Goal: Task Accomplishment & Management: Manage account settings

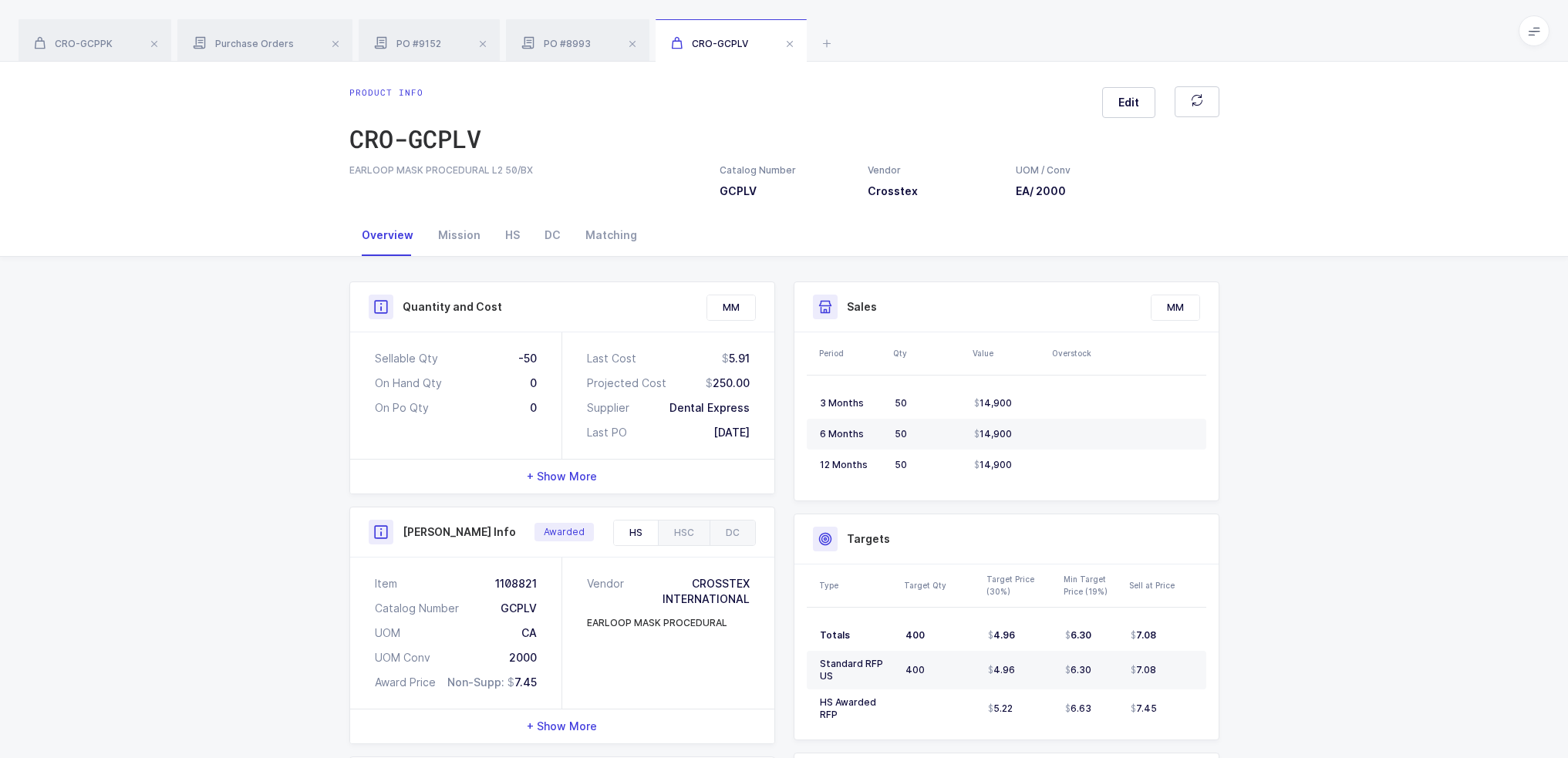
scroll to position [285, 0]
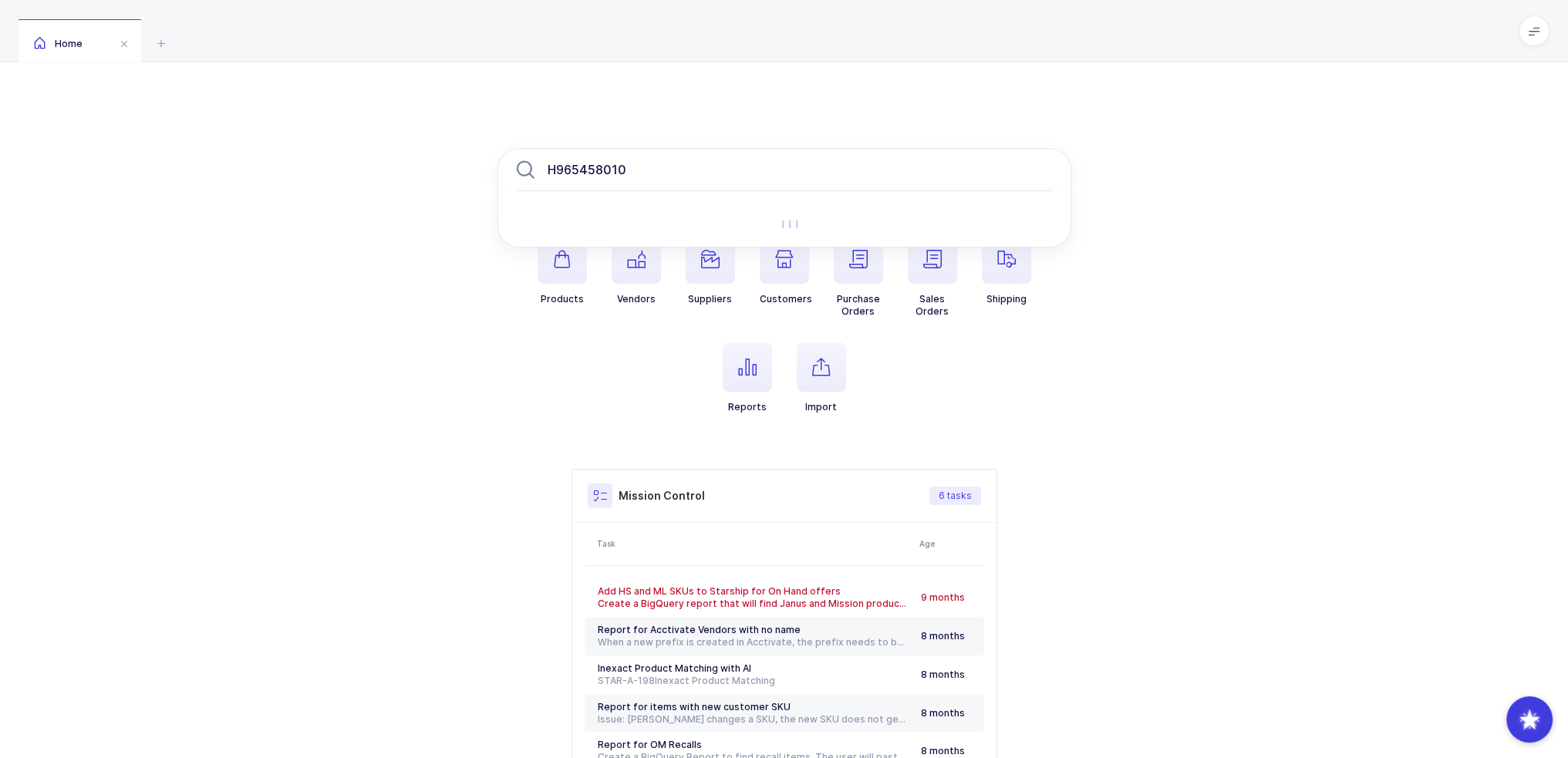
type input "H965458010"
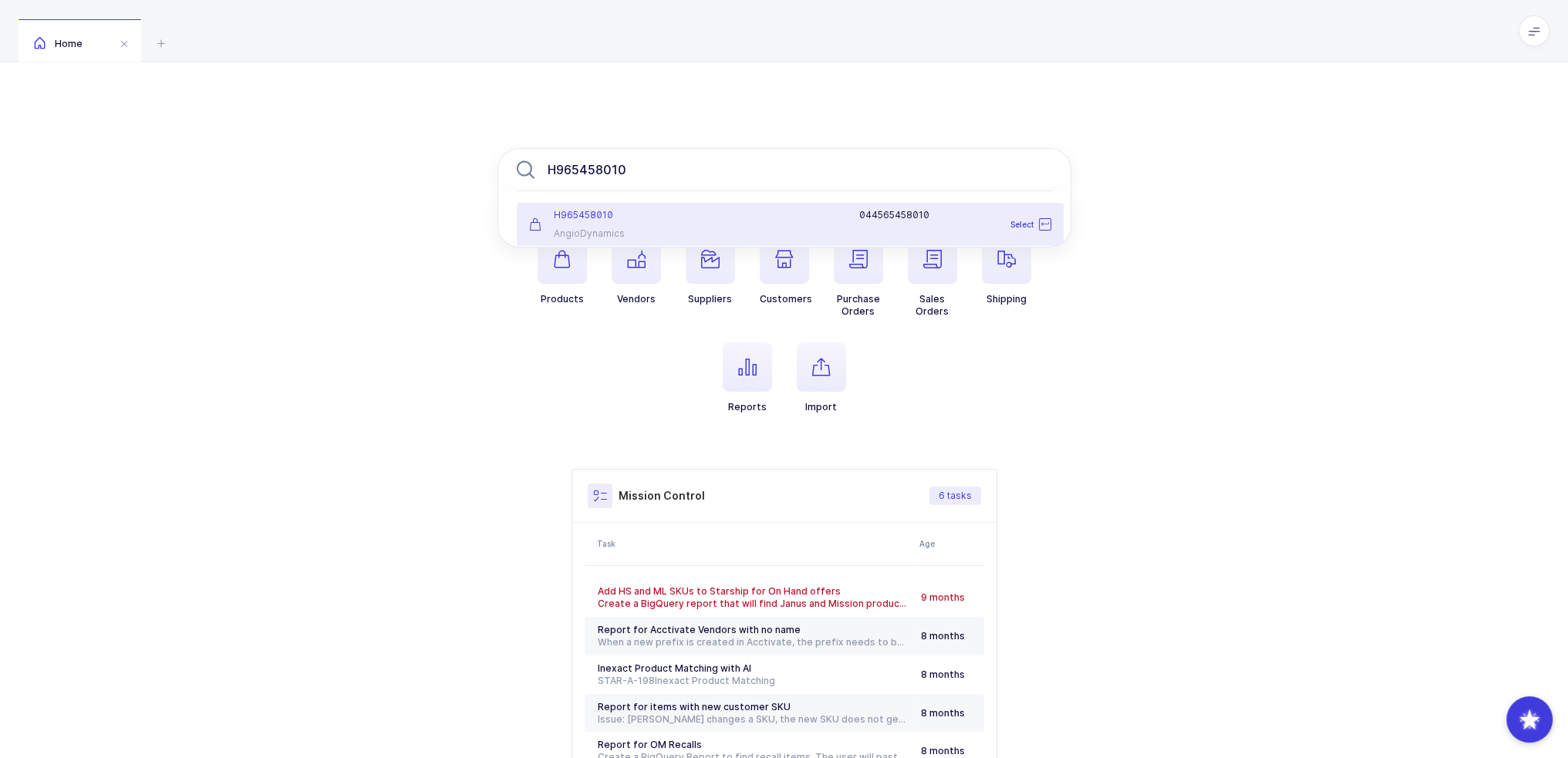
click at [816, 220] on div at bounding box center [774, 214] width 151 height 12
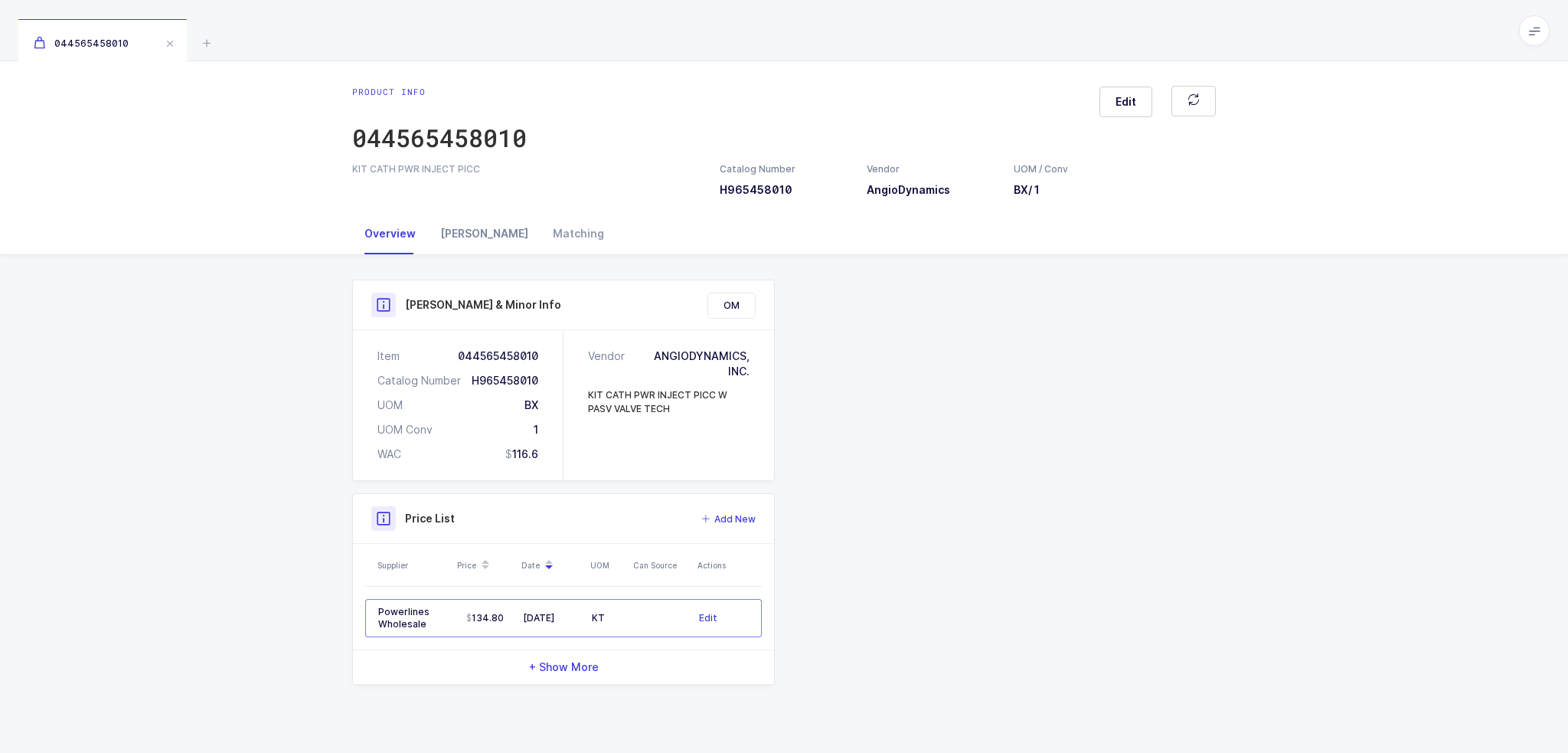
click at [466, 231] on div "[PERSON_NAME]" at bounding box center [484, 234] width 112 height 41
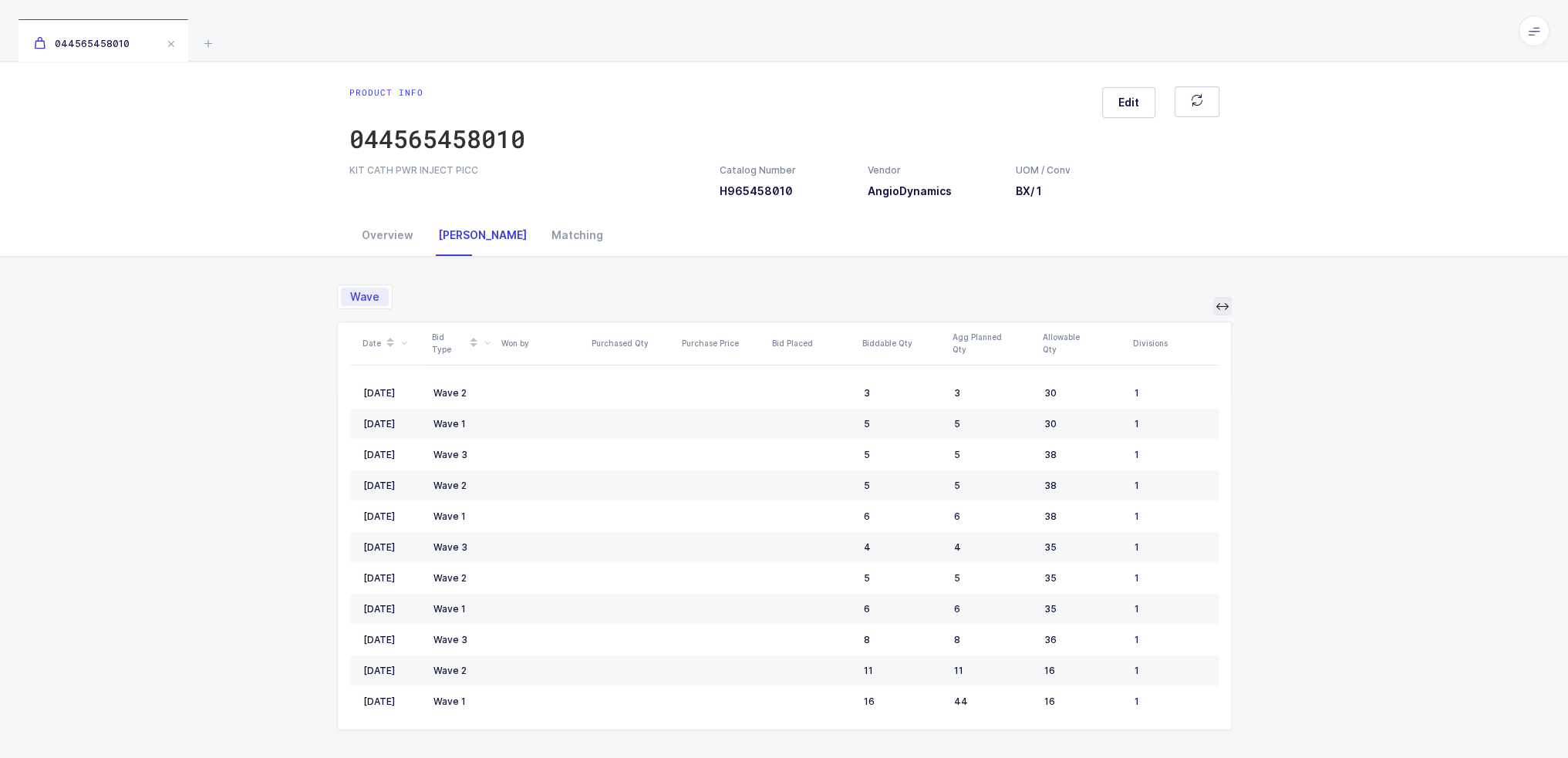
click at [1226, 306] on icon at bounding box center [1222, 305] width 12 height 12
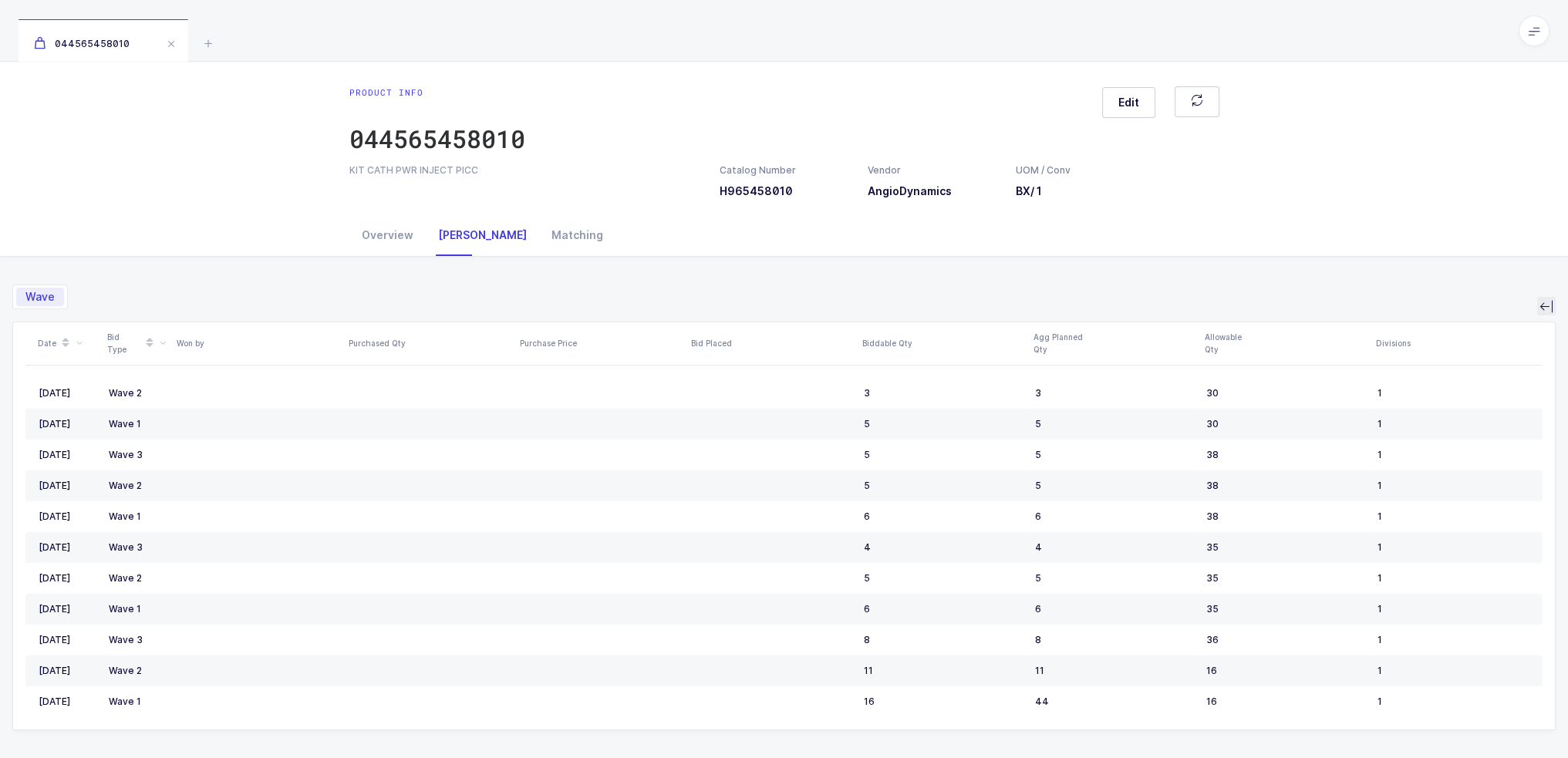
click at [1548, 305] on icon at bounding box center [1546, 305] width 12 height 12
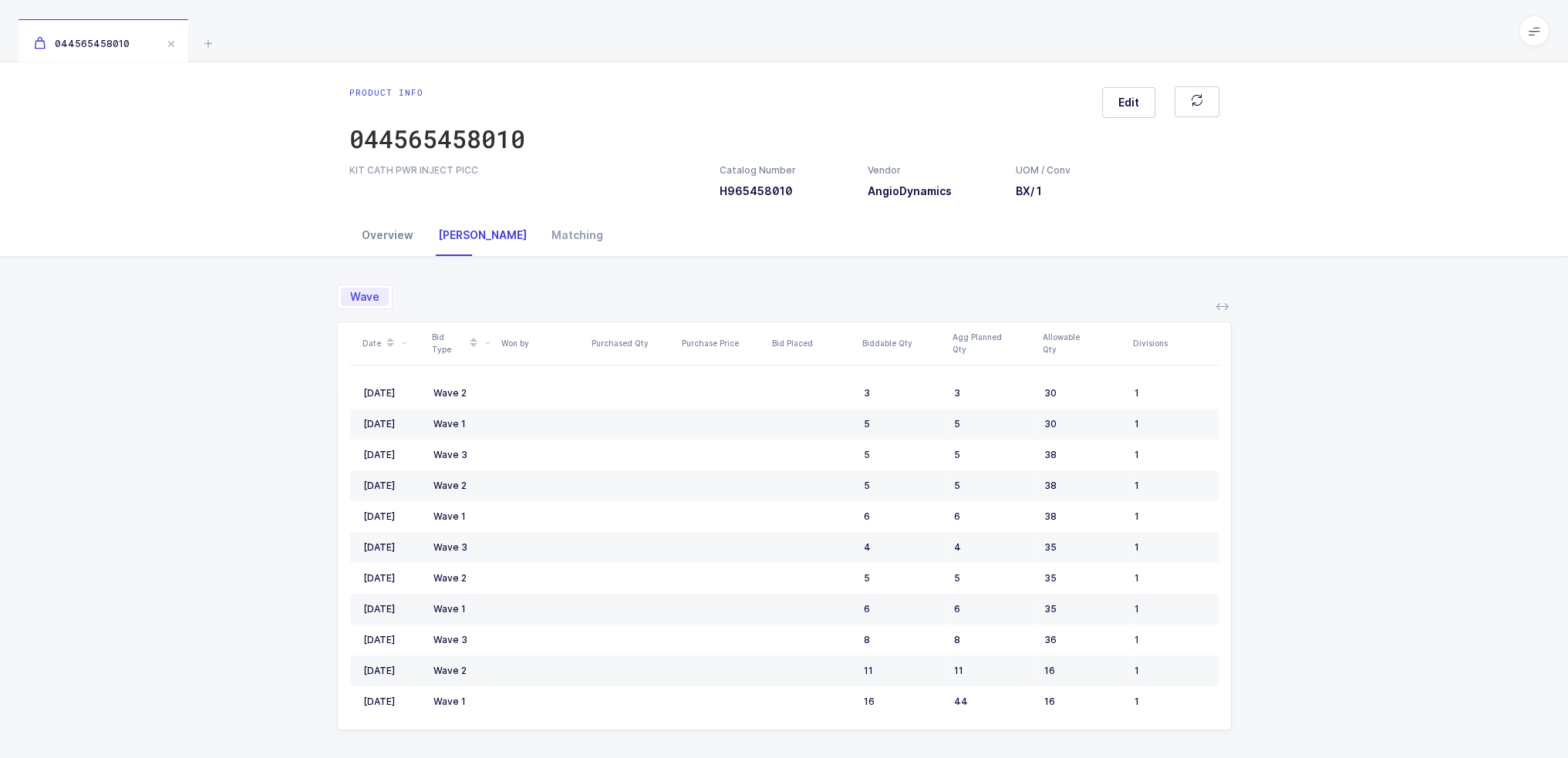
click at [385, 229] on div "Overview" at bounding box center [387, 235] width 77 height 41
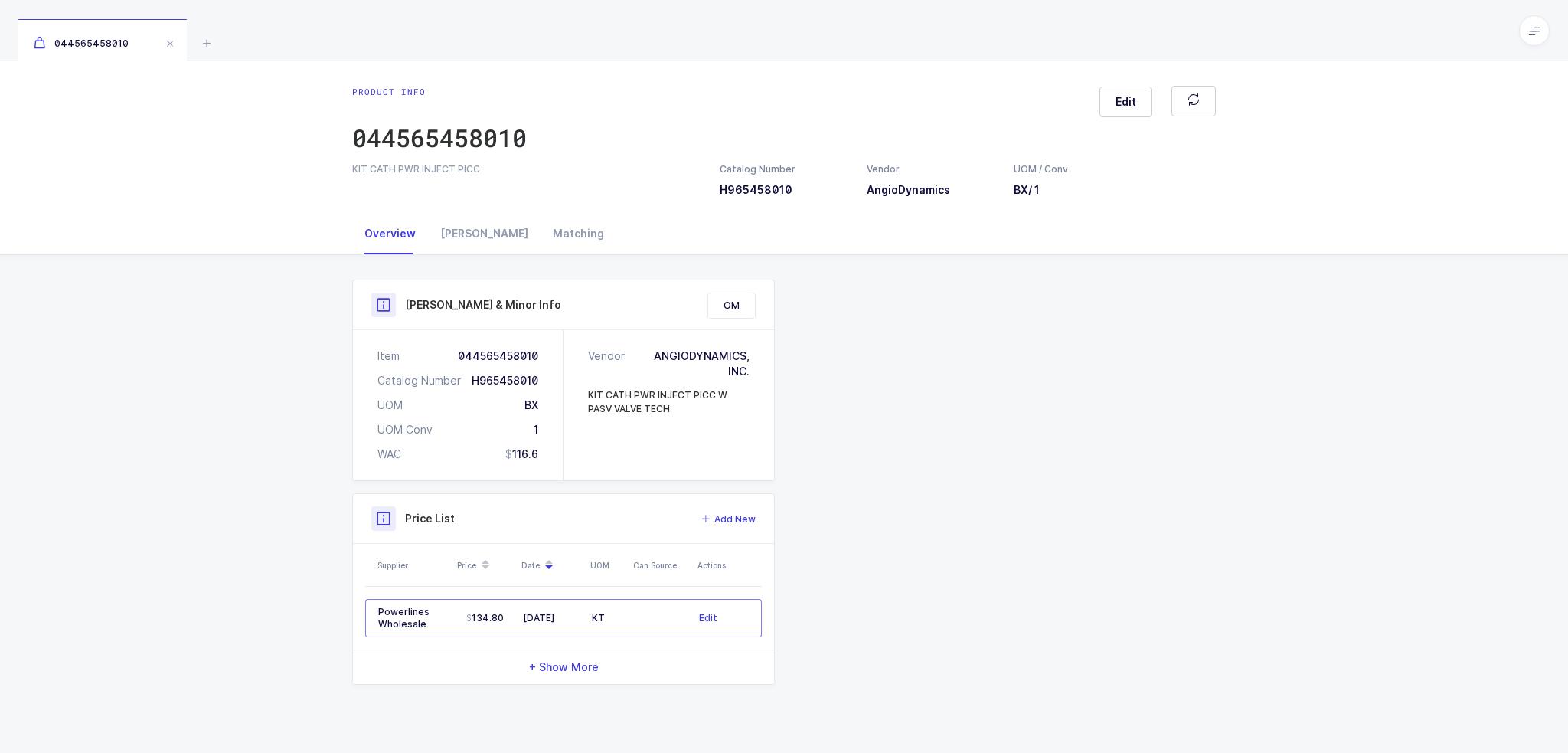
click at [895, 399] on div "Product Info Catalog Number H965458010 Vendor AngioDynamics UOM / Conv BX / 1 D…" at bounding box center [784, 482] width 882 height 405
click at [450, 228] on div "Owens" at bounding box center [484, 234] width 112 height 41
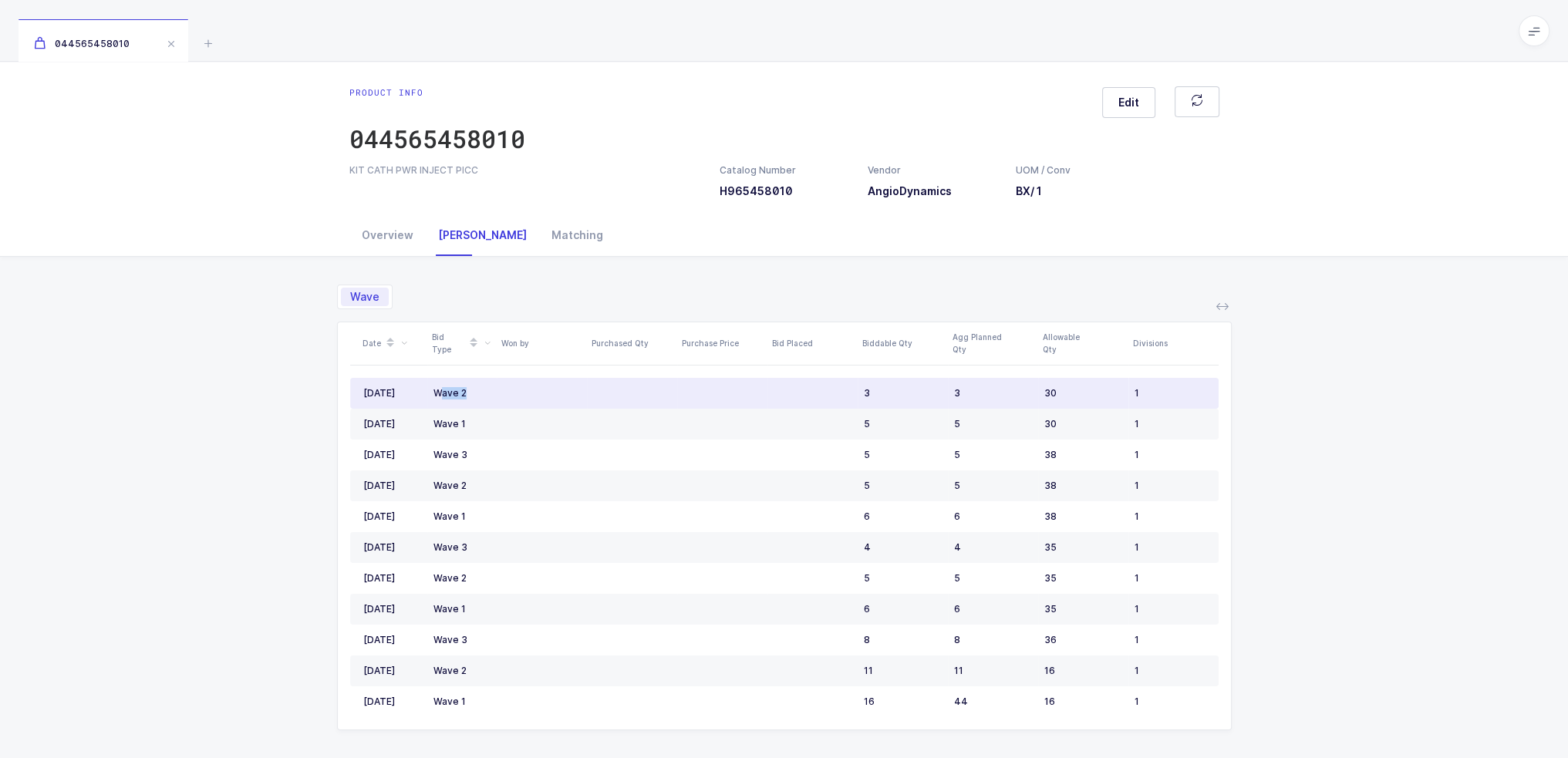
drag, startPoint x: 438, startPoint y: 387, endPoint x: 497, endPoint y: 388, distance: 59.0
click at [497, 388] on tr "May 2025 Wave 2 3 3 30 1" at bounding box center [784, 393] width 868 height 31
click at [497, 388] on td at bounding box center [541, 393] width 90 height 31
drag, startPoint x: 521, startPoint y: 389, endPoint x: 543, endPoint y: 400, distance: 24.6
click at [543, 400] on td at bounding box center [541, 393] width 90 height 31
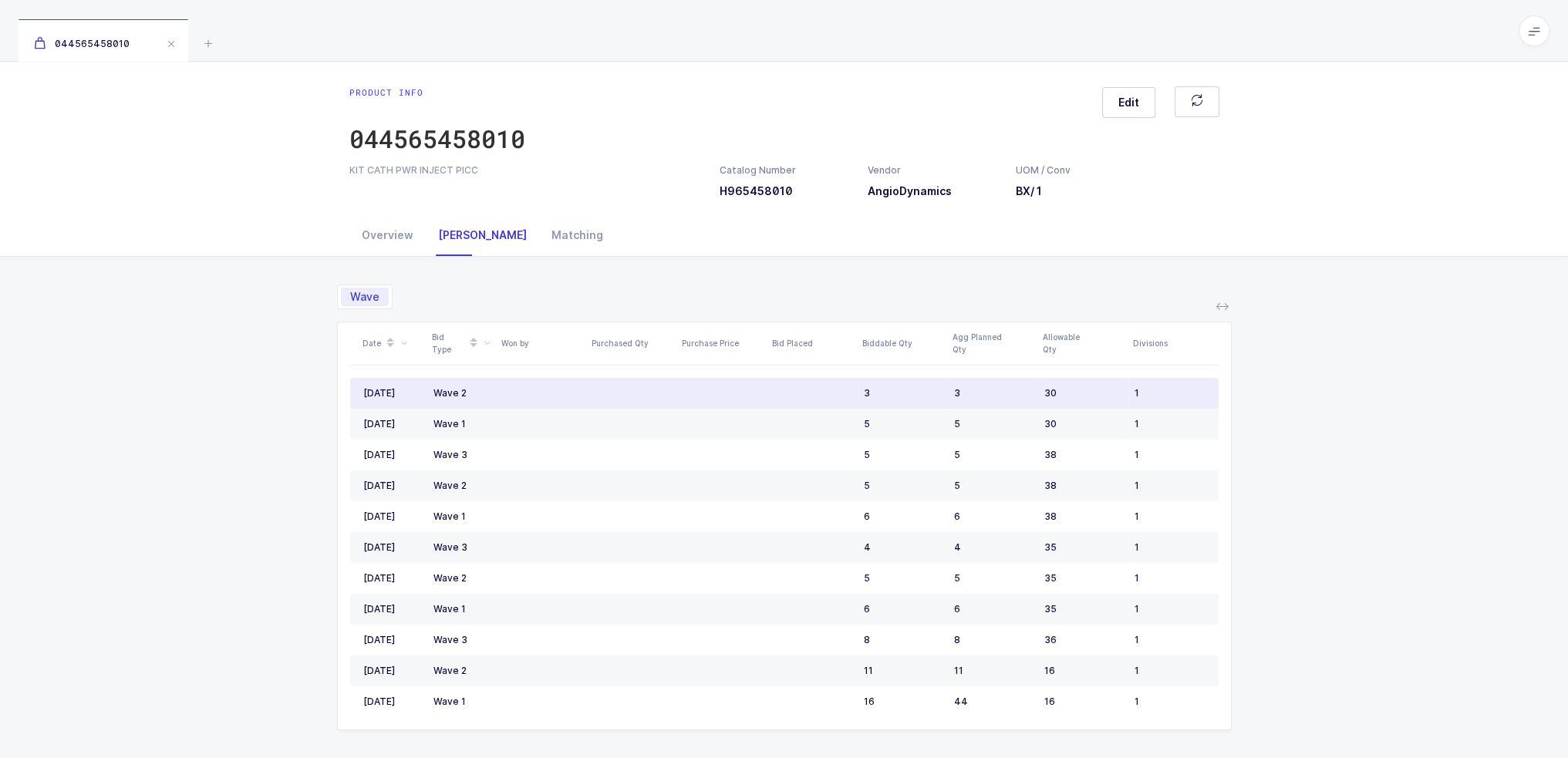
click at [543, 400] on td at bounding box center [541, 393] width 90 height 31
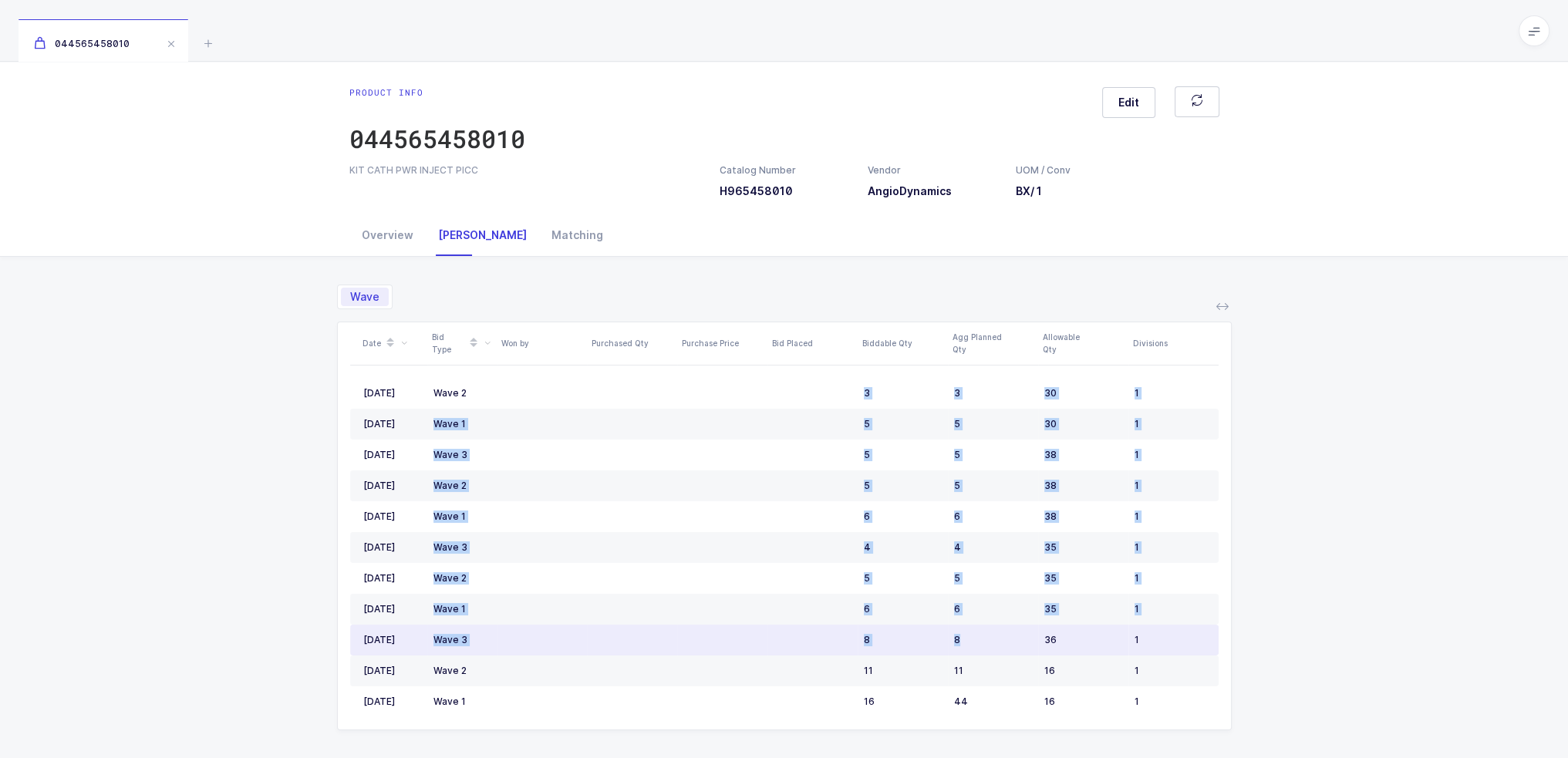
drag, startPoint x: 543, startPoint y: 386, endPoint x: 1019, endPoint y: 653, distance: 545.8
click at [1019, 653] on tbody "May 2025 Wave 2 3 3 30 1 May 2025 Wave 1 5 5 30 1 Apr 2025 Wave 3 5 5 38 1 Apr …" at bounding box center [784, 548] width 868 height 340
click at [1019, 653] on td "8" at bounding box center [992, 640] width 90 height 31
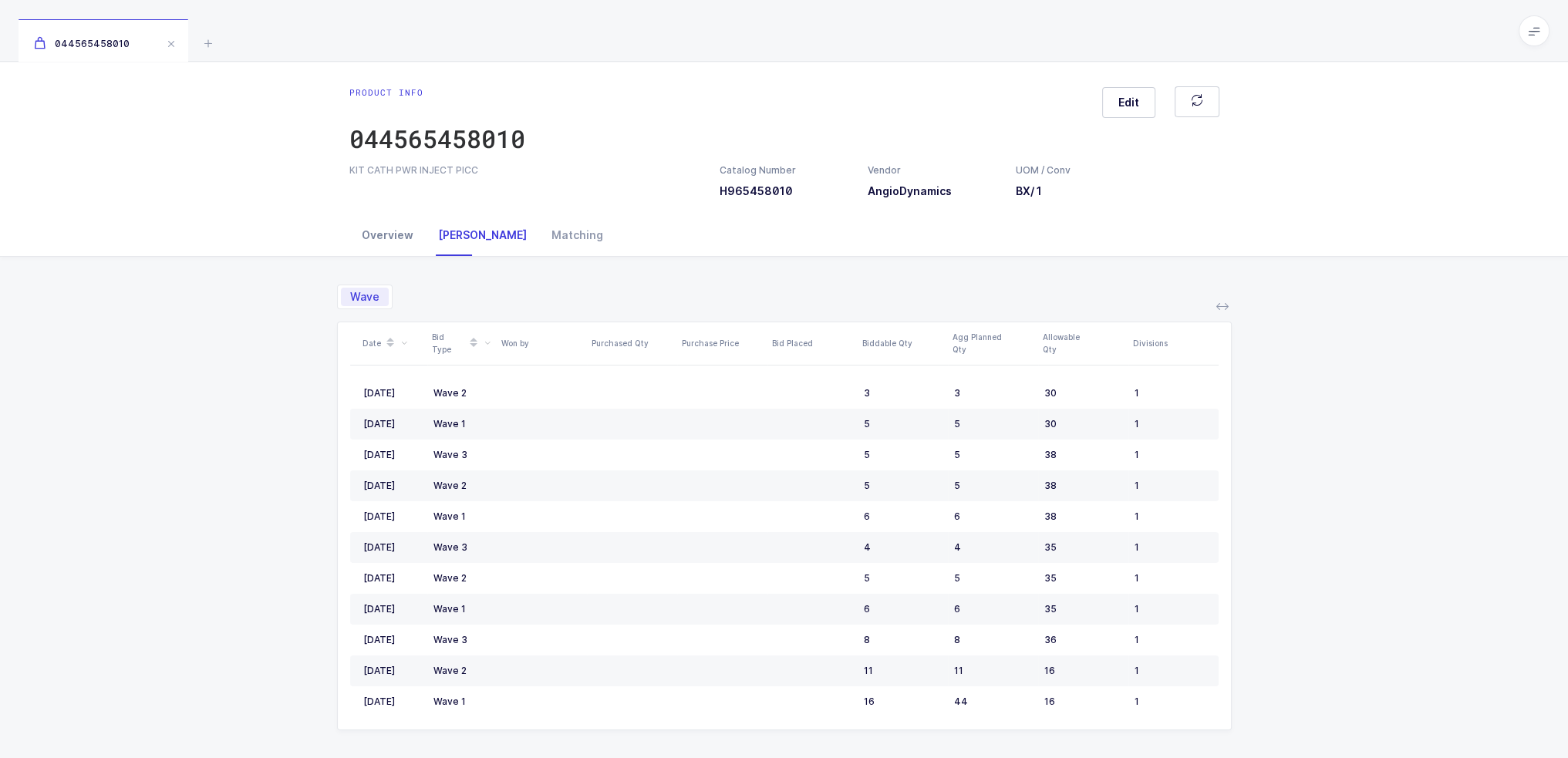
click at [398, 254] on div "Overview" at bounding box center [387, 235] width 77 height 41
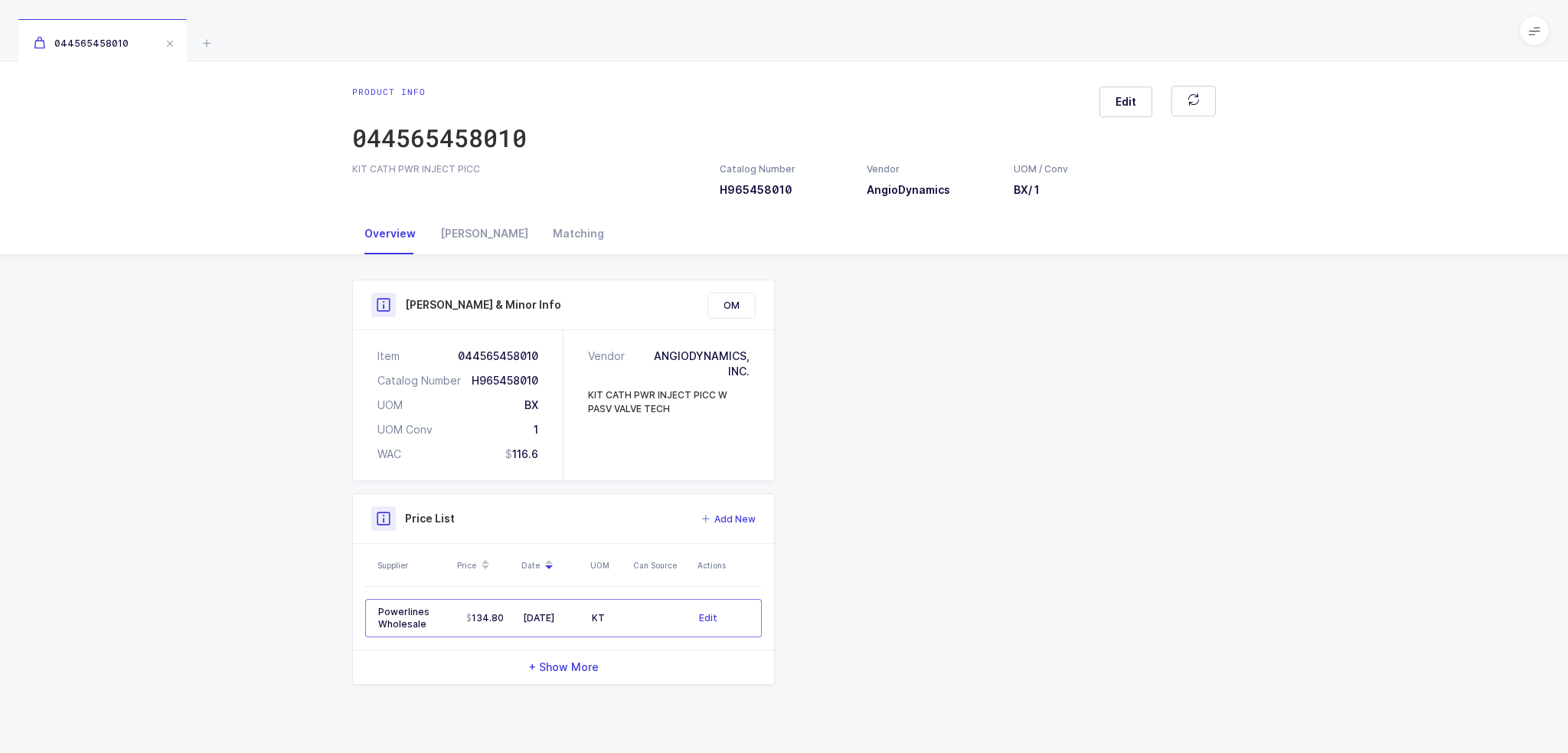
click at [170, 566] on div "Product Info Catalog Number H965458010 Vendor AngioDynamics UOM / Conv BX / 1 D…" at bounding box center [784, 488] width 1568 height 466
click at [205, 54] on div "044565458010" at bounding box center [784, 30] width 1568 height 61
click at [206, 40] on icon at bounding box center [207, 43] width 18 height 18
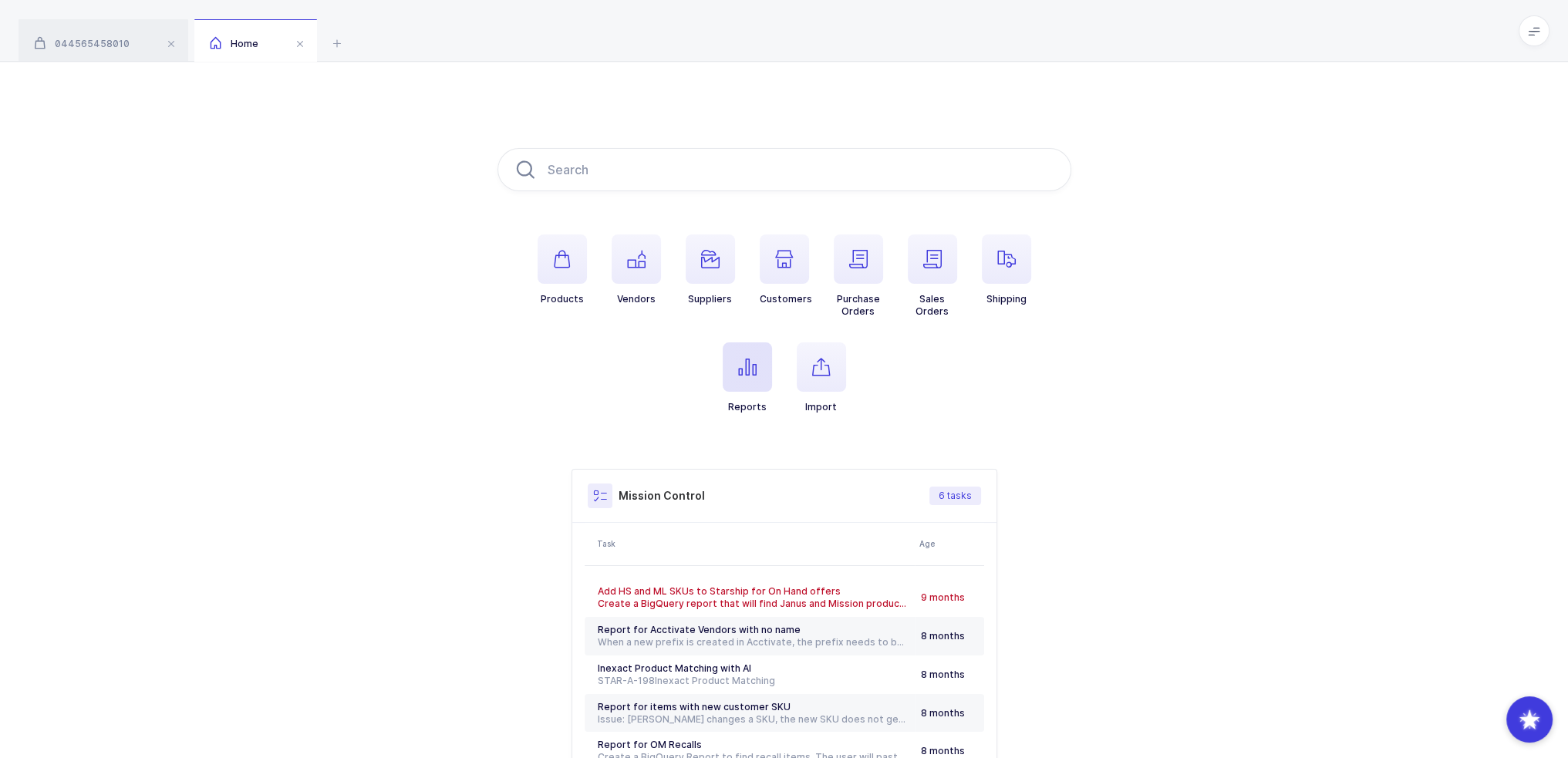
click at [745, 375] on icon "button" at bounding box center [747, 367] width 18 height 18
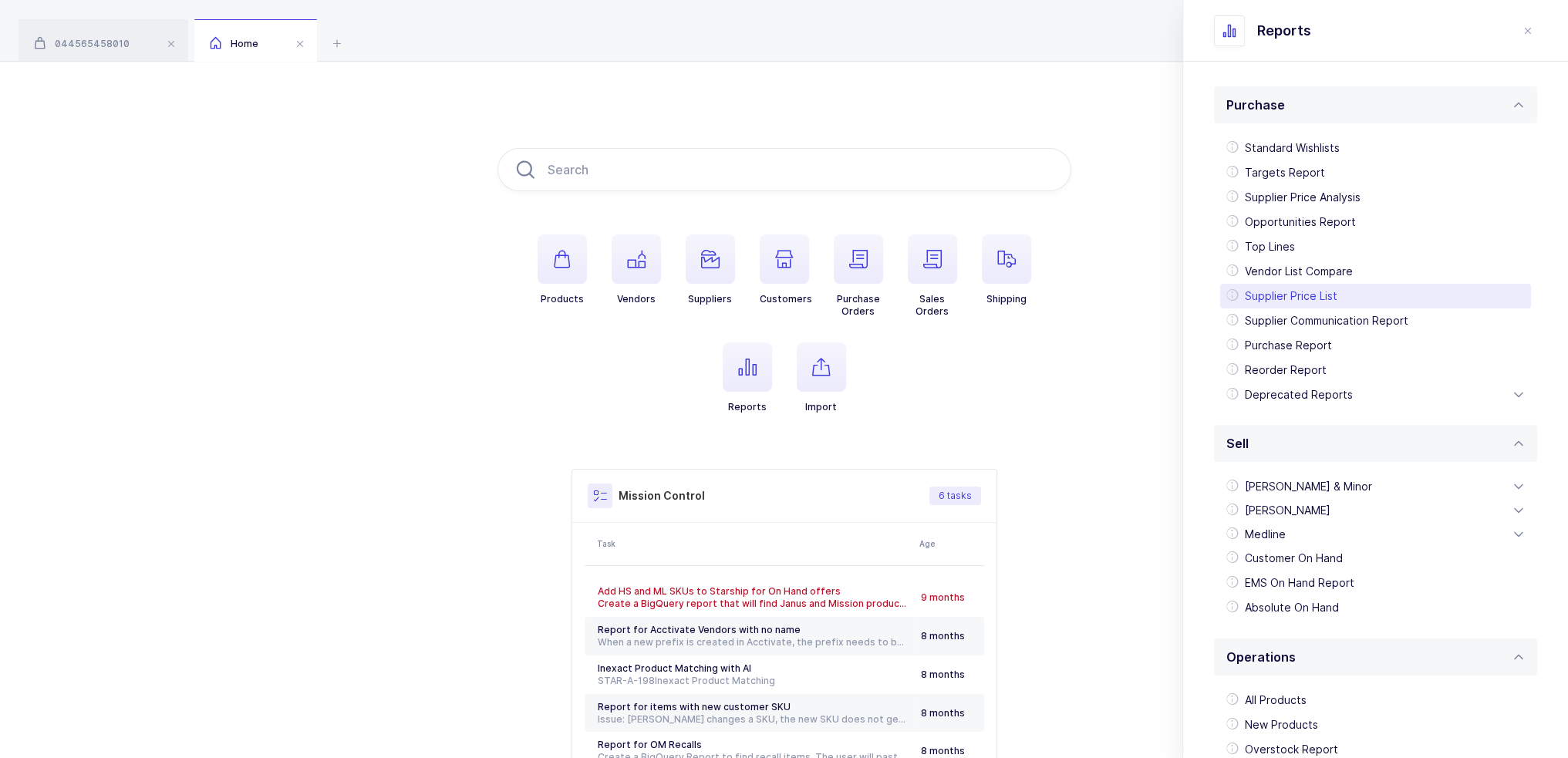
click at [1318, 291] on div "Supplier Price List" at bounding box center [1375, 296] width 311 height 25
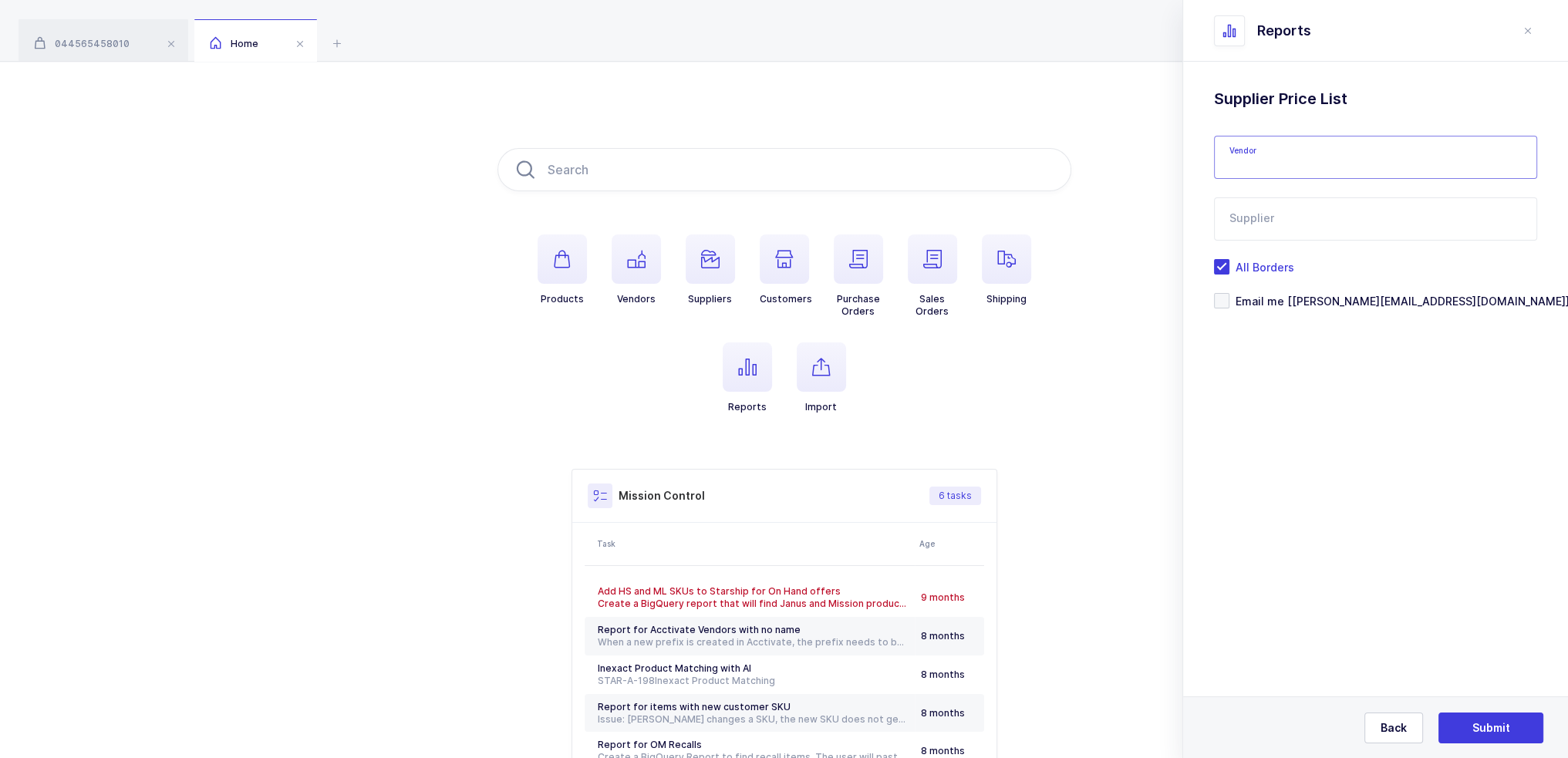
click at [1264, 154] on input "text" at bounding box center [1375, 157] width 323 height 43
type input "s"
click at [1299, 210] on span "AngioDynamics" at bounding box center [1271, 208] width 83 height 13
type input "AngioDynamics"
click at [1294, 214] on input "text" at bounding box center [1375, 219] width 323 height 43
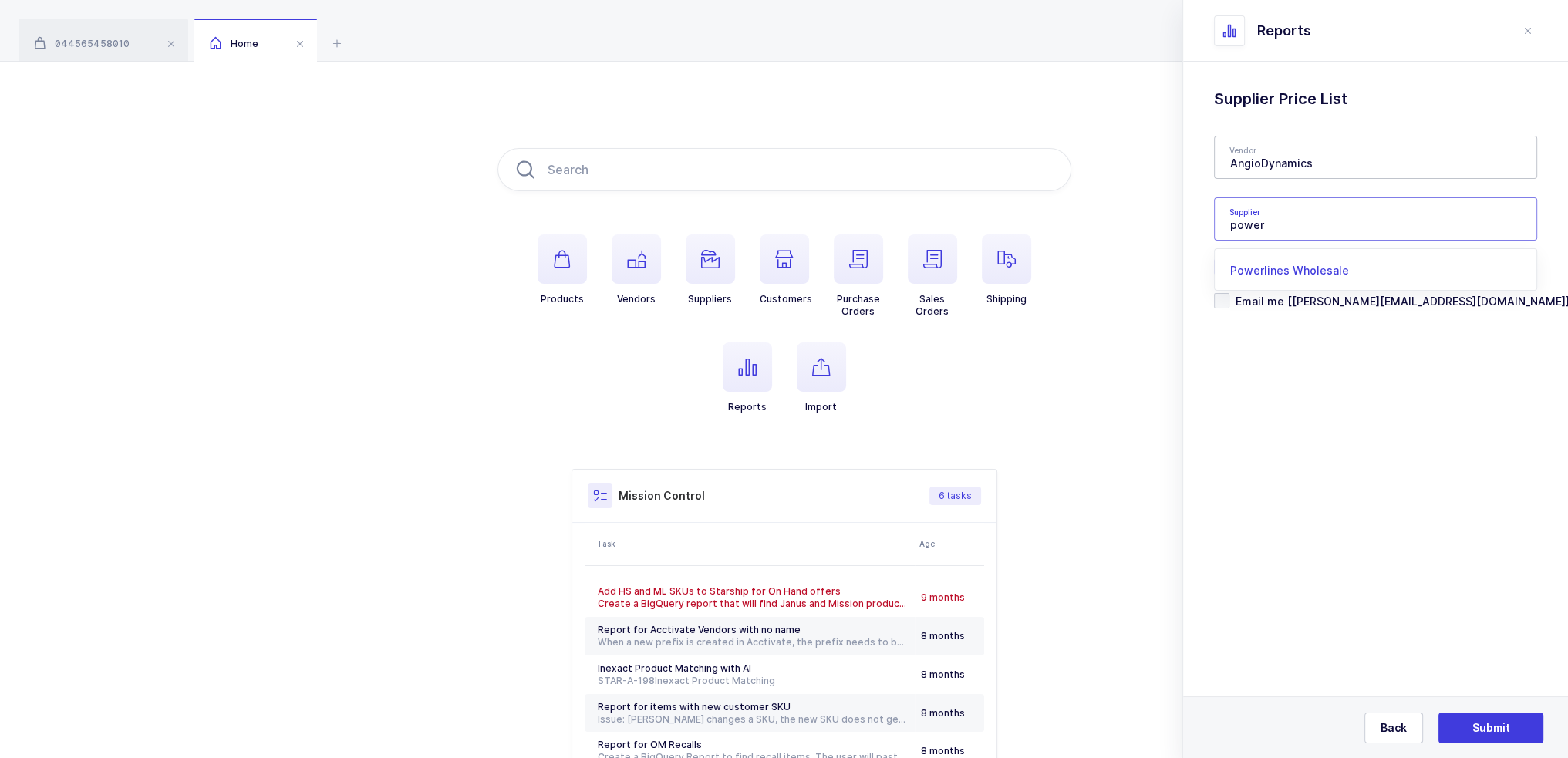
click at [1275, 276] on span "Powerlines Wholesale" at bounding box center [1289, 270] width 119 height 13
type input "Powerlines Wholesale"
click at [1491, 734] on span "Submit" at bounding box center [1491, 728] width 37 height 15
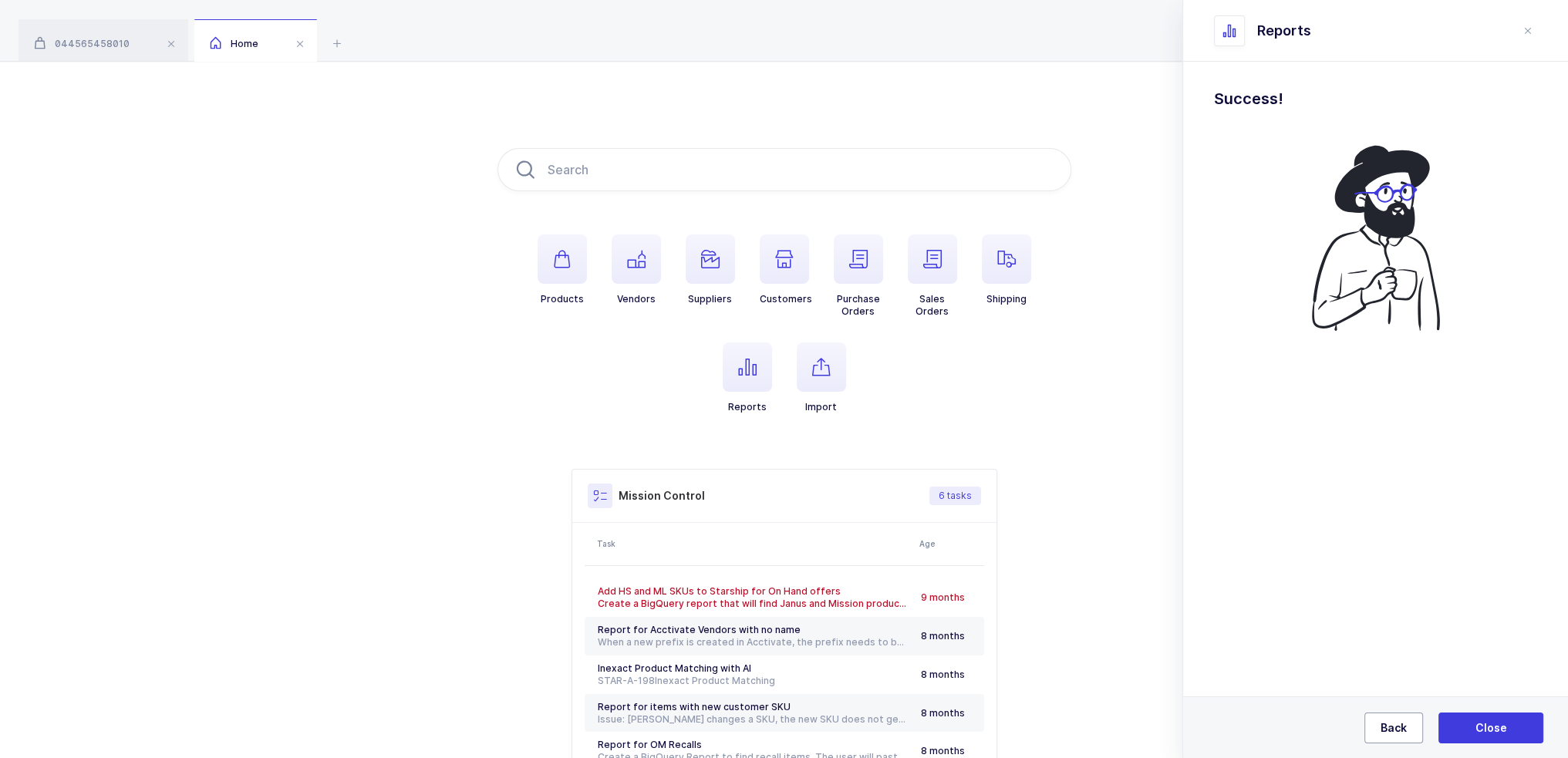
click at [1383, 734] on span "Back" at bounding box center [1393, 728] width 26 height 15
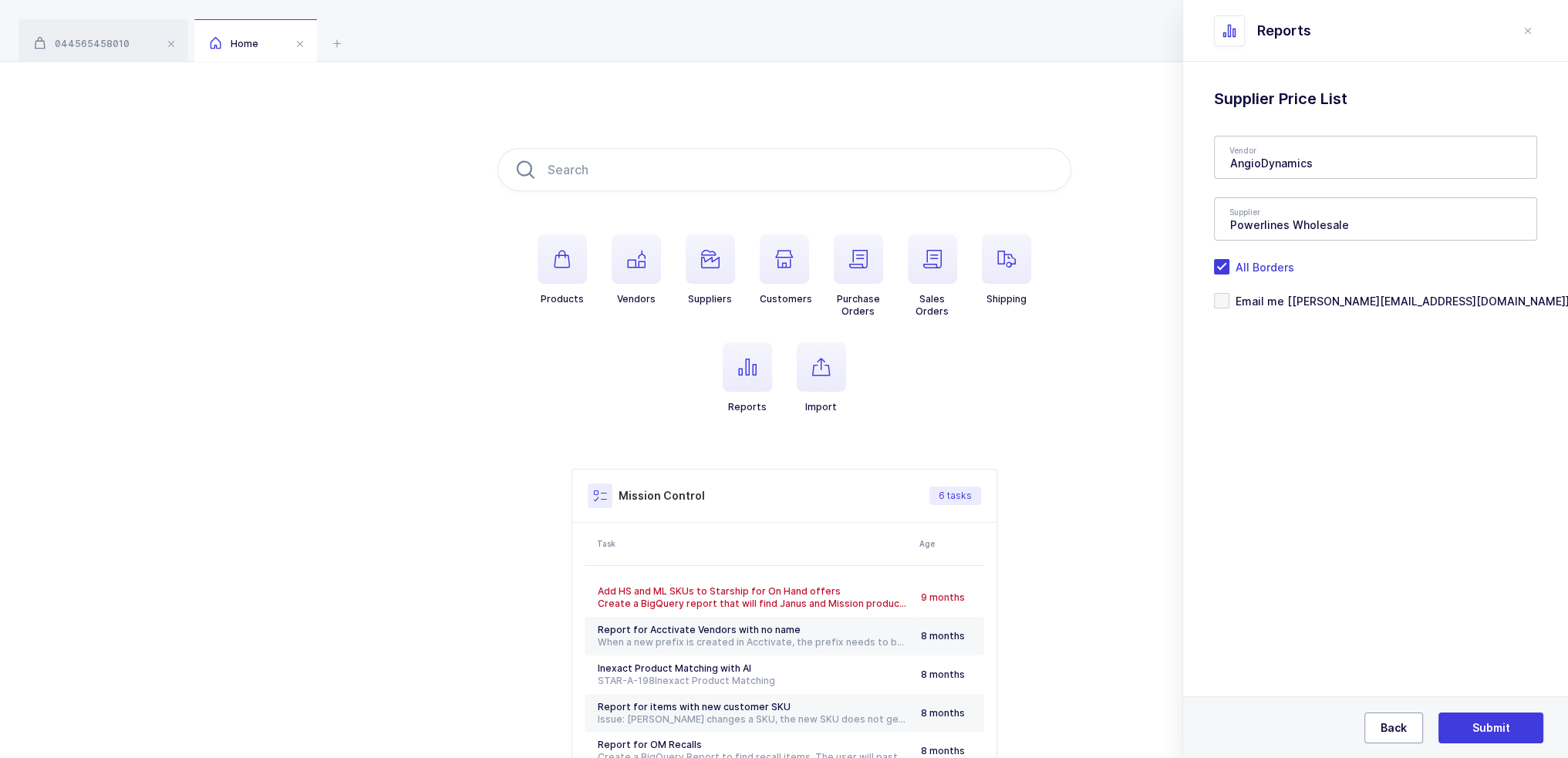
click at [1383, 734] on span "Back" at bounding box center [1393, 728] width 26 height 15
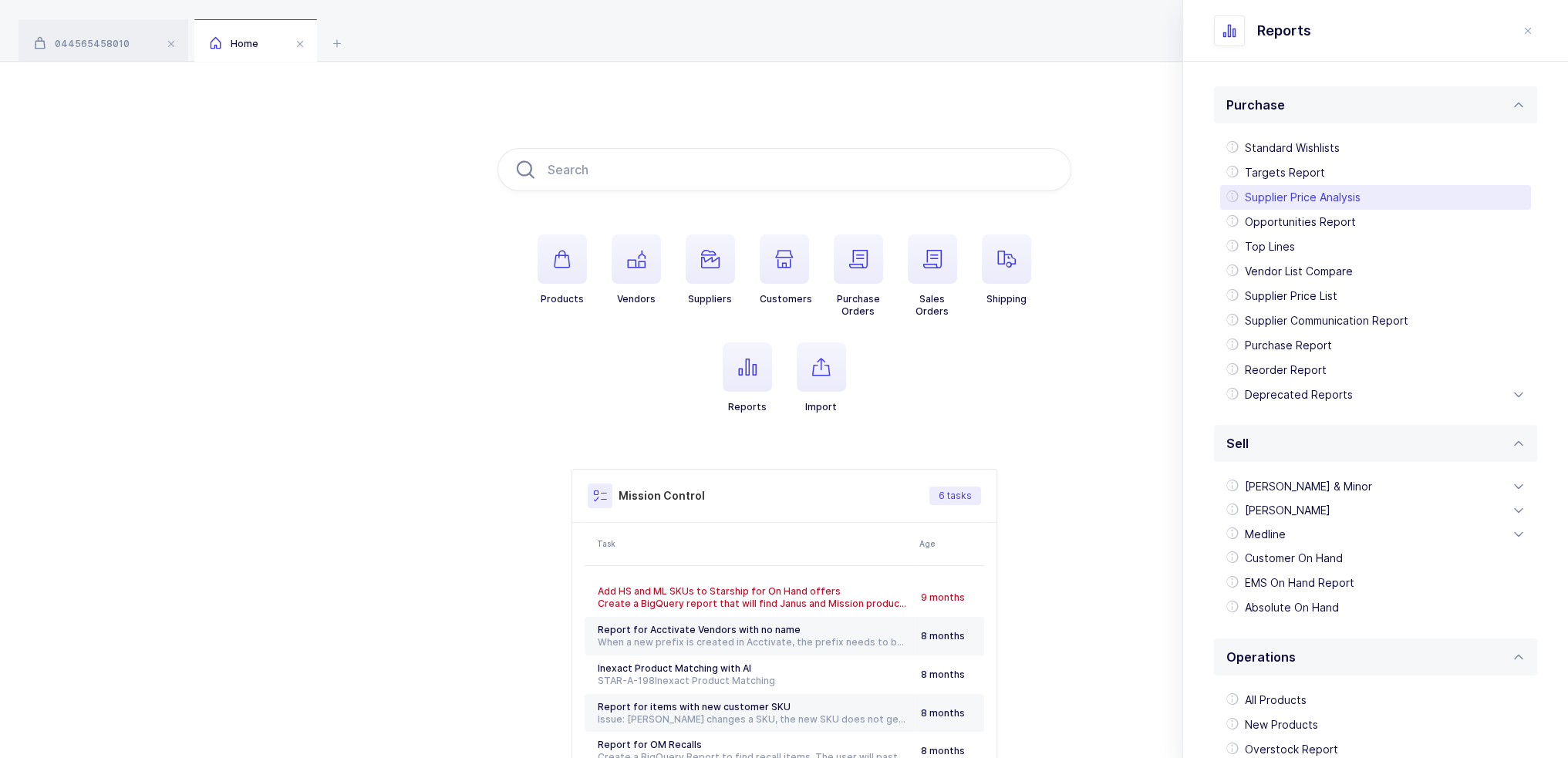
click at [1325, 190] on div "Supplier Price Analysis" at bounding box center [1375, 197] width 311 height 25
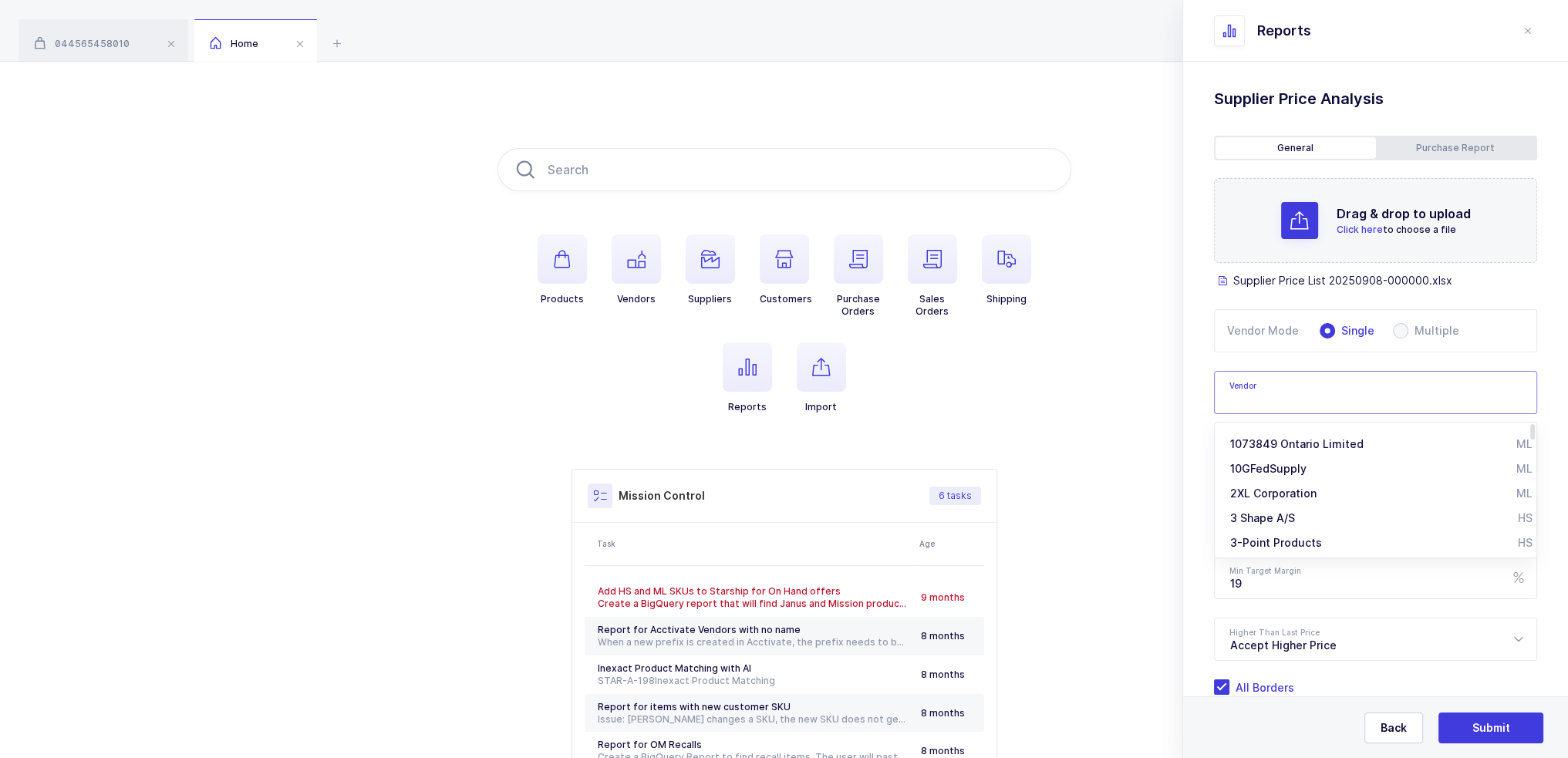
click at [1275, 391] on input "text" at bounding box center [1375, 392] width 323 height 43
click at [1274, 442] on span "AngioDynamics" at bounding box center [1271, 443] width 83 height 13
type input "AngioDynamics"
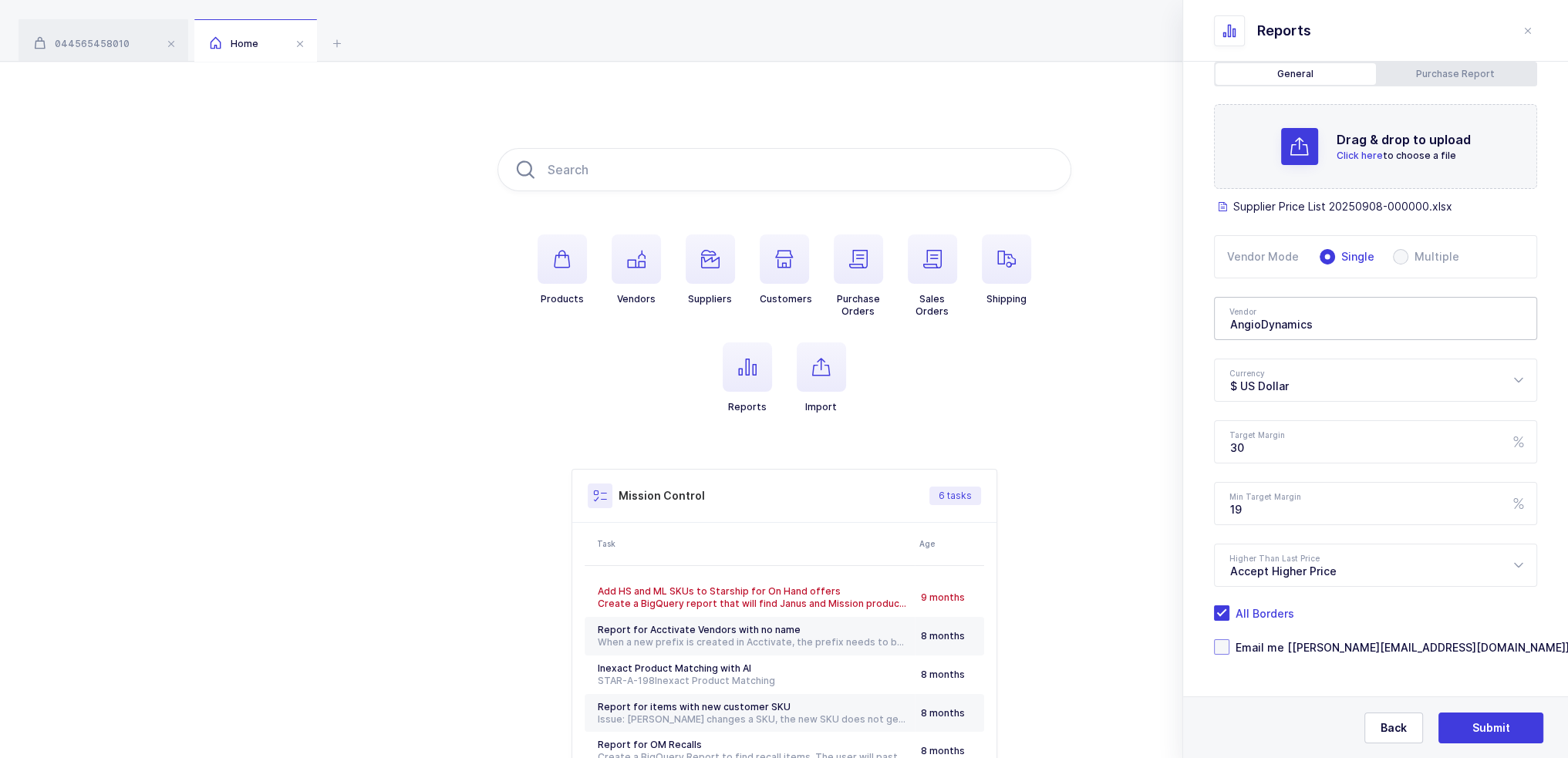
click at [1343, 643] on span "Email me [[PERSON_NAME][EMAIL_ADDRESS][DOMAIN_NAME]]" at bounding box center [1399, 647] width 340 height 14
click at [1229, 639] on input "Email me [[PERSON_NAME][EMAIL_ADDRESS][DOMAIN_NAME]]" at bounding box center [1229, 639] width 0 height 0
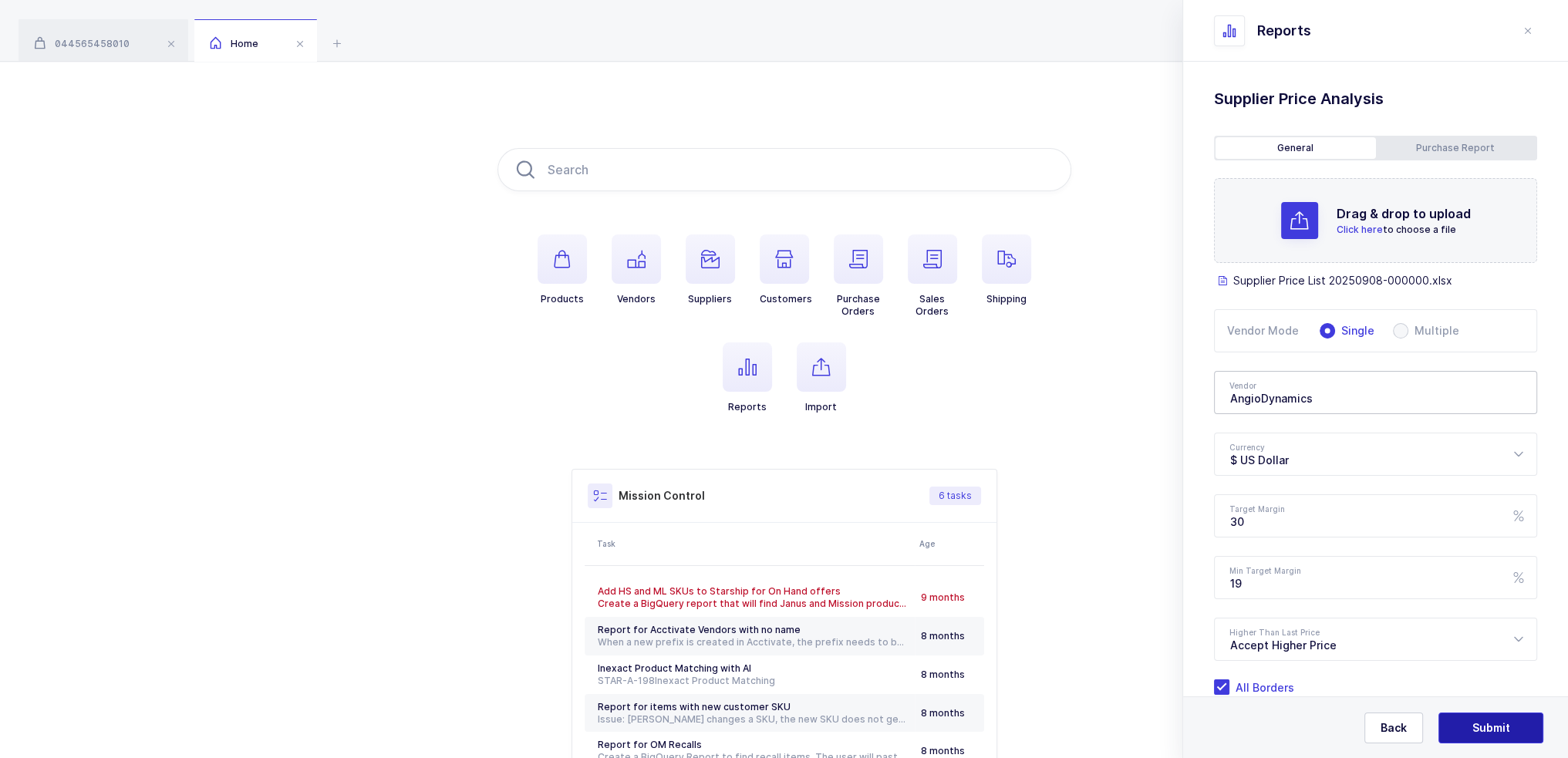
click at [1512, 720] on button "Submit" at bounding box center [1491, 728] width 105 height 31
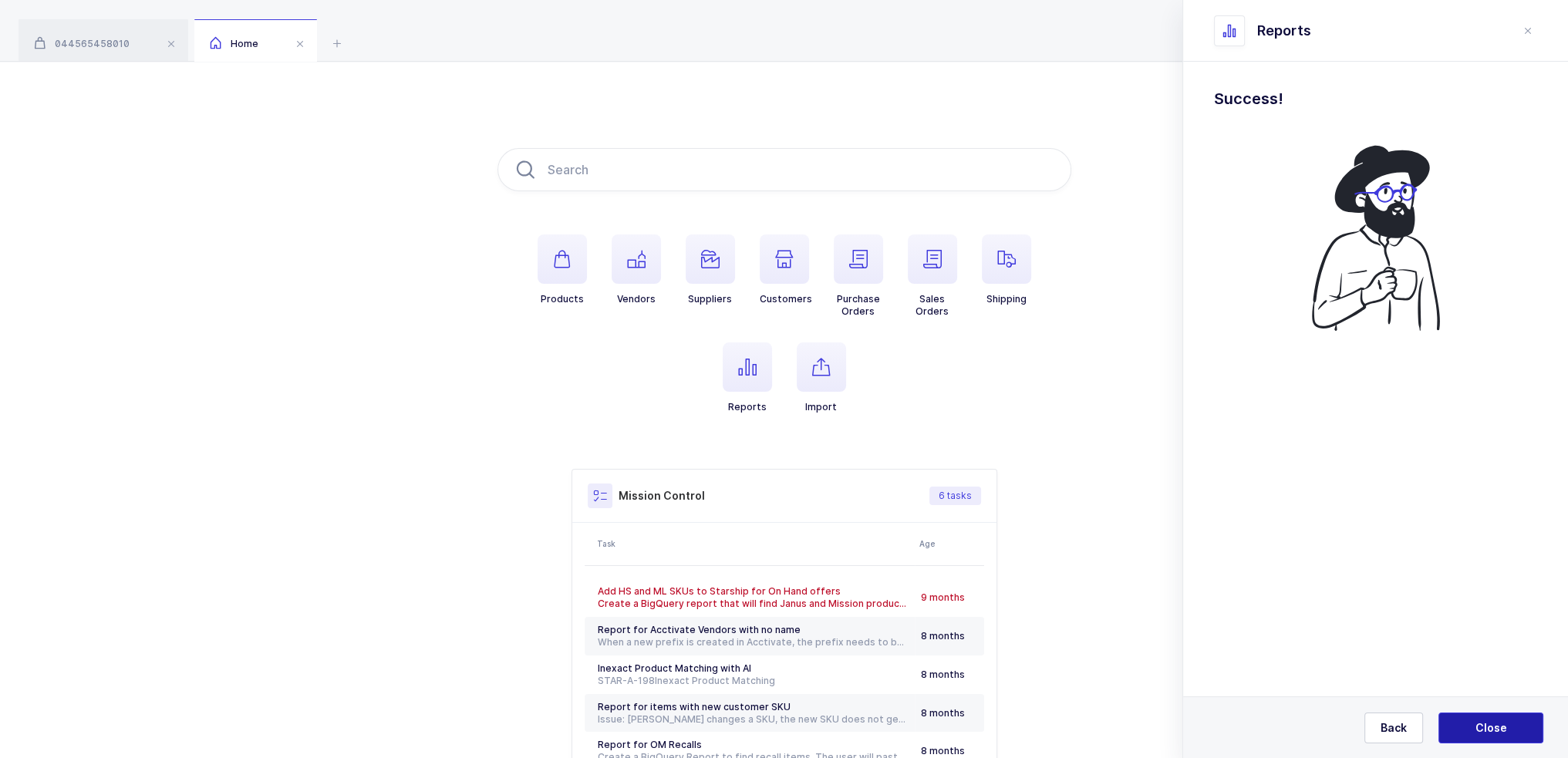
click at [1511, 730] on button "Close" at bounding box center [1491, 728] width 105 height 31
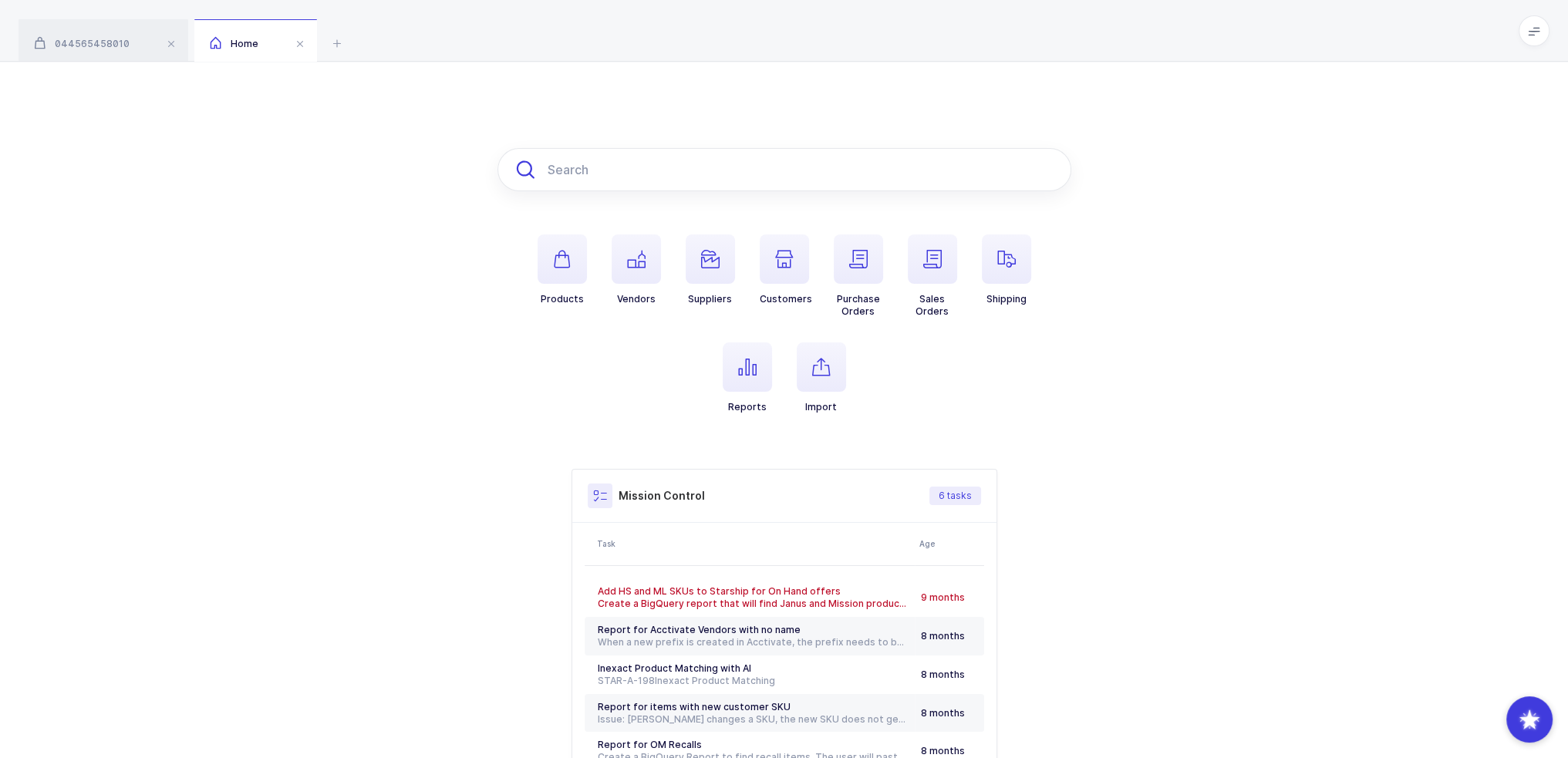
click at [644, 164] on input "text" at bounding box center [784, 170] width 574 height 43
paste input "23-505"
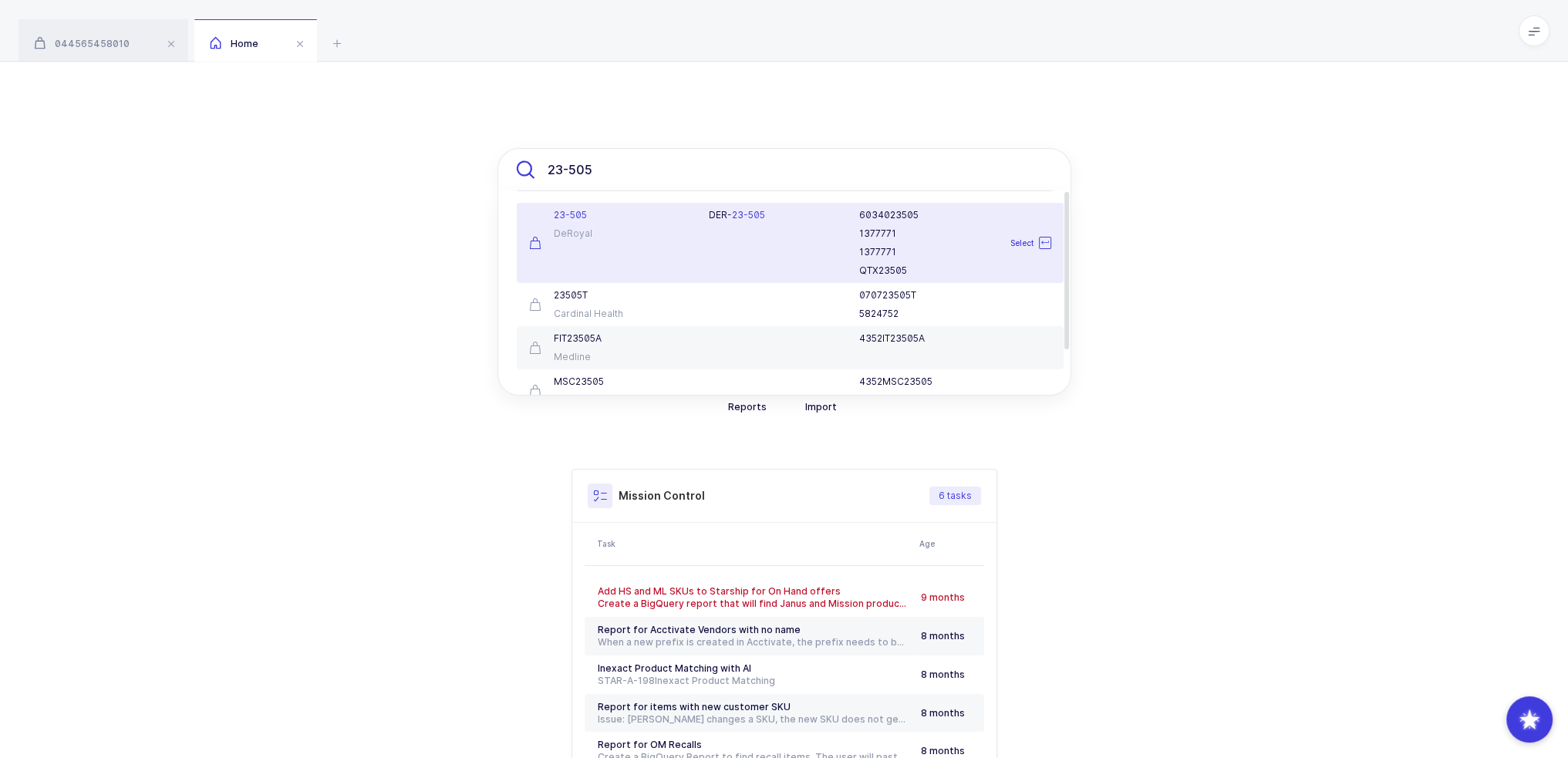
type input "23-505"
click at [650, 230] on div "DeRoyal" at bounding box center [610, 233] width 162 height 12
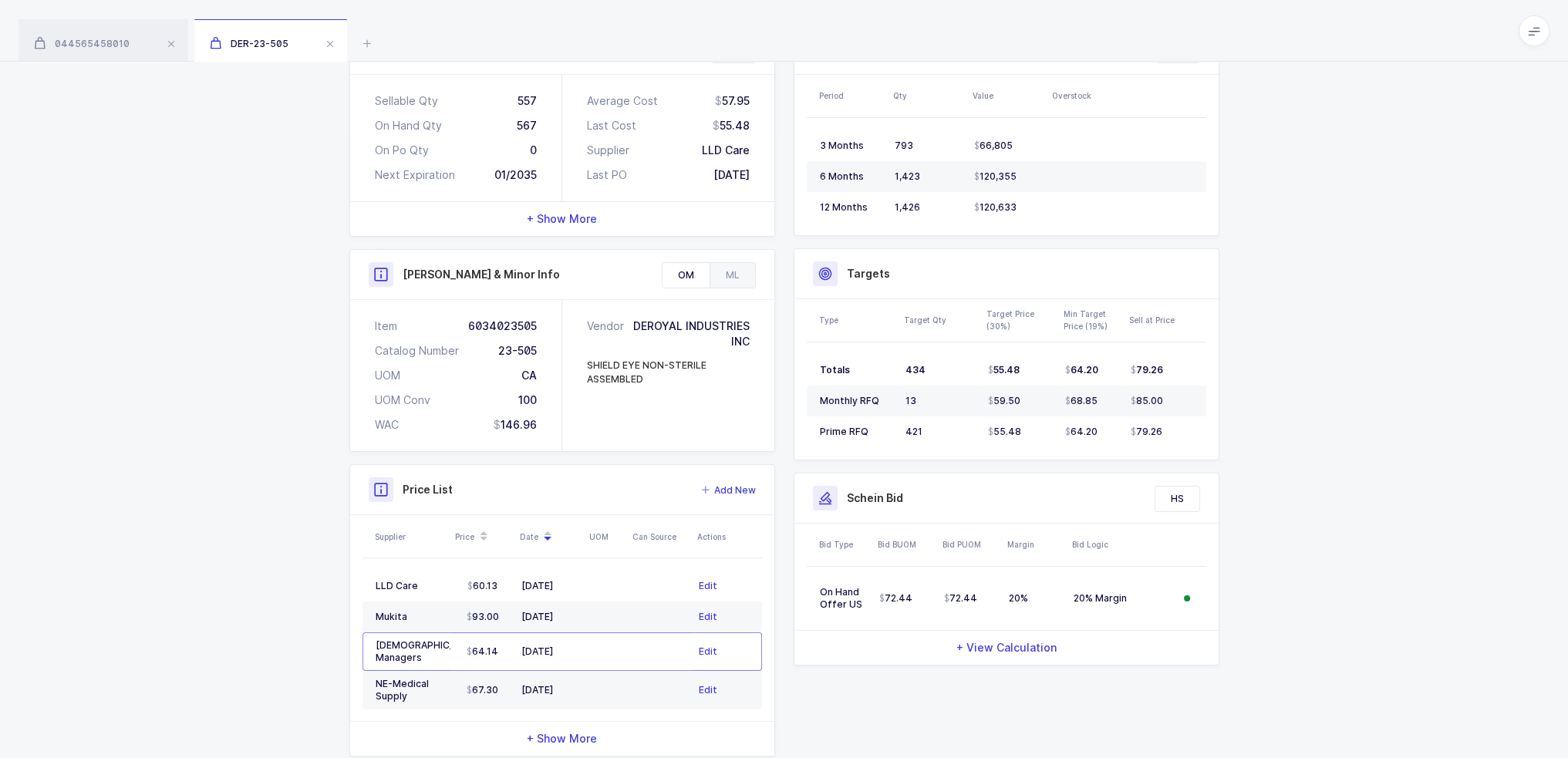
scroll to position [291, 0]
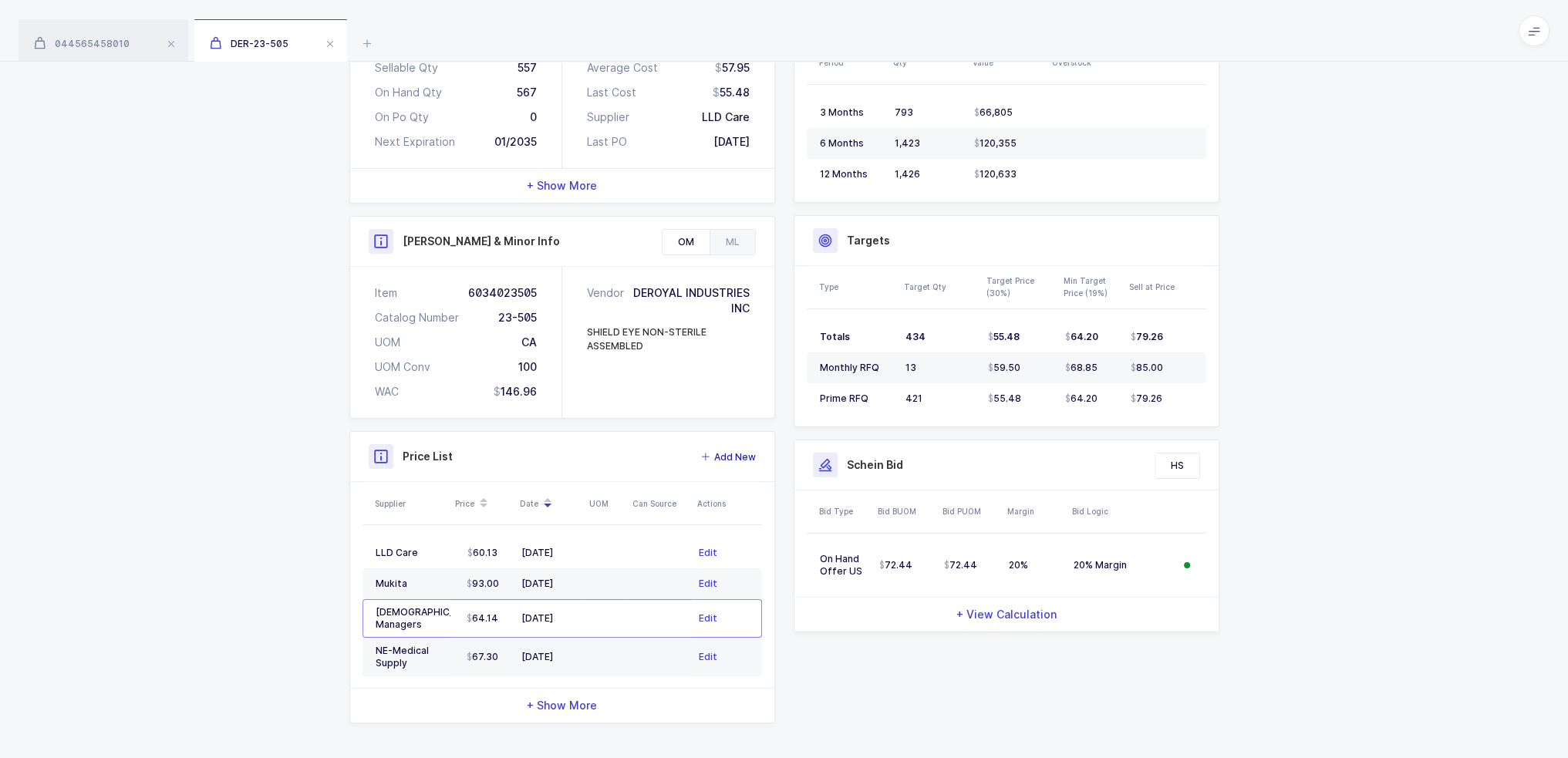
click at [745, 456] on span "Add New" at bounding box center [735, 457] width 41 height 15
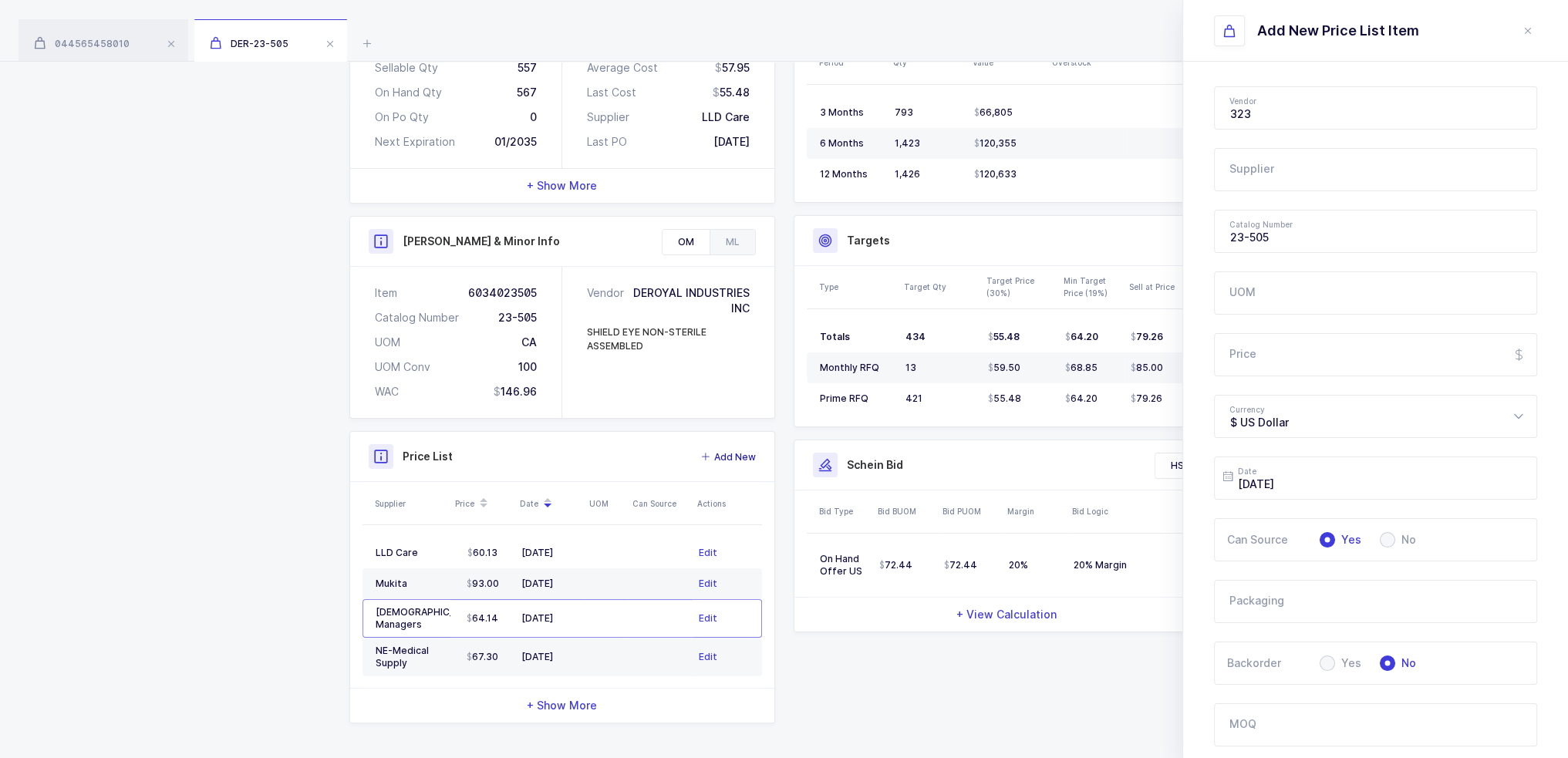
type input "DeRoyal"
click at [1276, 163] on input "text" at bounding box center [1375, 170] width 323 height 43
click at [1277, 231] on li "Balmung Medical Handel" at bounding box center [1381, 221] width 320 height 25
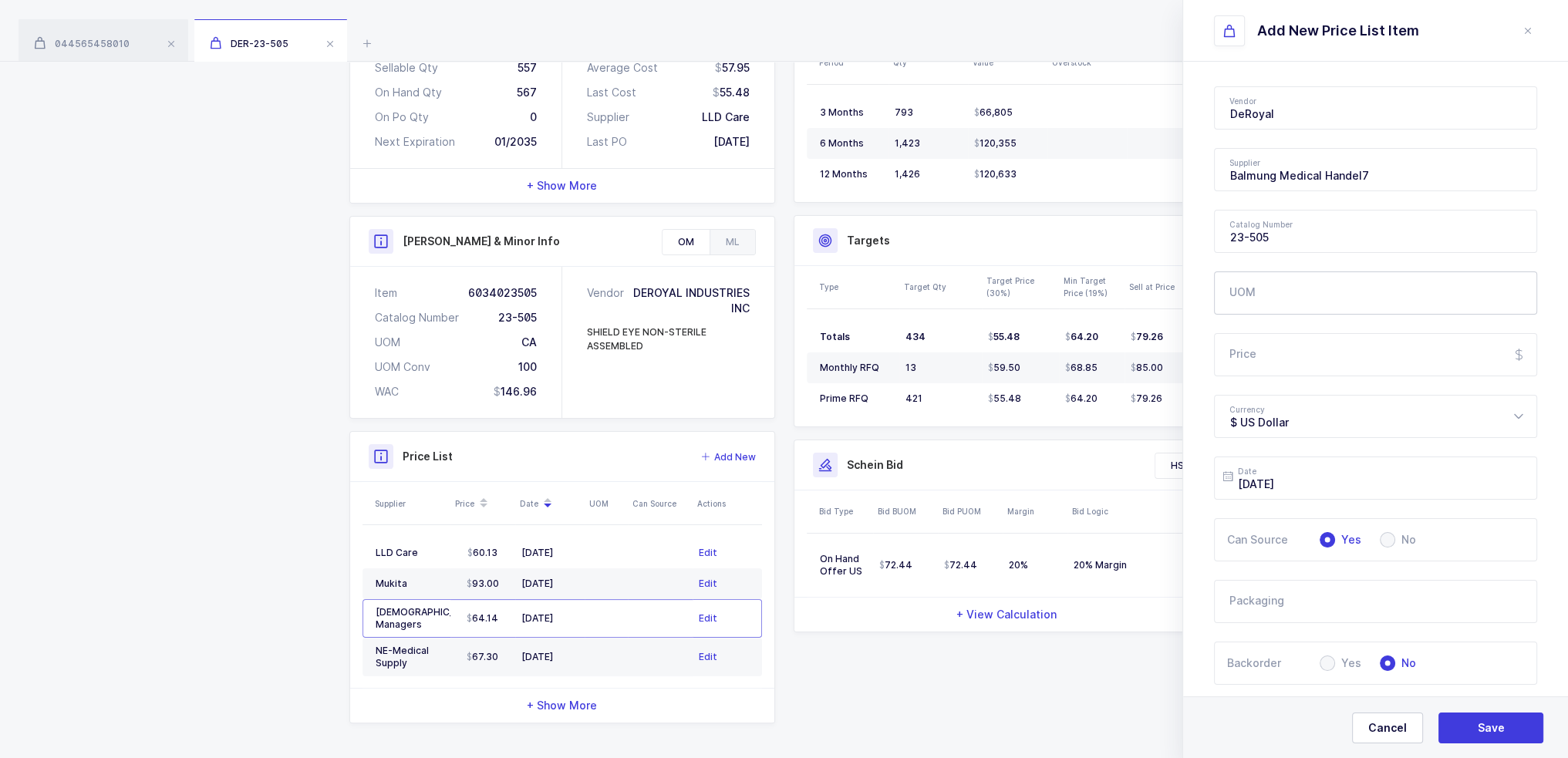
type input "Balmung Medical Handel"
click at [1295, 365] on input "Price" at bounding box center [1375, 355] width 323 height 43
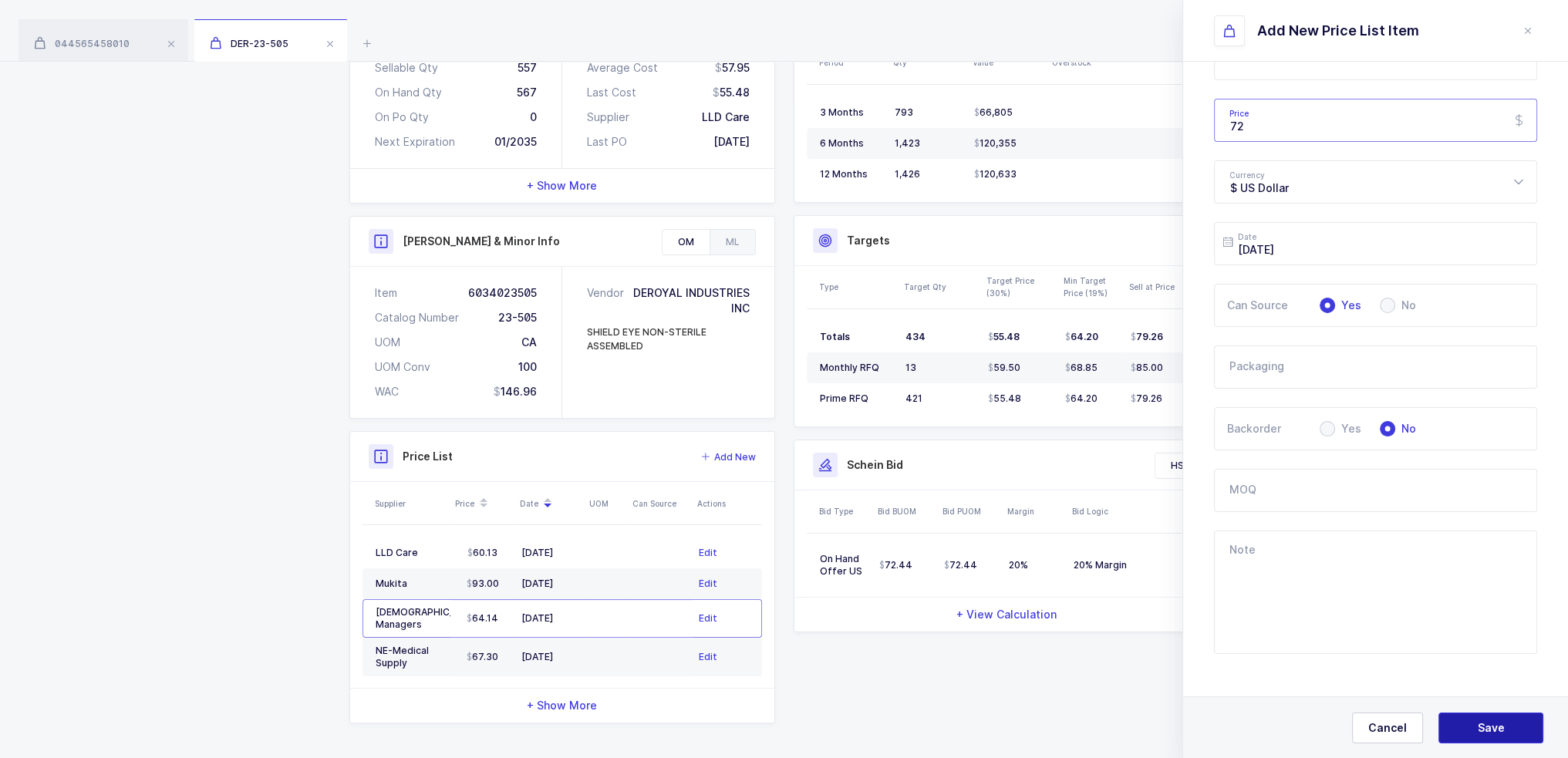
type input "72"
click at [1487, 725] on span "Save" at bounding box center [1491, 728] width 27 height 15
type input "2025-09-08"
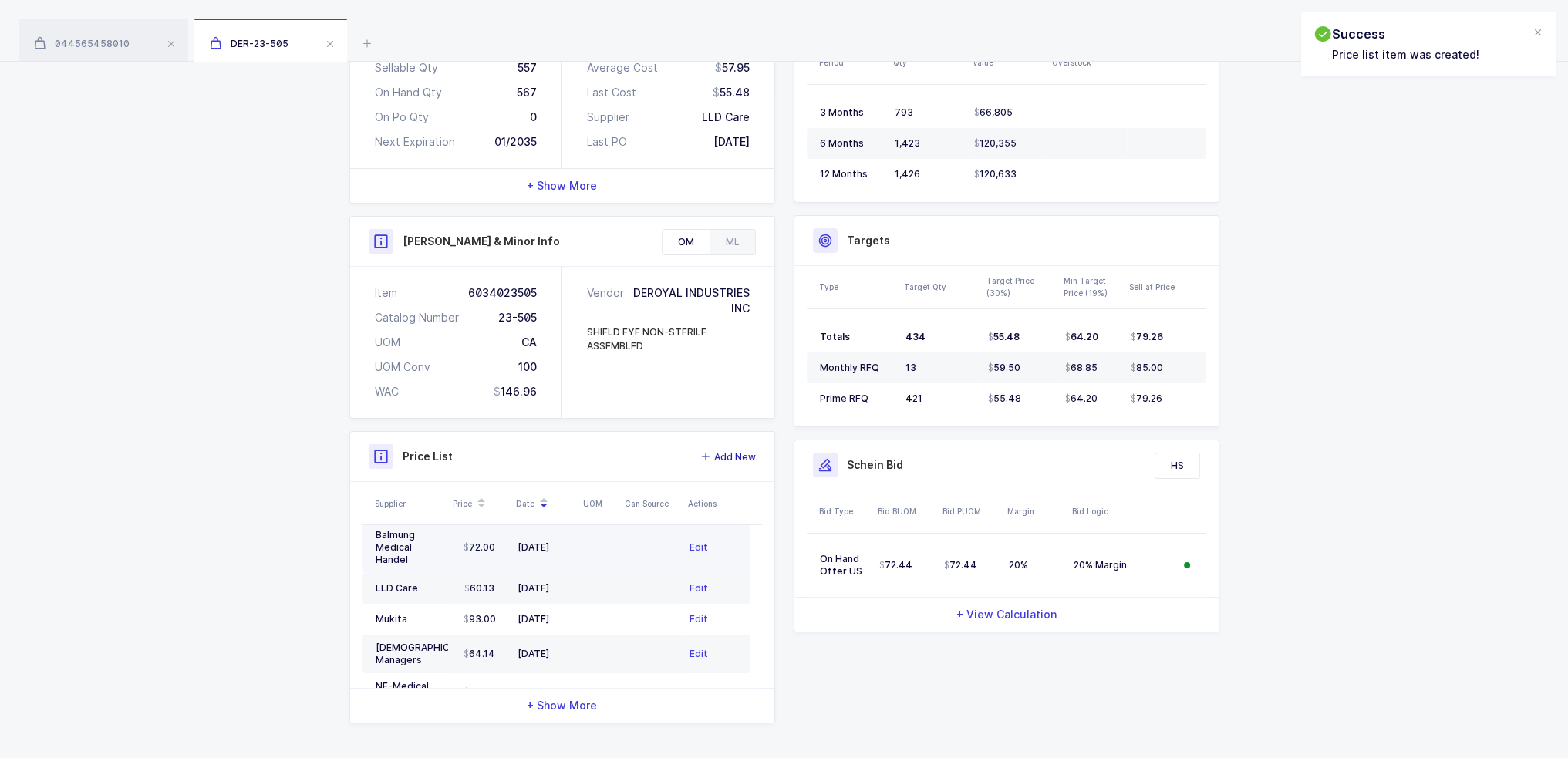
scroll to position [0, 0]
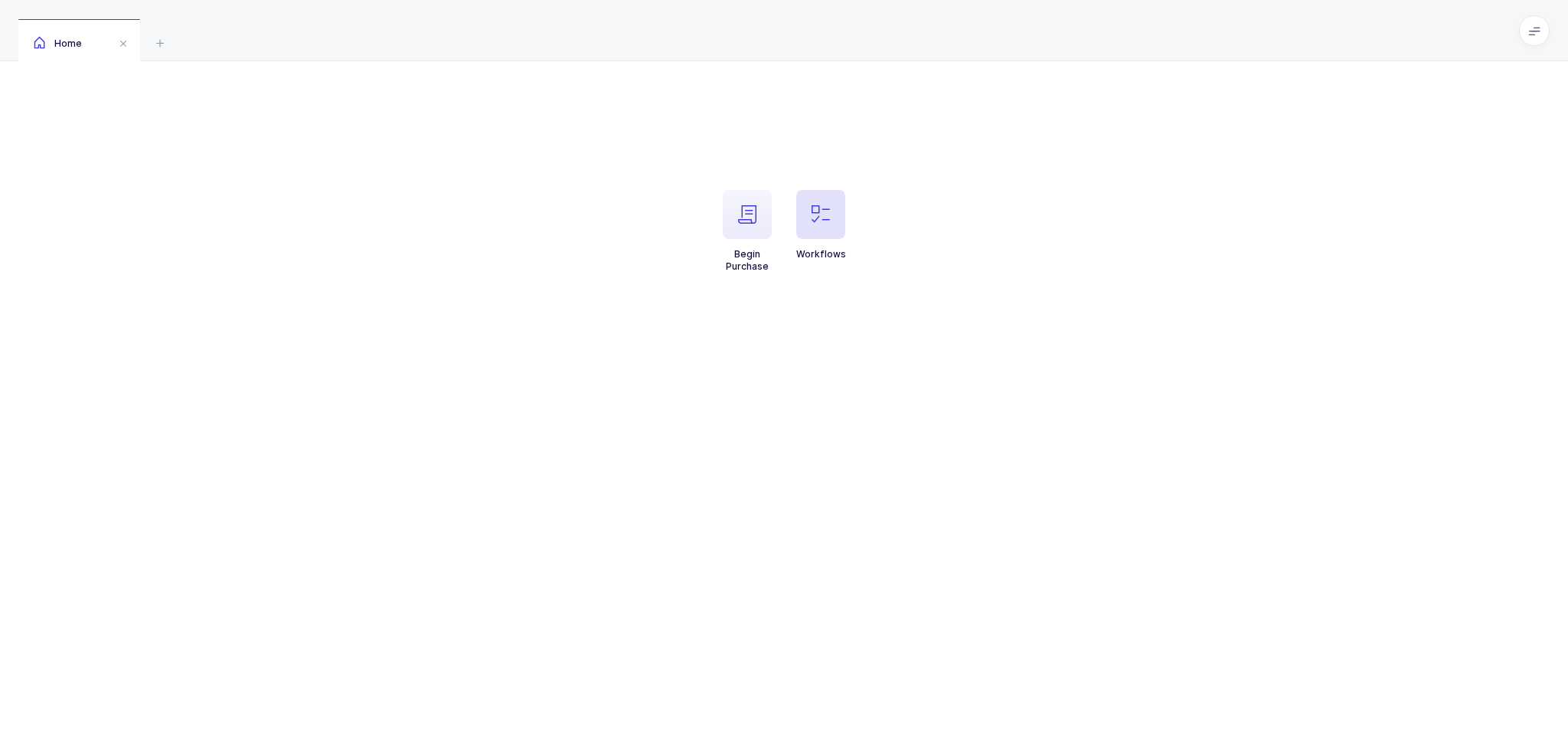
click at [799, 229] on span "button" at bounding box center [821, 215] width 49 height 49
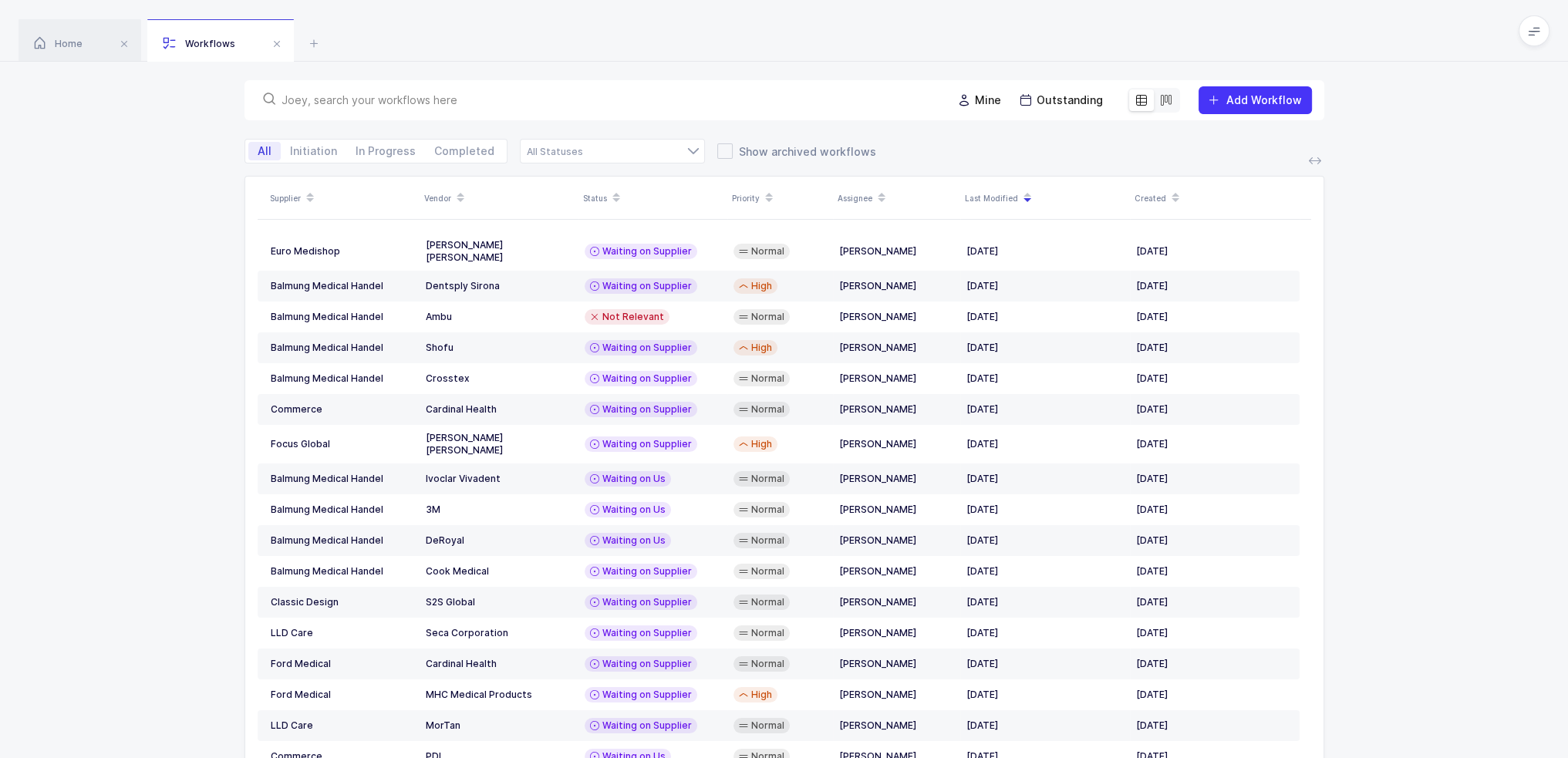
click at [556, 101] on input "text" at bounding box center [607, 100] width 651 height 15
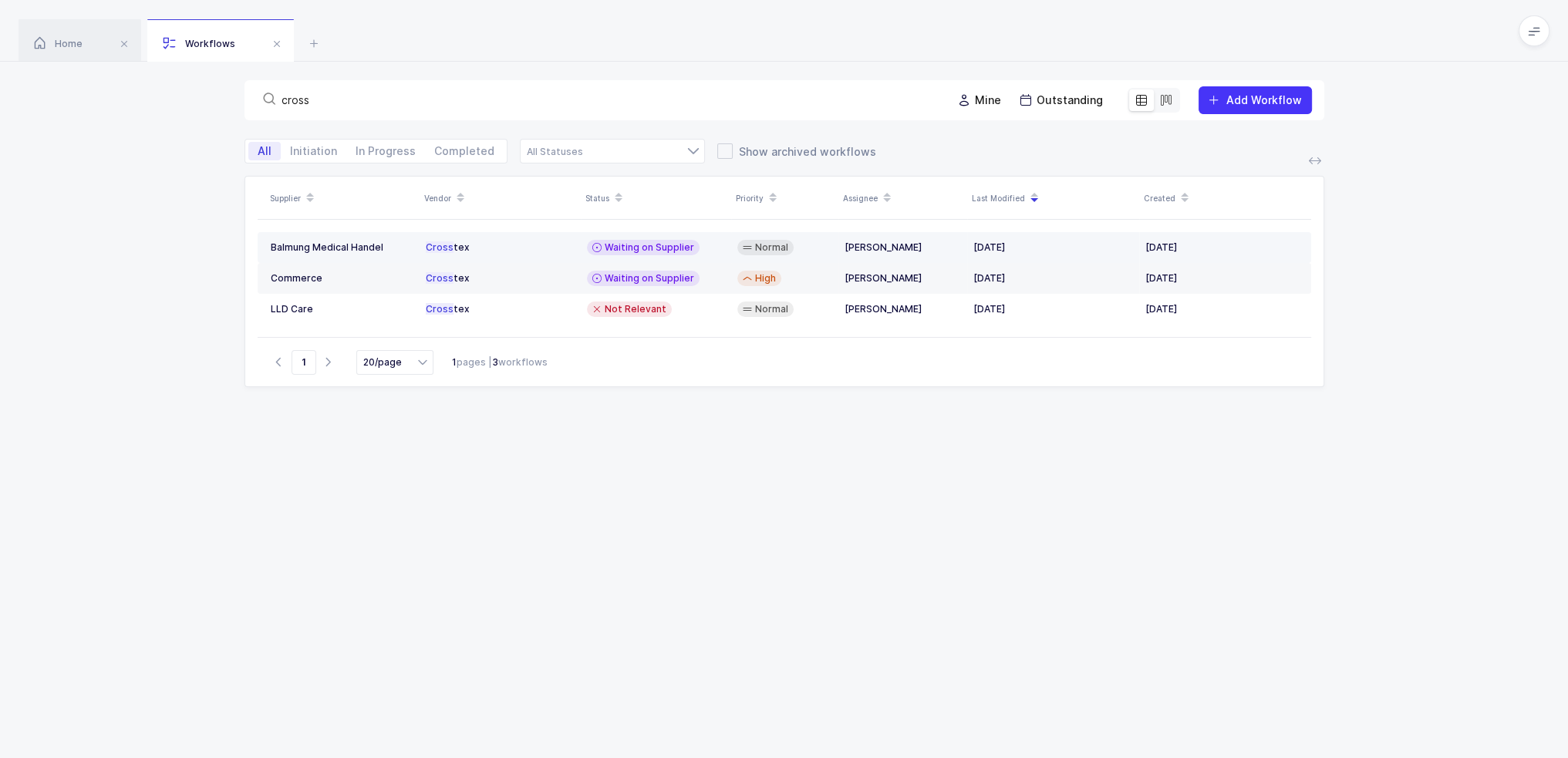
type input "cross"
click at [703, 249] on div "Waiting on Supplier" at bounding box center [655, 247] width 138 height 15
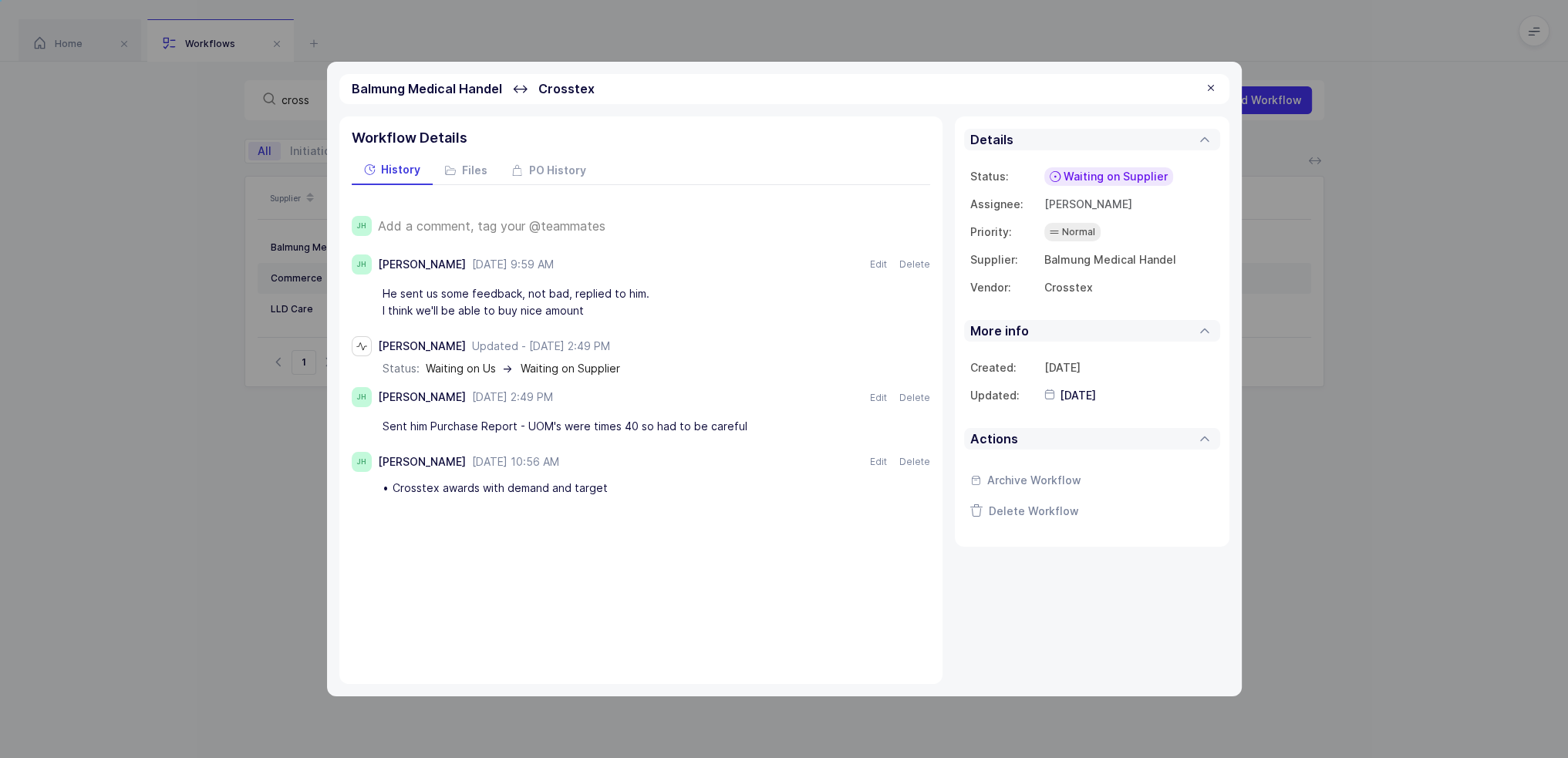
click at [602, 217] on div "Add a comment, tag your @teammates" at bounding box center [654, 226] width 552 height 20
click at [1098, 176] on span "Waiting on Supplier" at bounding box center [1115, 176] width 104 height 15
click at [1098, 372] on span "Purchase Made" at bounding box center [1089, 374] width 83 height 15
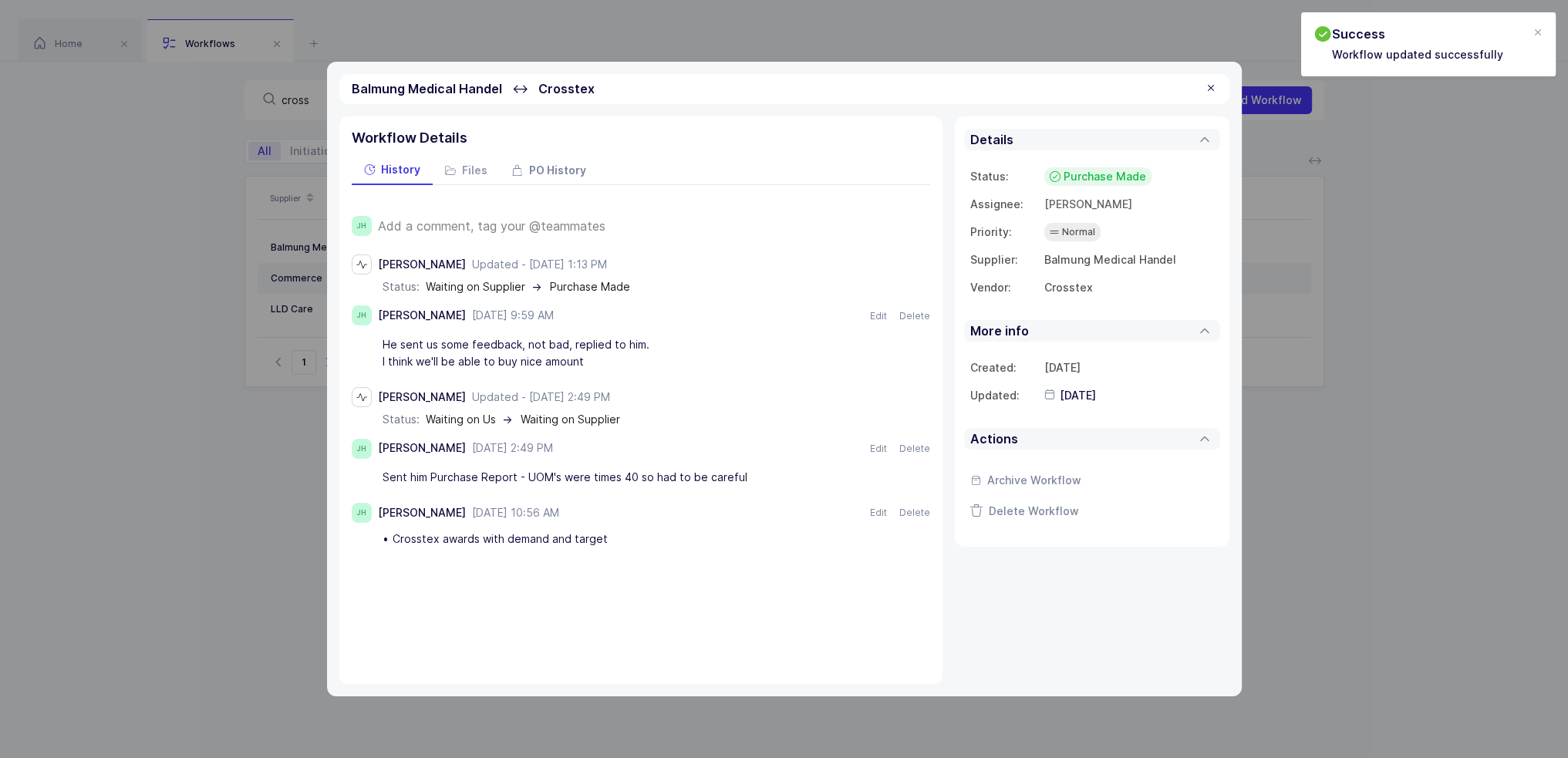
click at [563, 165] on span "PO History" at bounding box center [558, 171] width 57 height 11
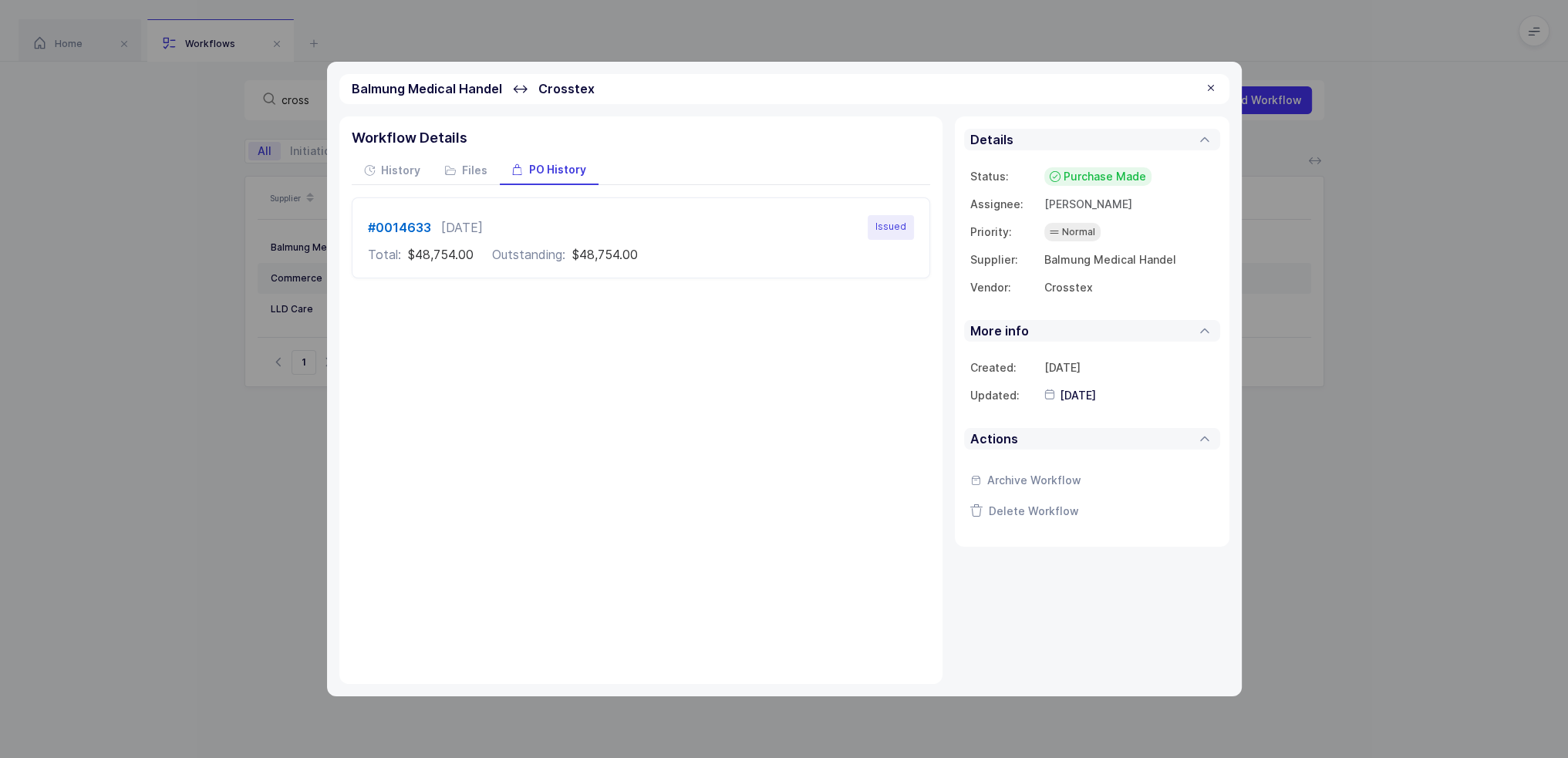
click at [1211, 88] on div at bounding box center [1210, 88] width 12 height 14
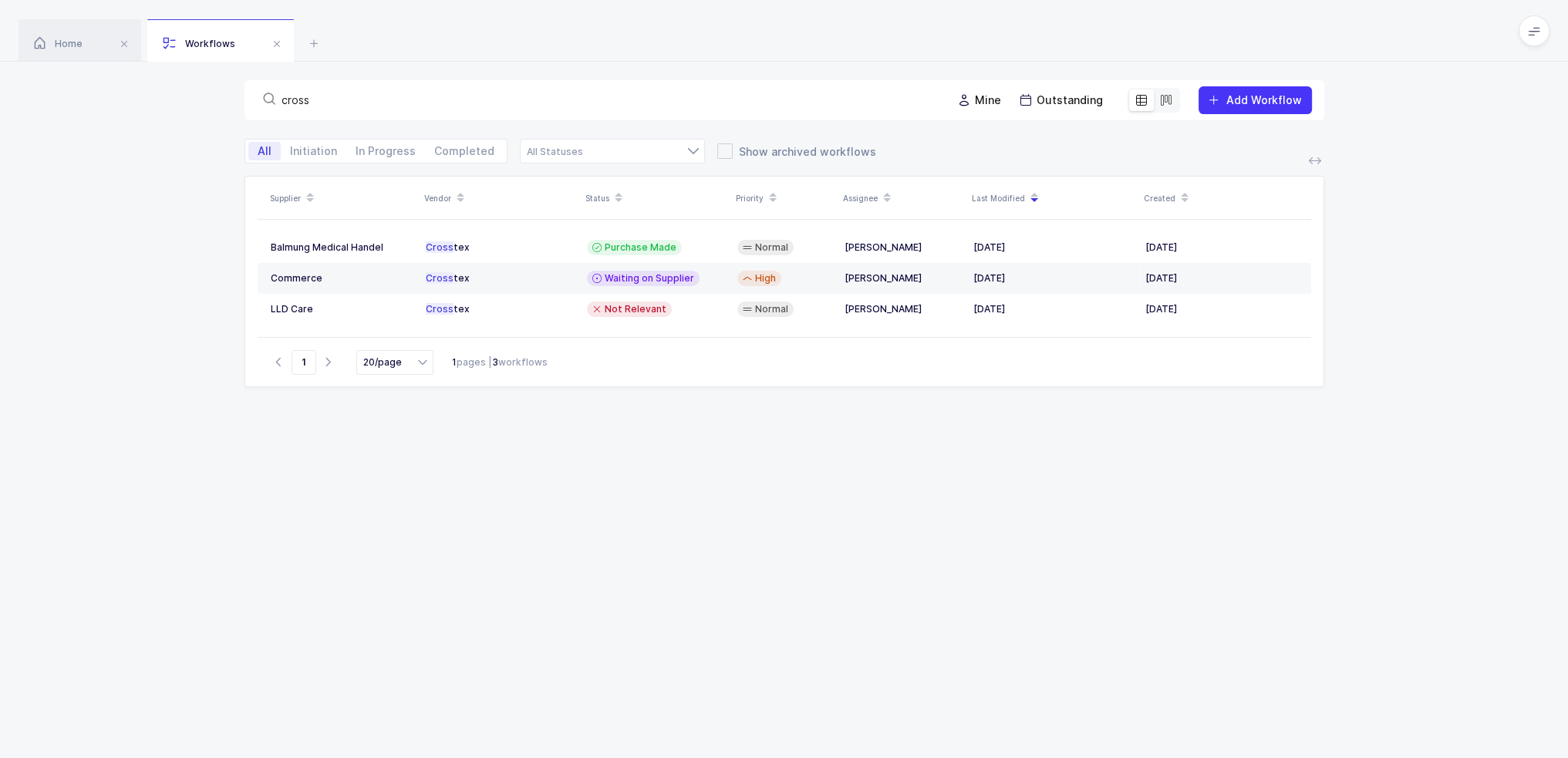
drag, startPoint x: 340, startPoint y: 100, endPoint x: 234, endPoint y: 96, distance: 106.1
click at [239, 96] on div "cross Mine Outstanding Add Workflow" at bounding box center [784, 100] width 1568 height 77
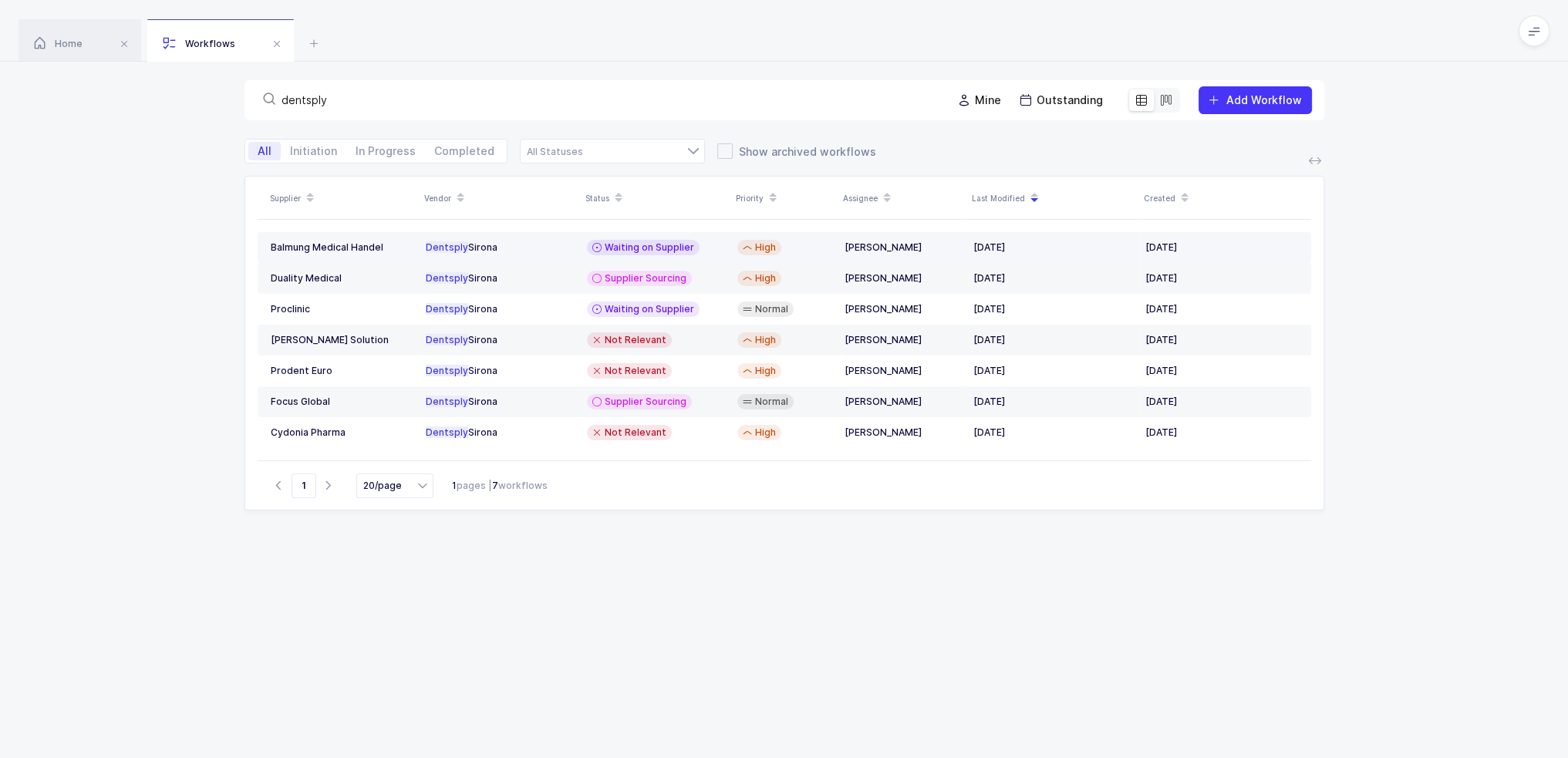
type input "dentsply"
click at [650, 244] on span "Waiting on Supplier" at bounding box center [649, 247] width 89 height 12
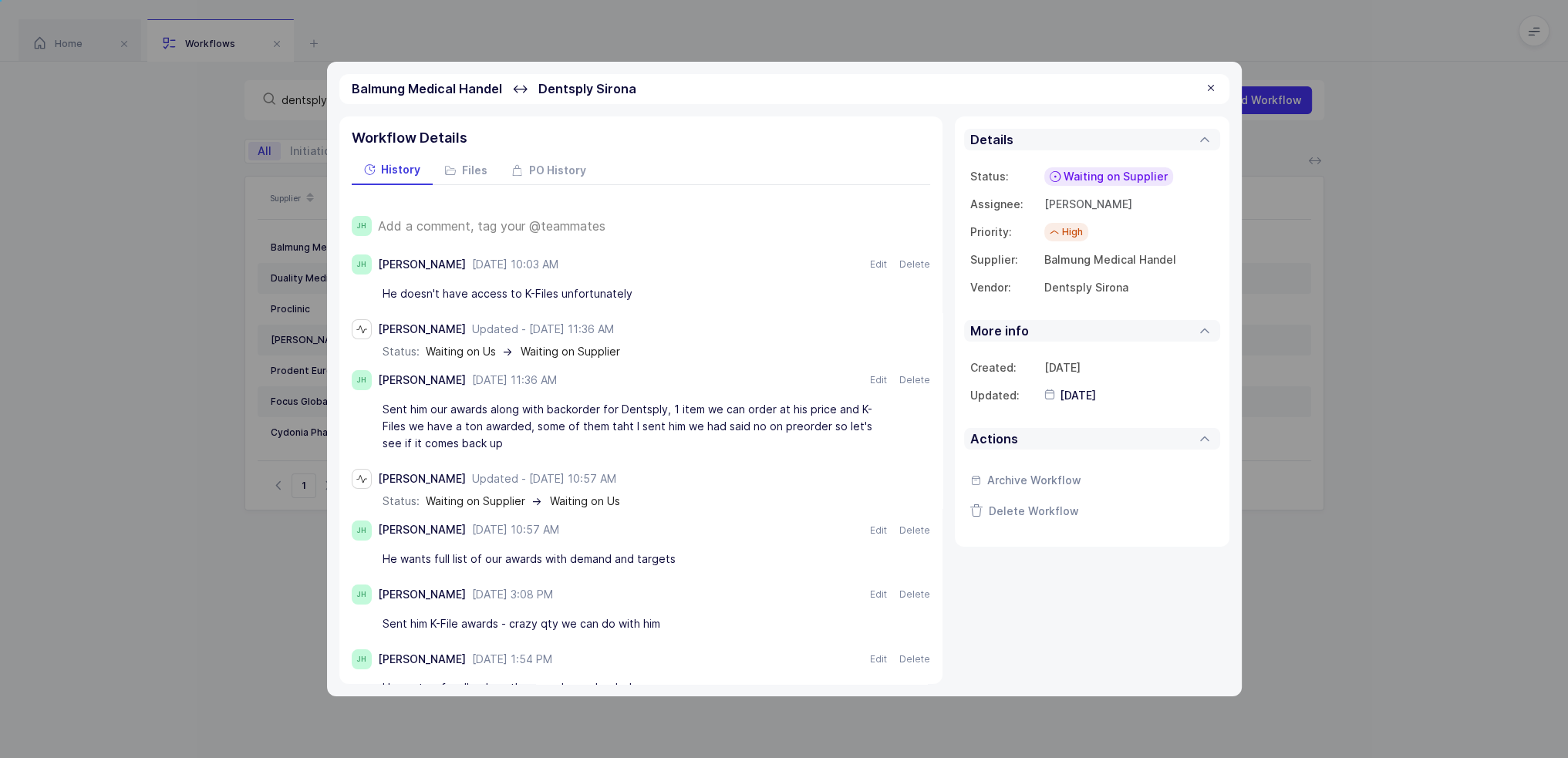
click at [508, 224] on span "Add a comment, tag your @teammates" at bounding box center [491, 226] width 227 height 14
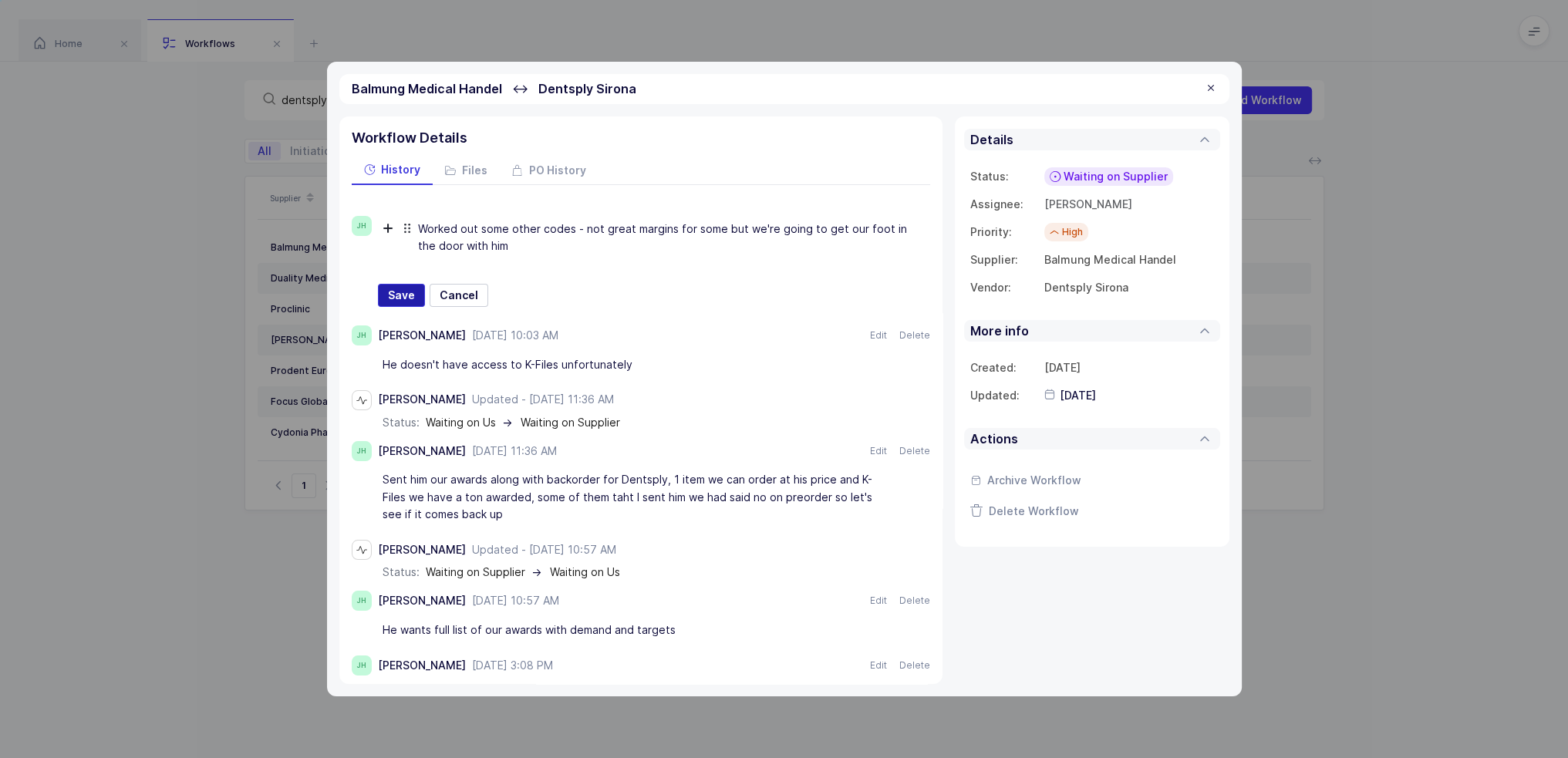
click at [397, 288] on span "Save" at bounding box center [402, 295] width 27 height 15
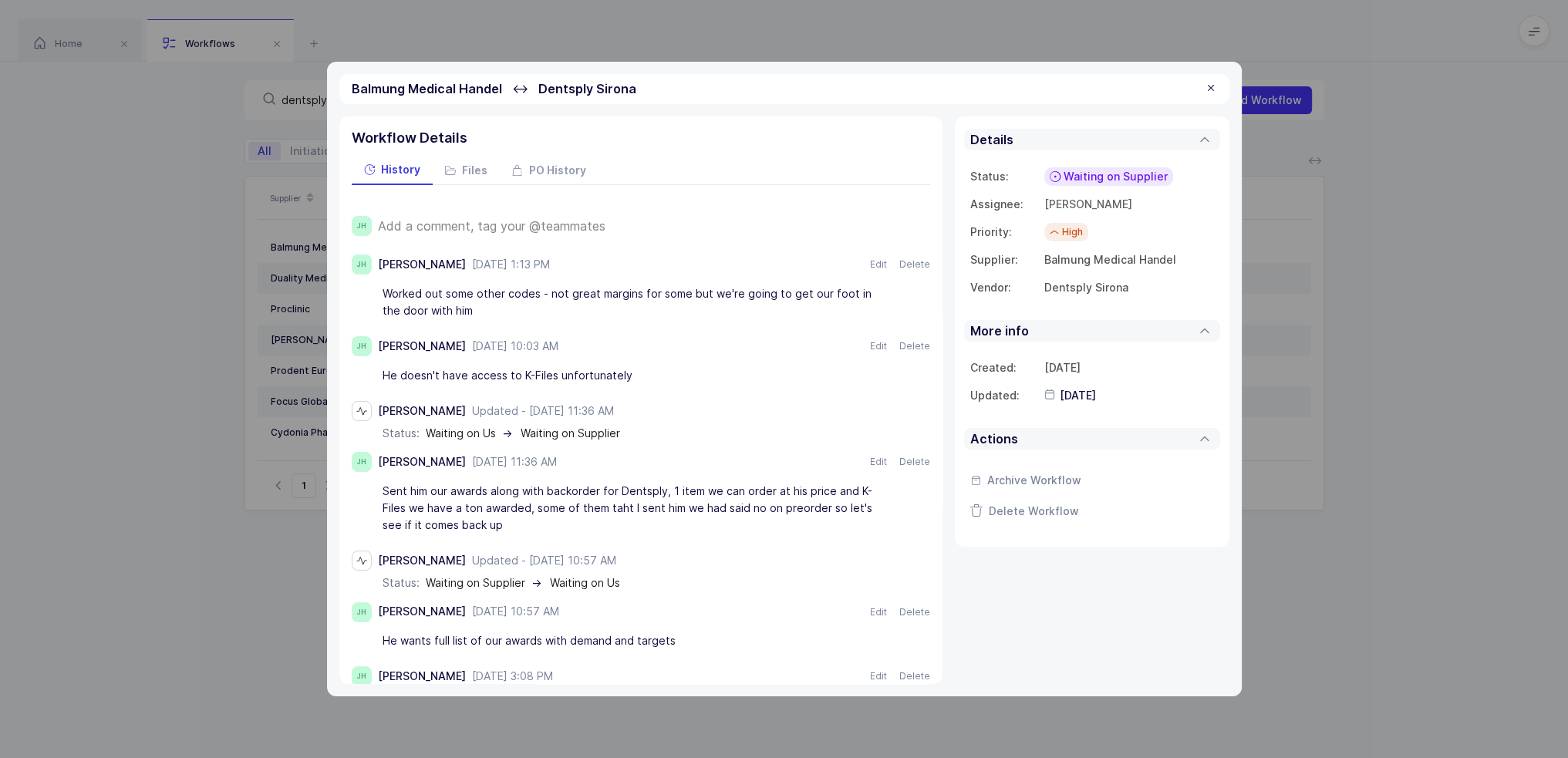
click at [1102, 175] on span "Waiting on Supplier" at bounding box center [1115, 176] width 104 height 15
click at [1101, 371] on span "Purchase Made" at bounding box center [1089, 374] width 83 height 15
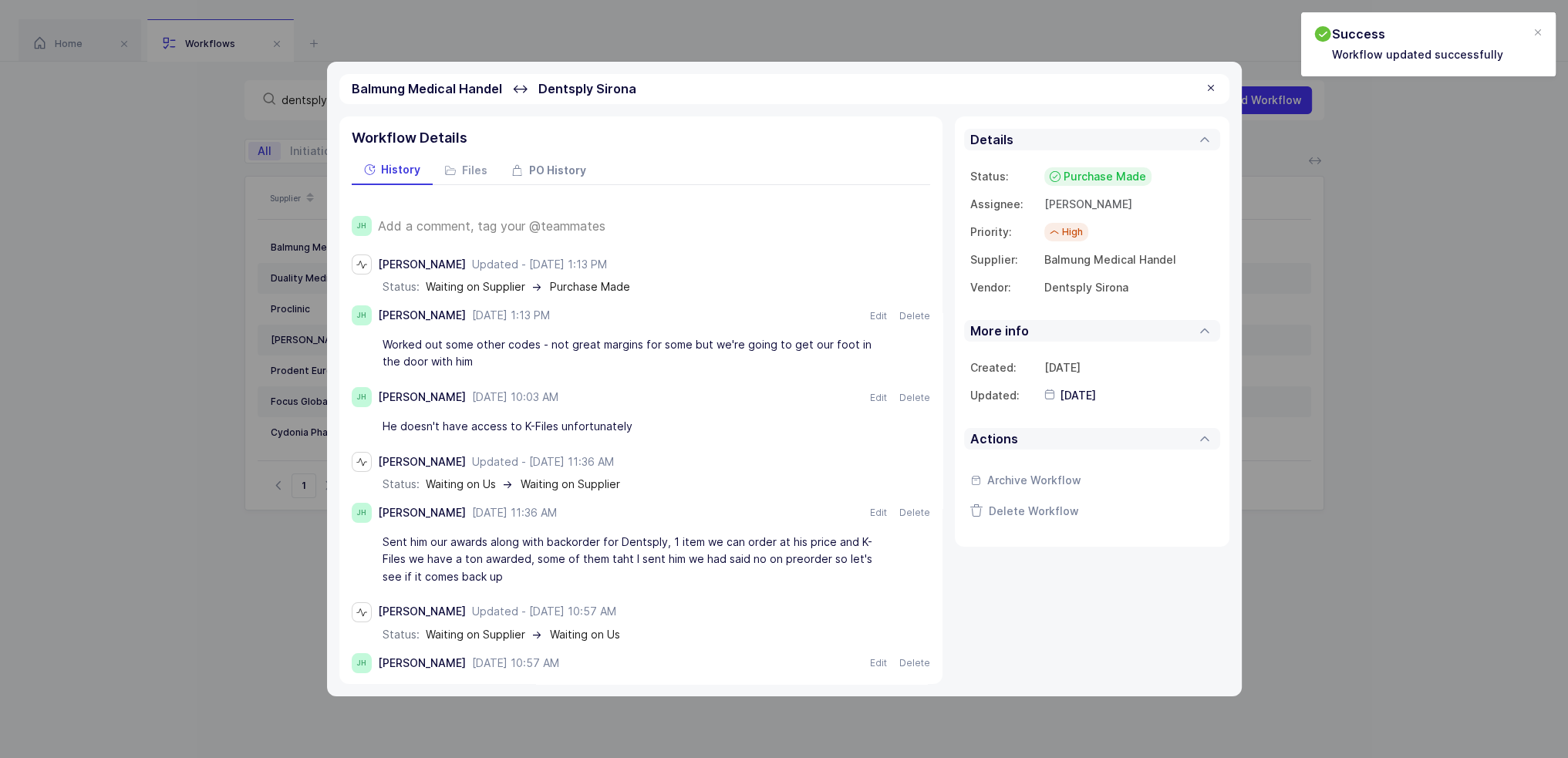
click at [546, 169] on span "PO History" at bounding box center [558, 171] width 57 height 11
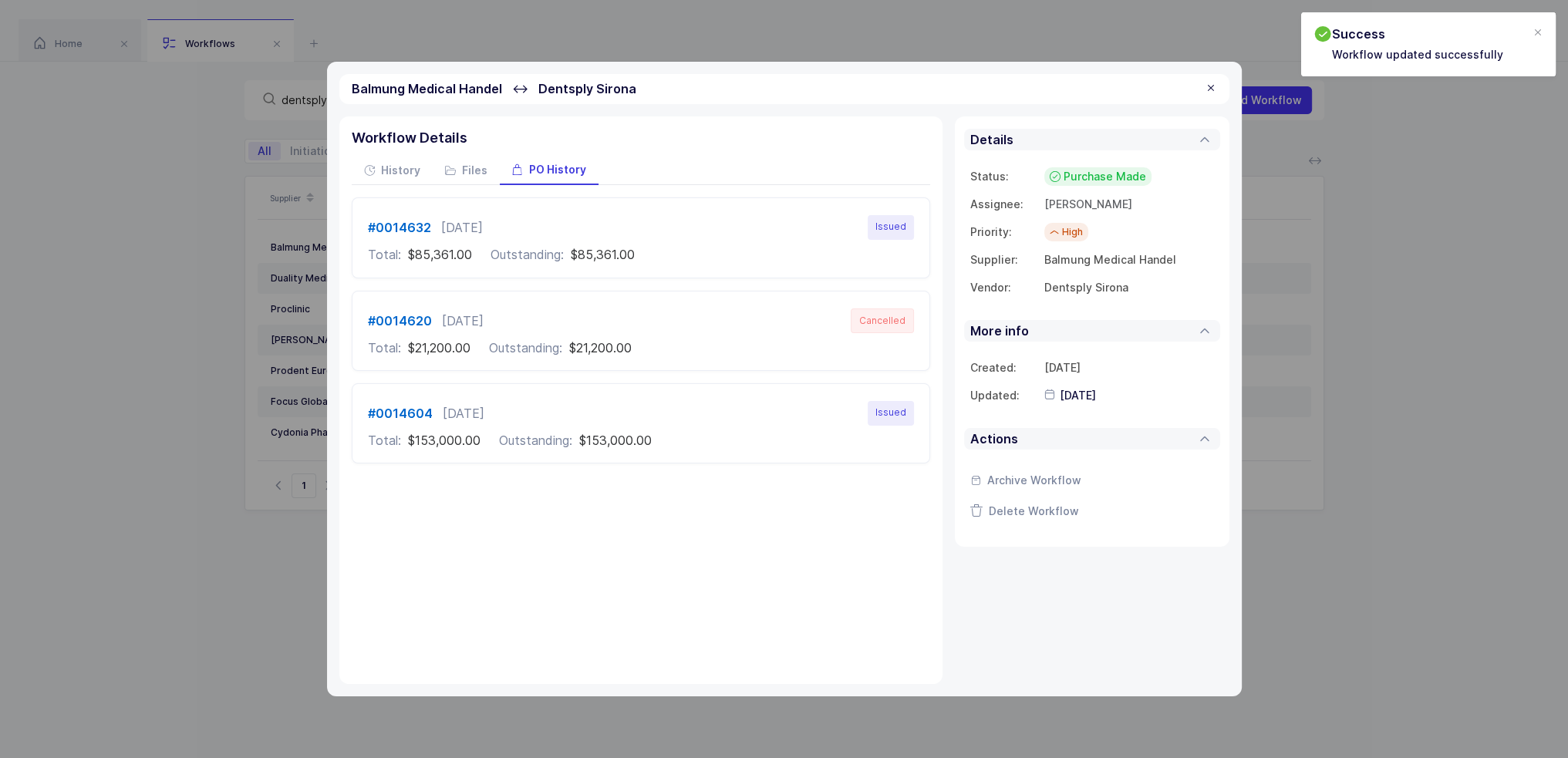
click at [674, 259] on div "Total: $85,361.00 Outstanding: $85,361.00" at bounding box center [640, 254] width 546 height 14
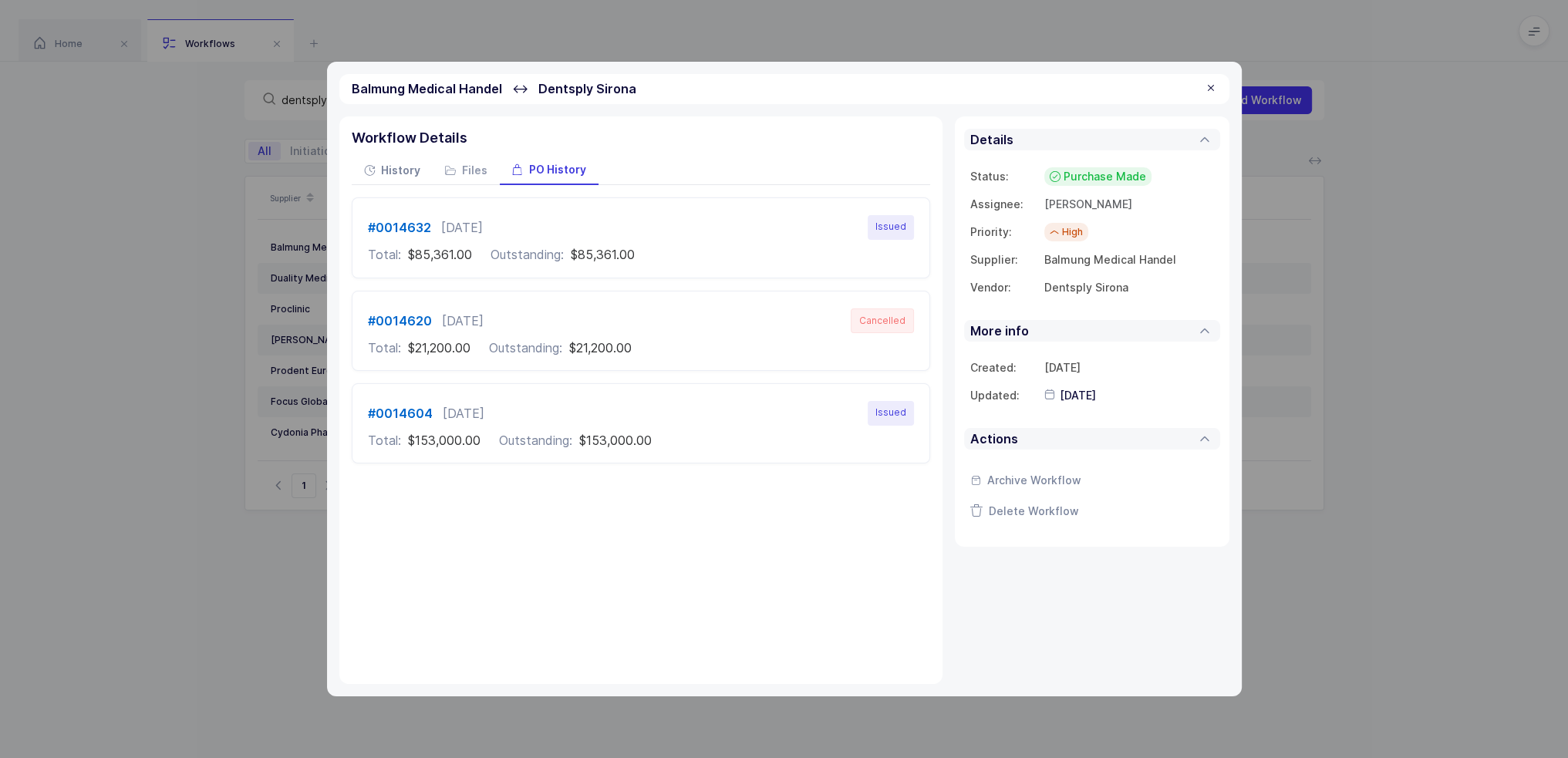
click at [391, 170] on span "History" at bounding box center [400, 171] width 39 height 11
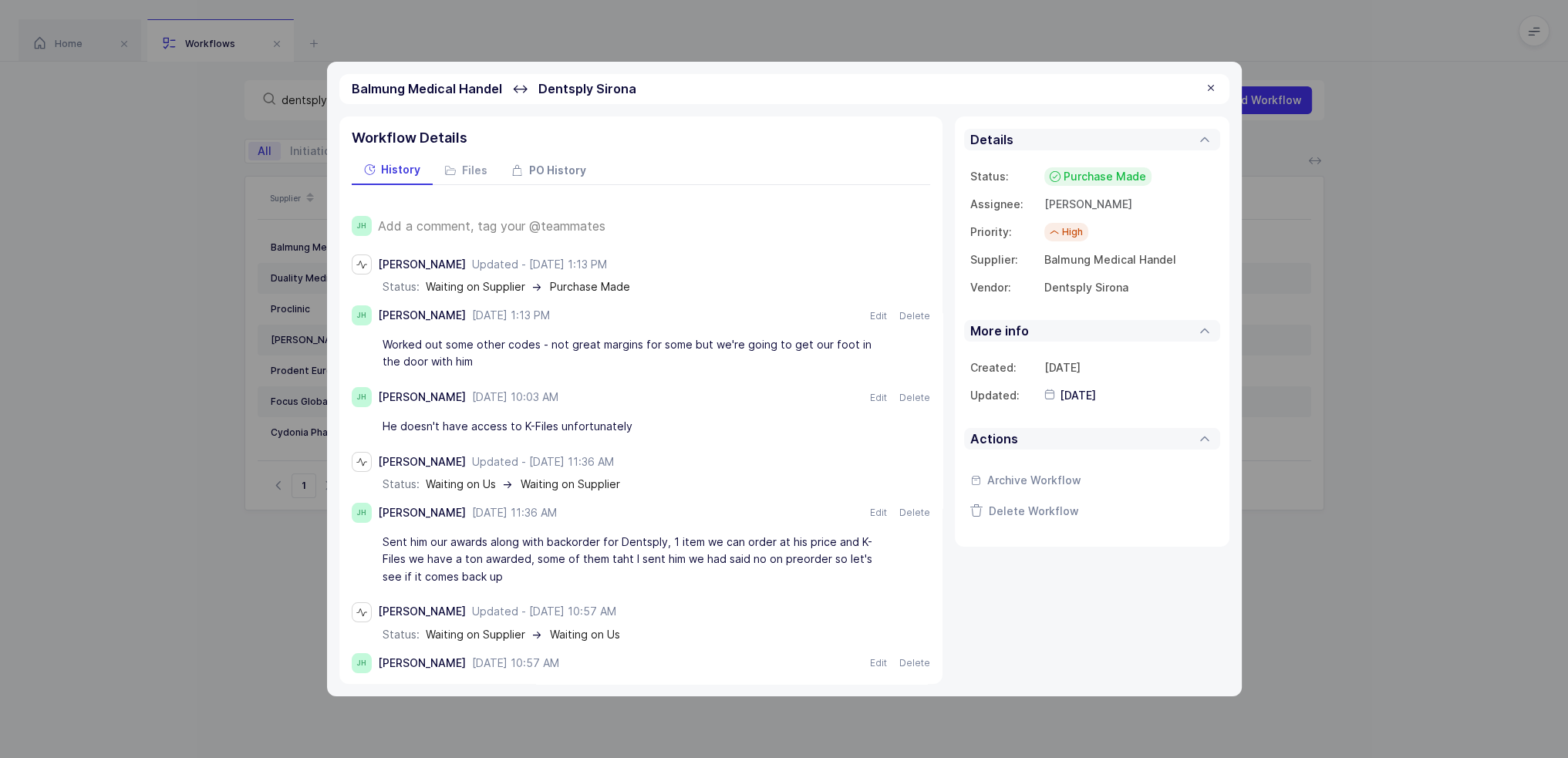
click at [544, 176] on span "PO History" at bounding box center [558, 171] width 57 height 11
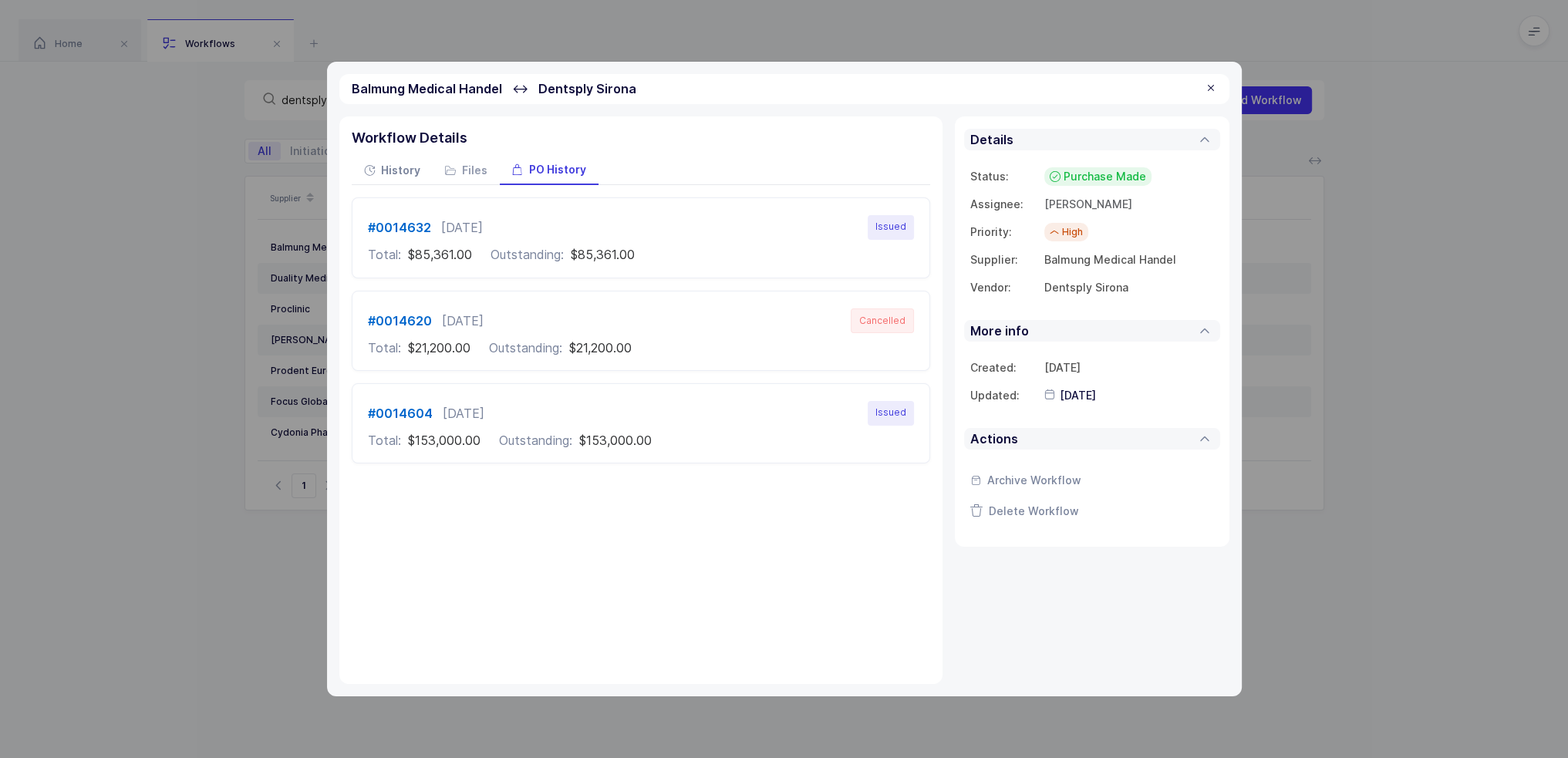
click at [383, 163] on div "History" at bounding box center [392, 171] width 81 height 28
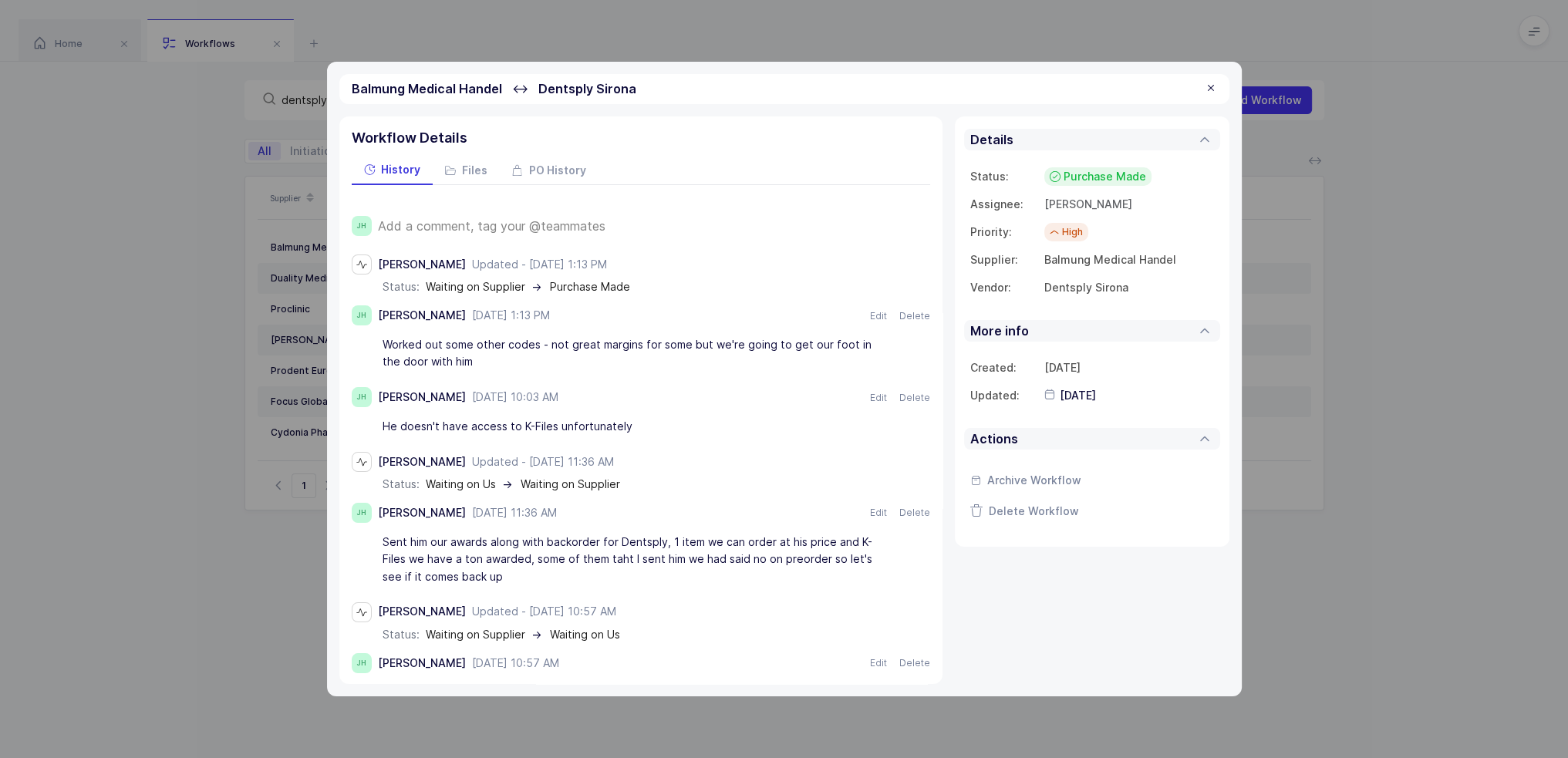
click at [654, 287] on div "status: Waiting on Supplier → Purchase Made" at bounding box center [656, 286] width 548 height 12
click at [493, 216] on div "Add a comment, tag your @teammates" at bounding box center [654, 226] width 552 height 20
click at [493, 217] on div "Add a comment, tag your @teammates" at bounding box center [654, 226] width 552 height 20
click at [493, 222] on span "Add a comment, tag your @teammates" at bounding box center [491, 226] width 227 height 14
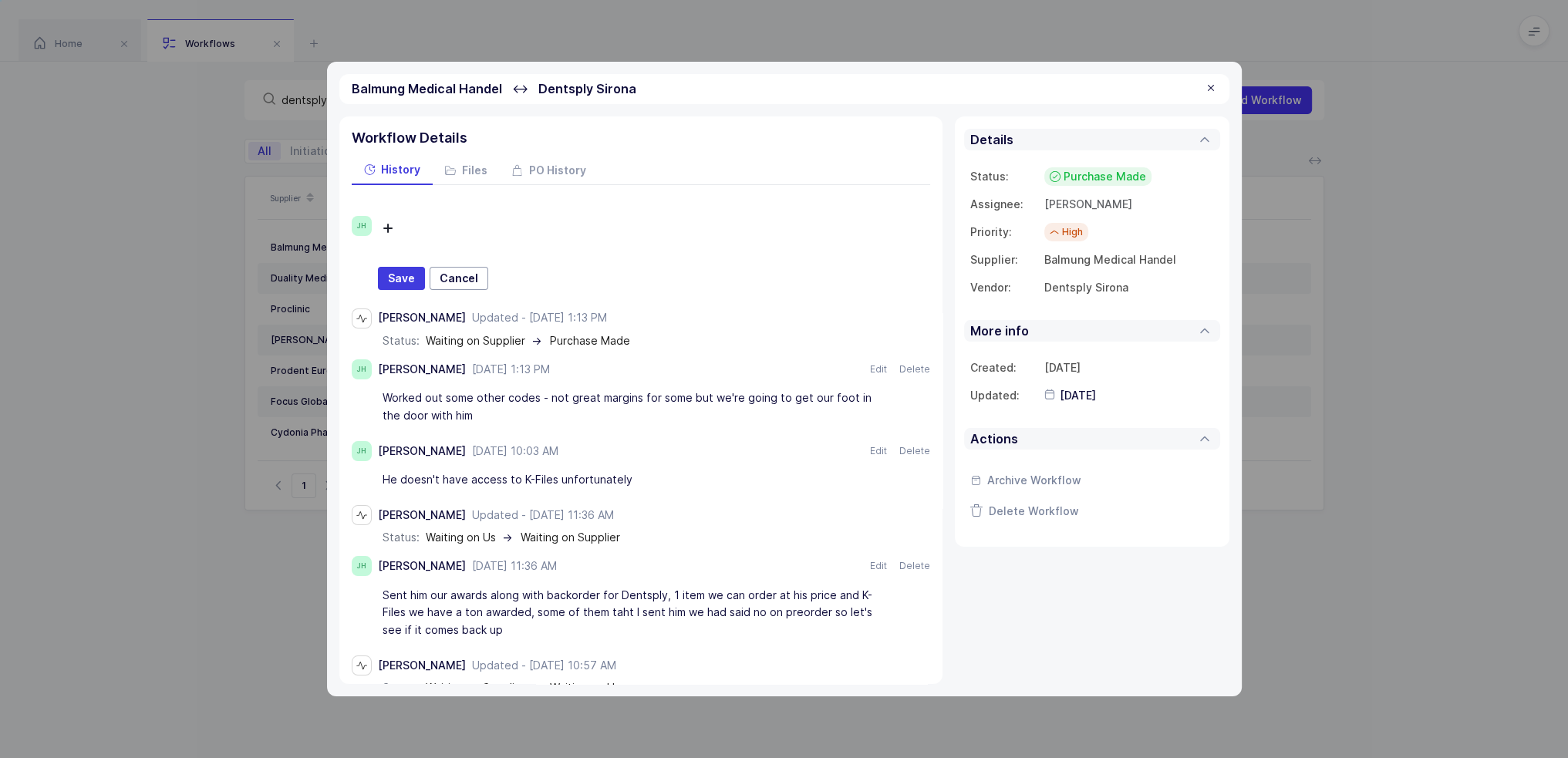
click at [459, 280] on span "Cancel" at bounding box center [458, 278] width 38 height 15
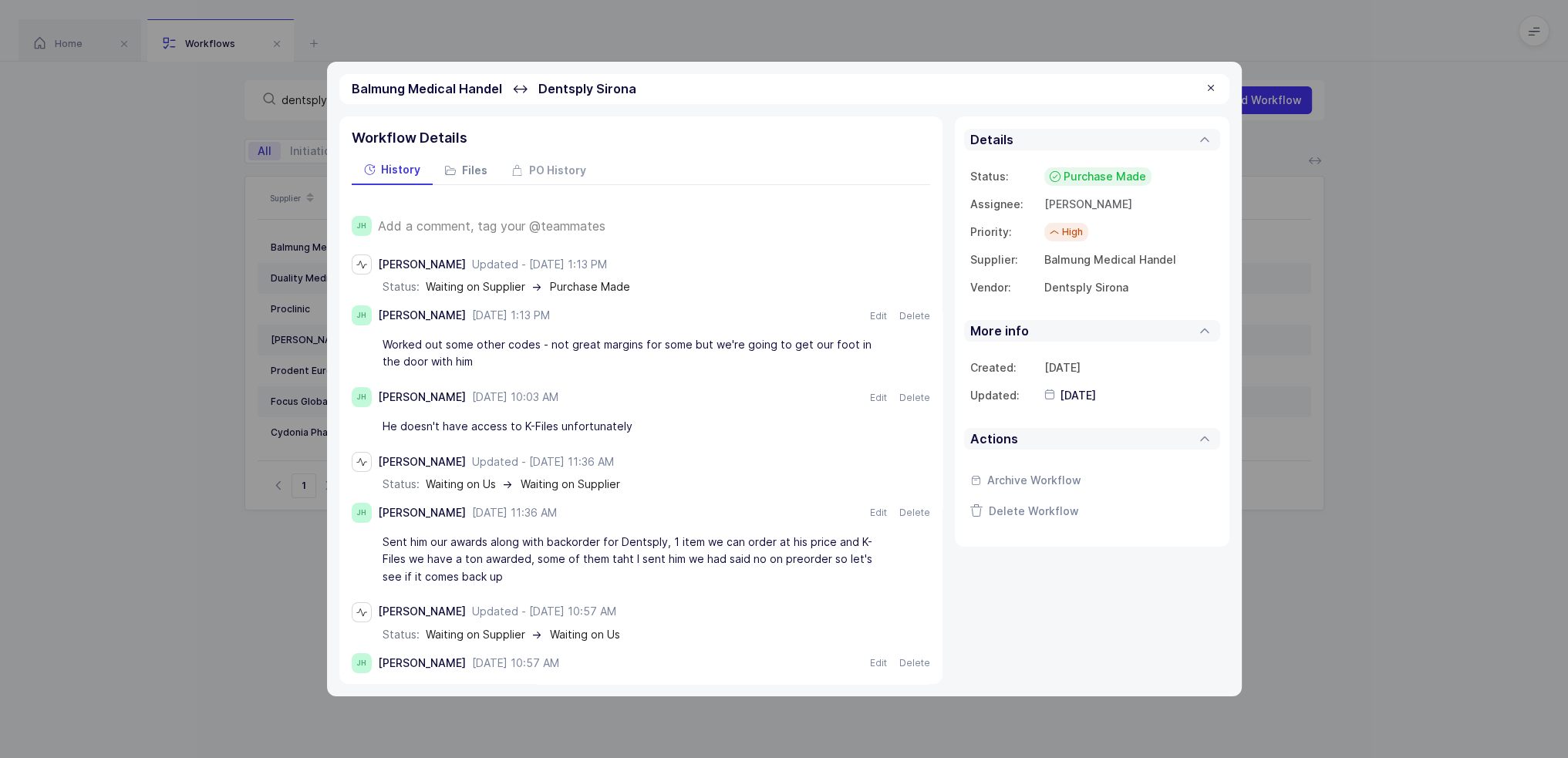
click at [483, 172] on span "Files" at bounding box center [474, 171] width 26 height 11
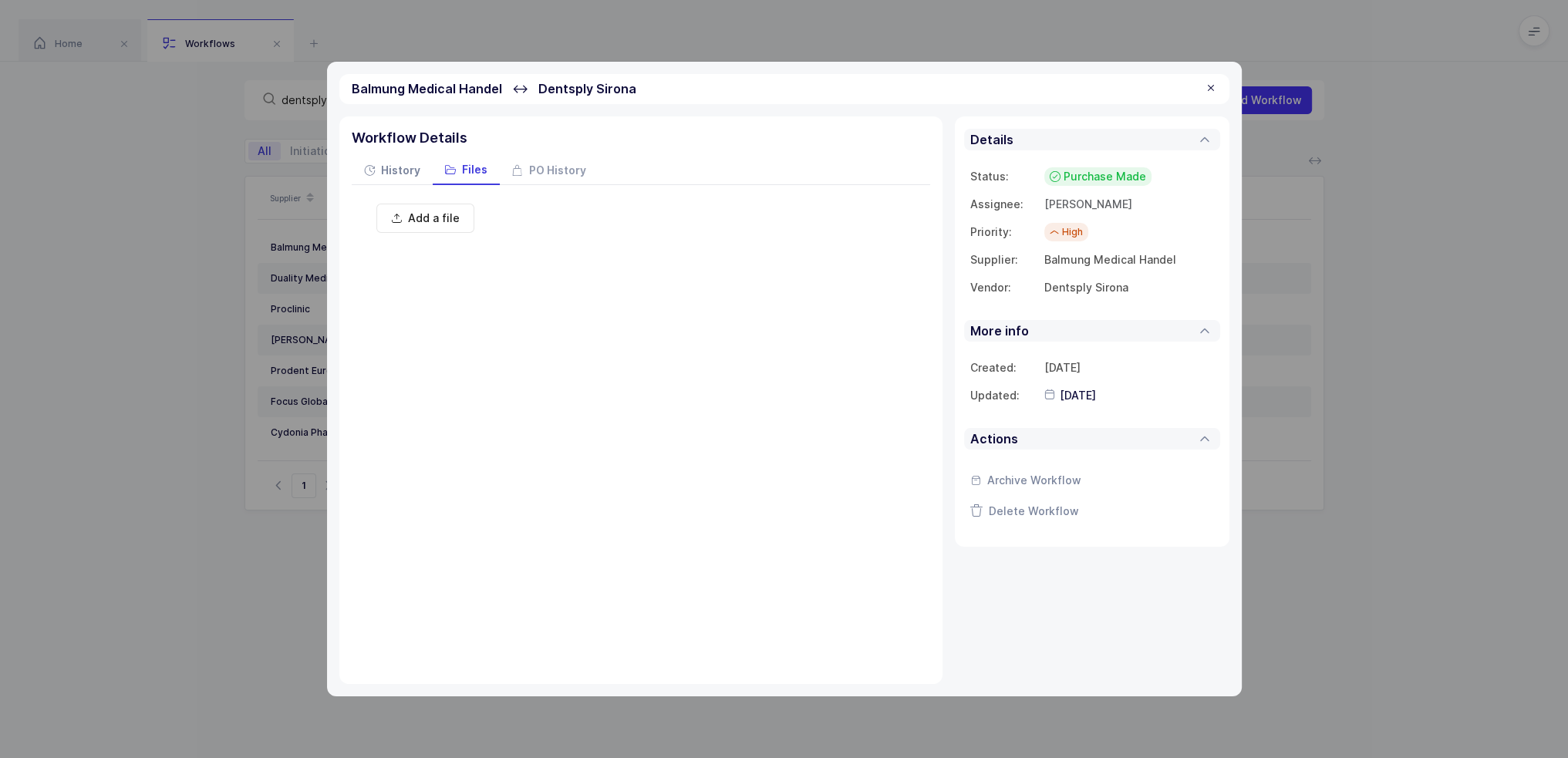
click at [403, 168] on span "History" at bounding box center [400, 171] width 39 height 11
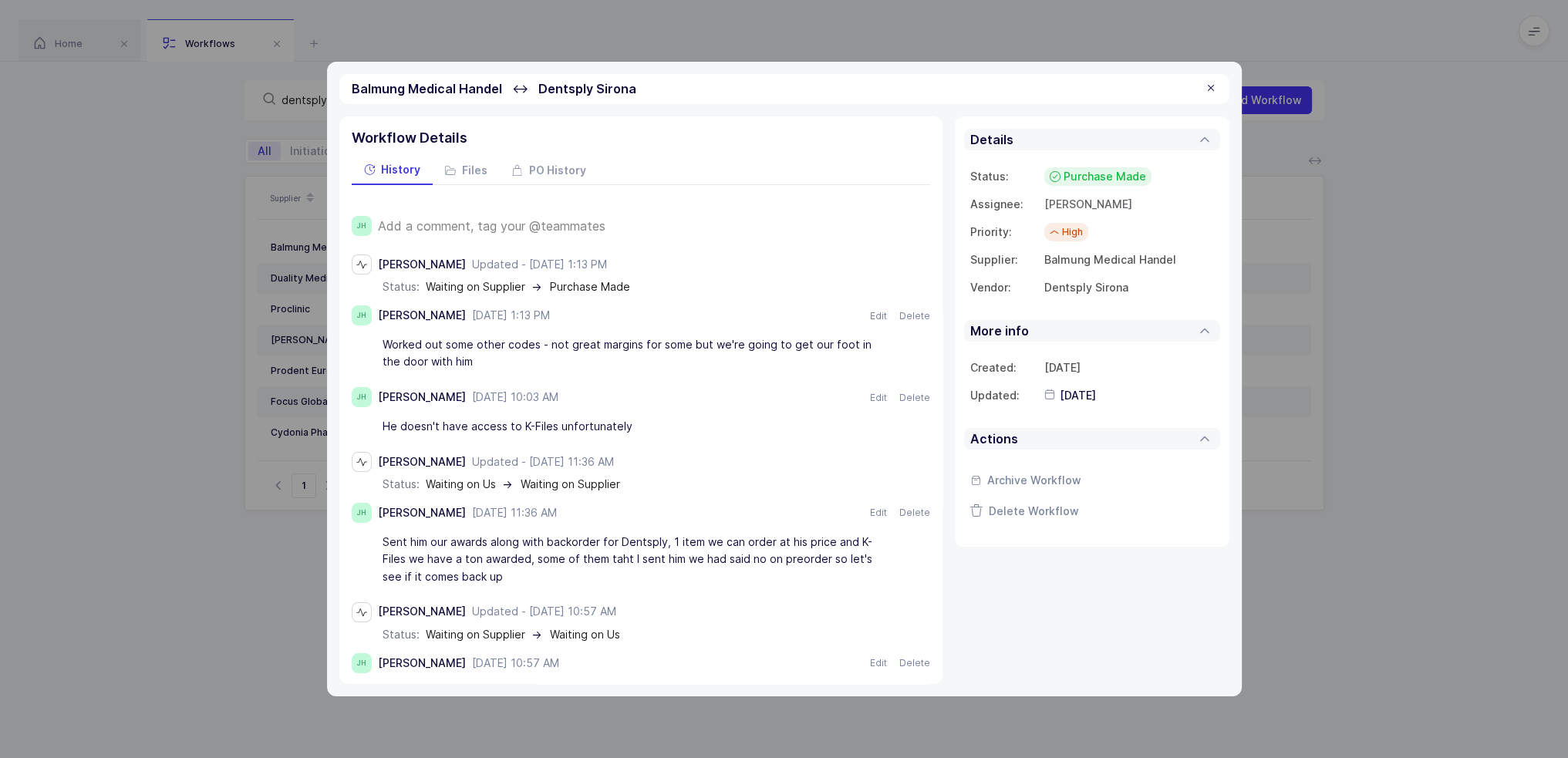
click at [1206, 91] on div at bounding box center [1210, 88] width 12 height 14
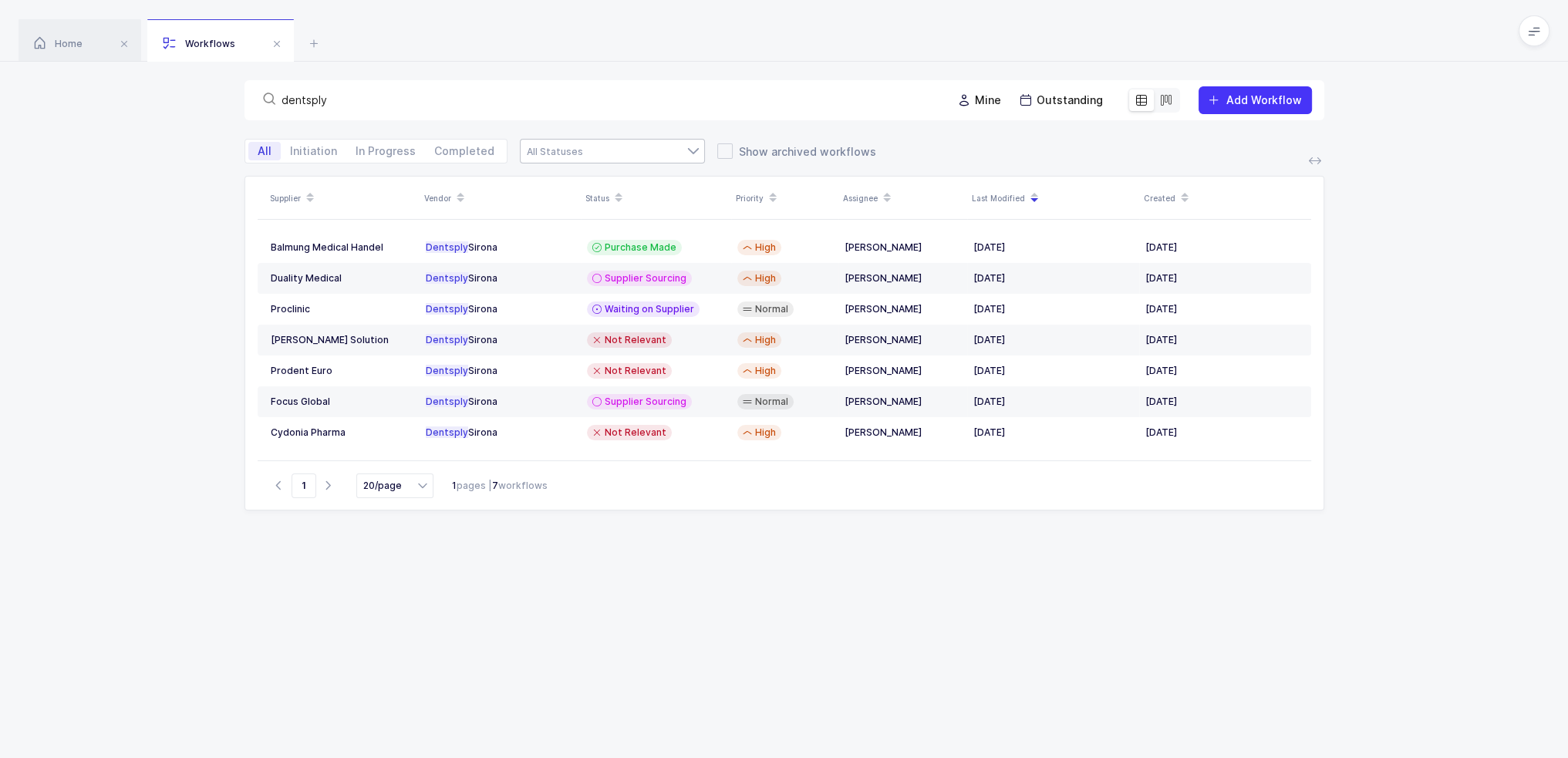
click at [658, 159] on div at bounding box center [612, 151] width 185 height 25
click at [364, 143] on span "In Progress" at bounding box center [385, 151] width 79 height 18
click at [356, 143] on input "In Progress" at bounding box center [351, 147] width 10 height 10
radio input "true"
radio input "false"
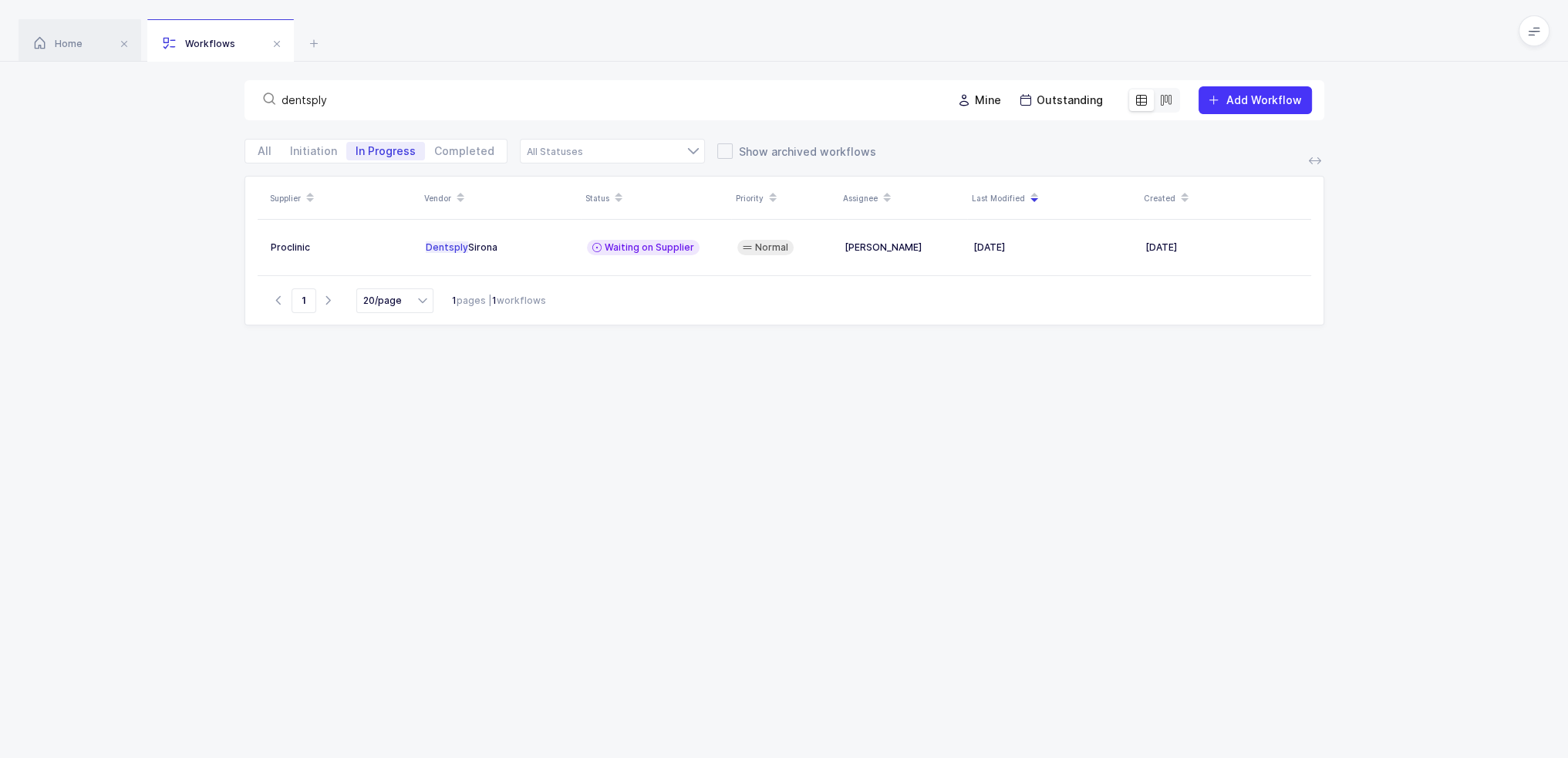
drag, startPoint x: 721, startPoint y: 101, endPoint x: 111, endPoint y: 104, distance: 610.0
click at [111, 104] on div "dentsply Mine Outstanding Add Workflow" at bounding box center [784, 100] width 1568 height 77
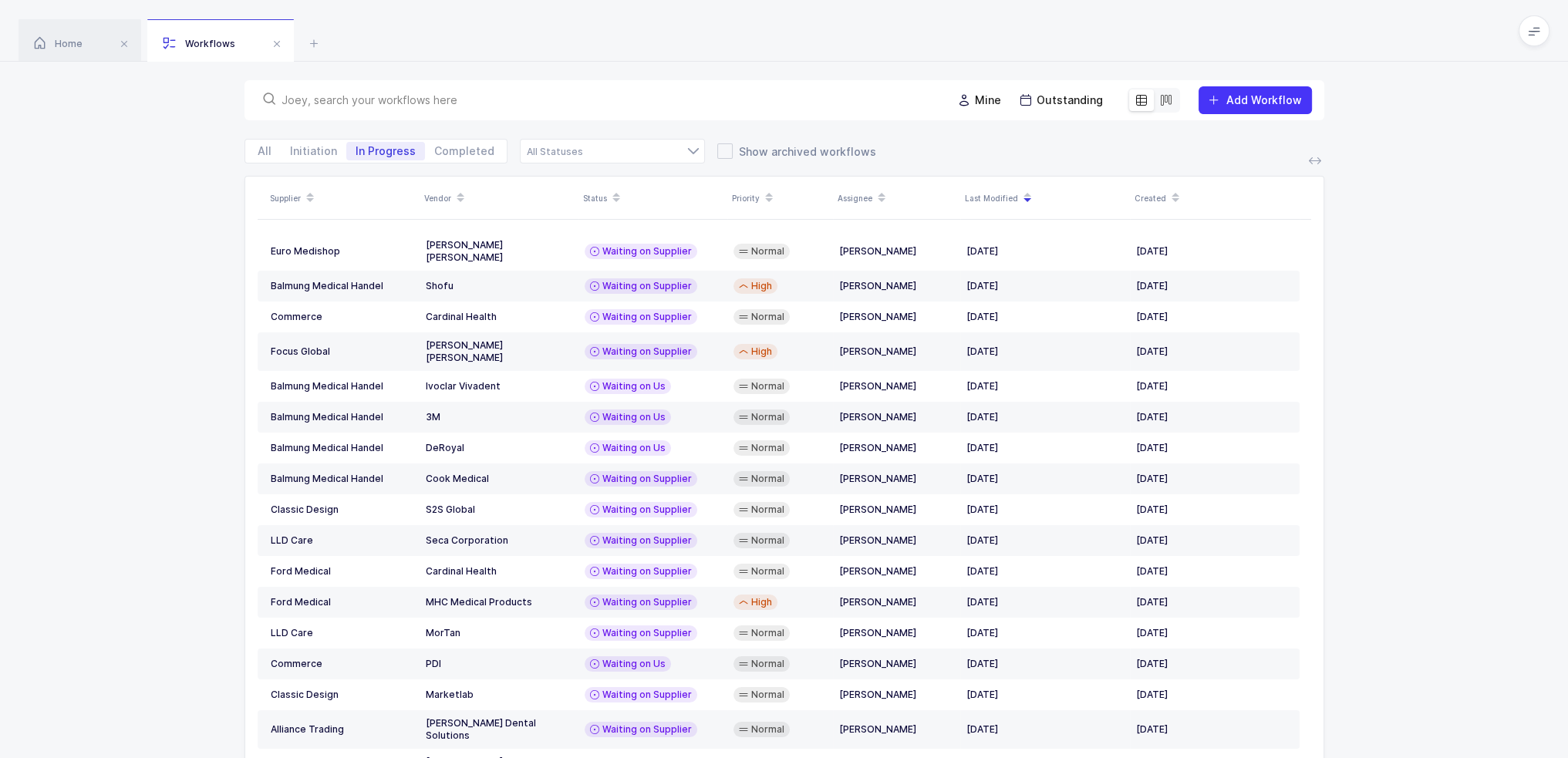
click at [130, 222] on div "Supplier Vendor Status Priority Assignee Last Modified Created Euro Medishop Be…" at bounding box center [784, 512] width 1568 height 672
click at [581, 155] on div at bounding box center [612, 151] width 185 height 25
click at [607, 213] on li "Waiting on Us" at bounding box center [618, 210] width 183 height 25
type input "Waiting on Us"
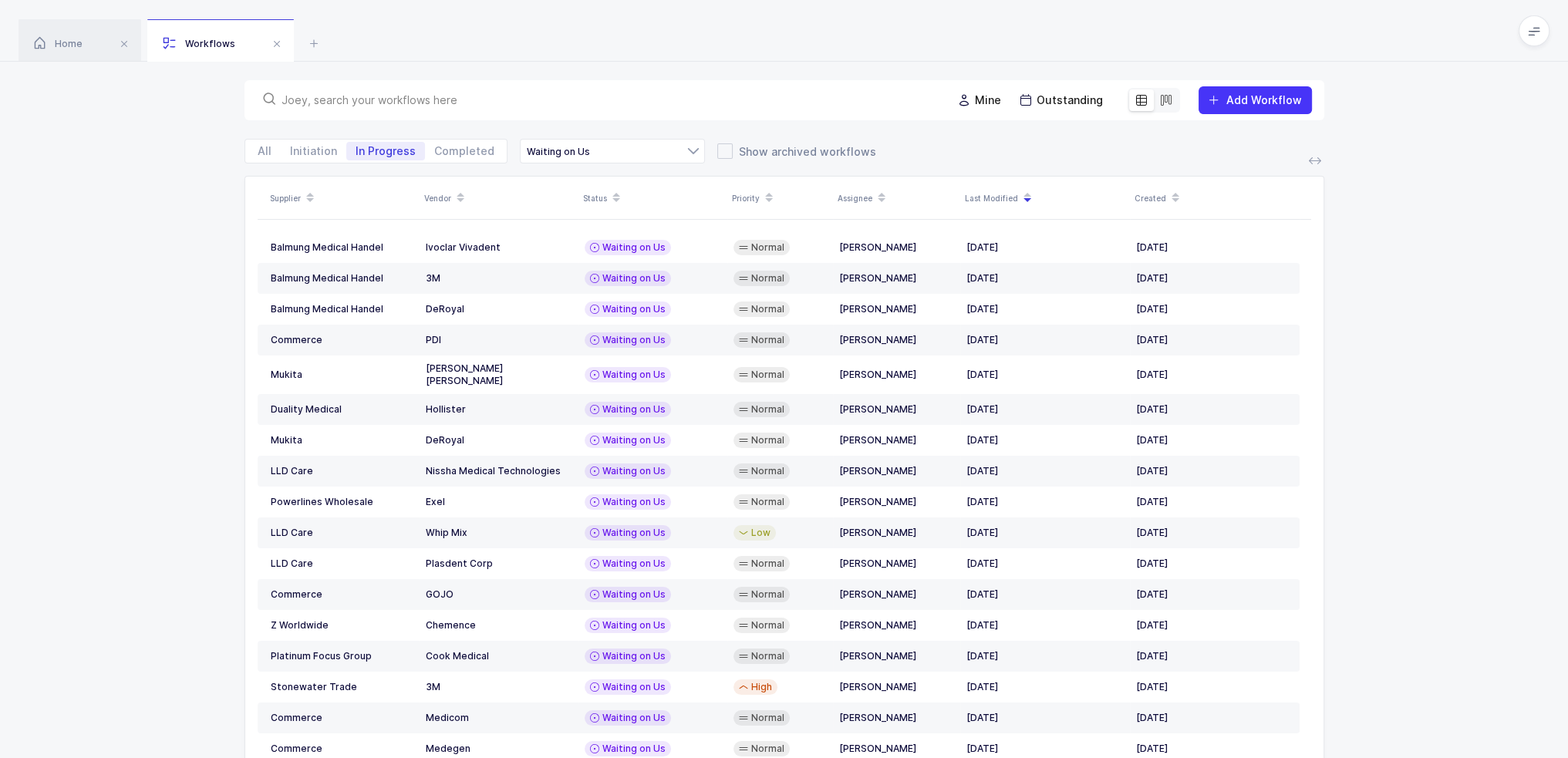
click at [223, 259] on div "Supplier Vendor Status Priority Assignee Last Modified Created Balmung Medical …" at bounding box center [784, 512] width 1568 height 672
click at [460, 202] on icon at bounding box center [461, 202] width 8 height 8
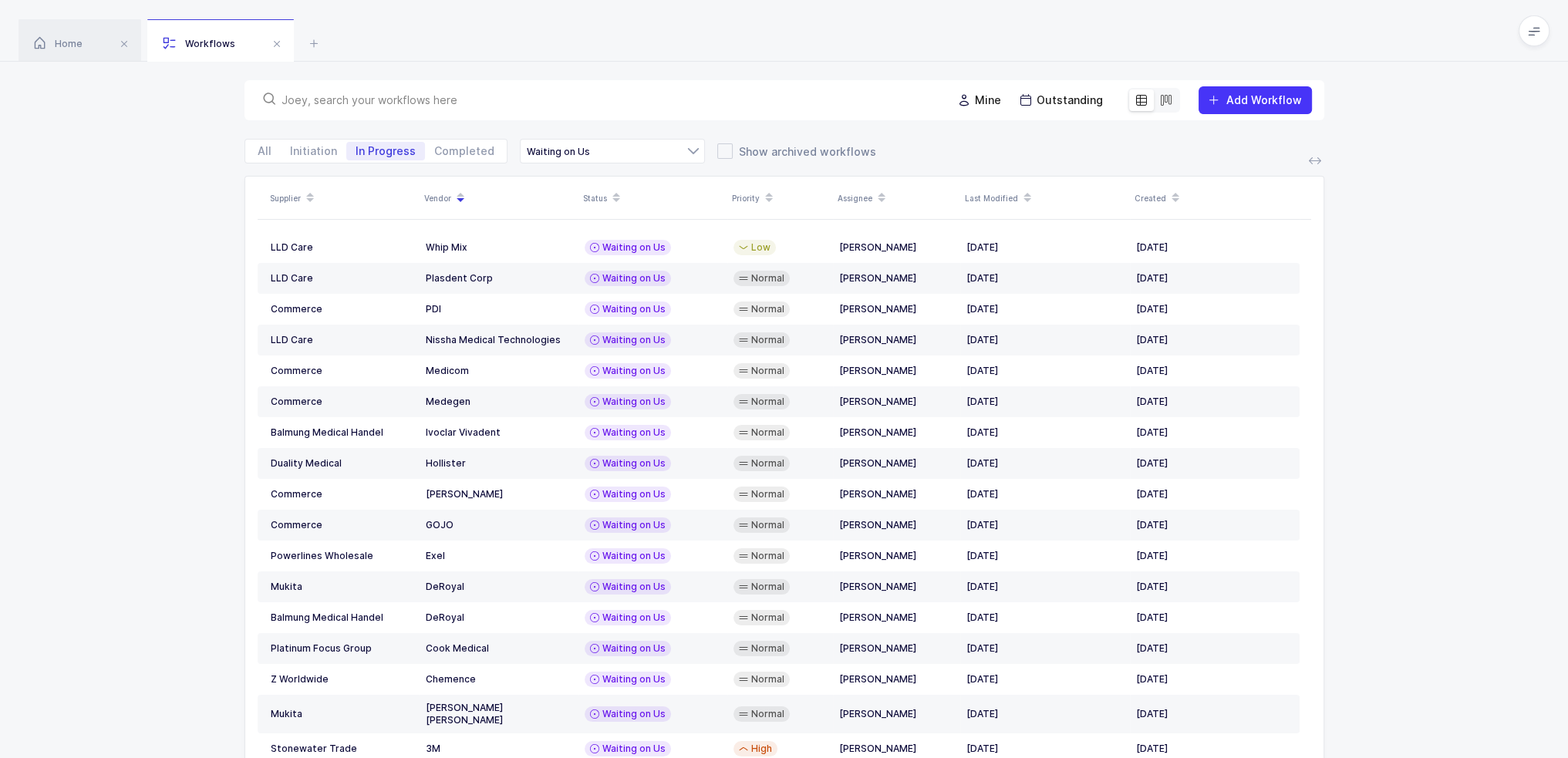
click at [462, 194] on icon at bounding box center [461, 193] width 8 height 8
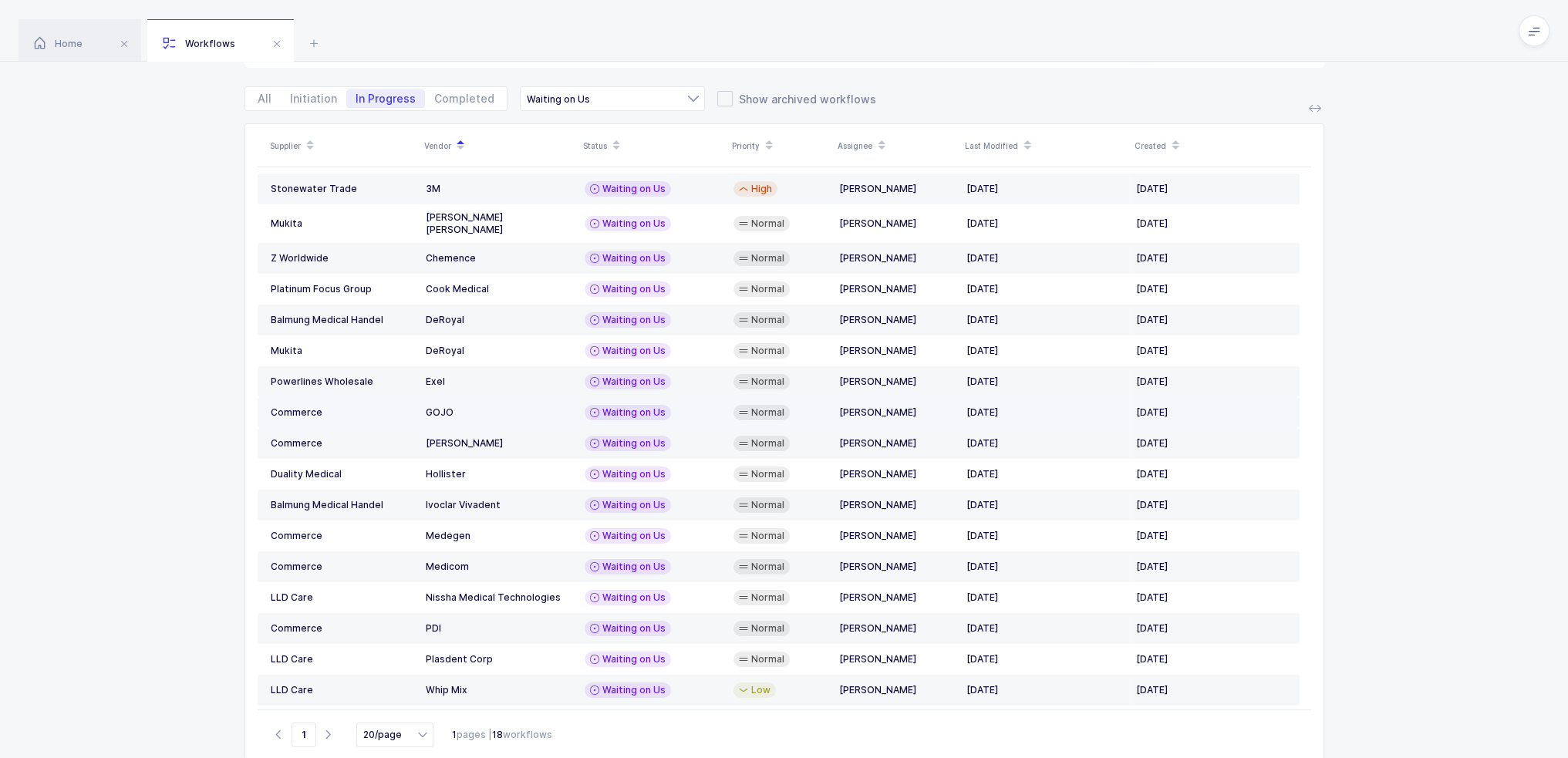
scroll to position [89, 0]
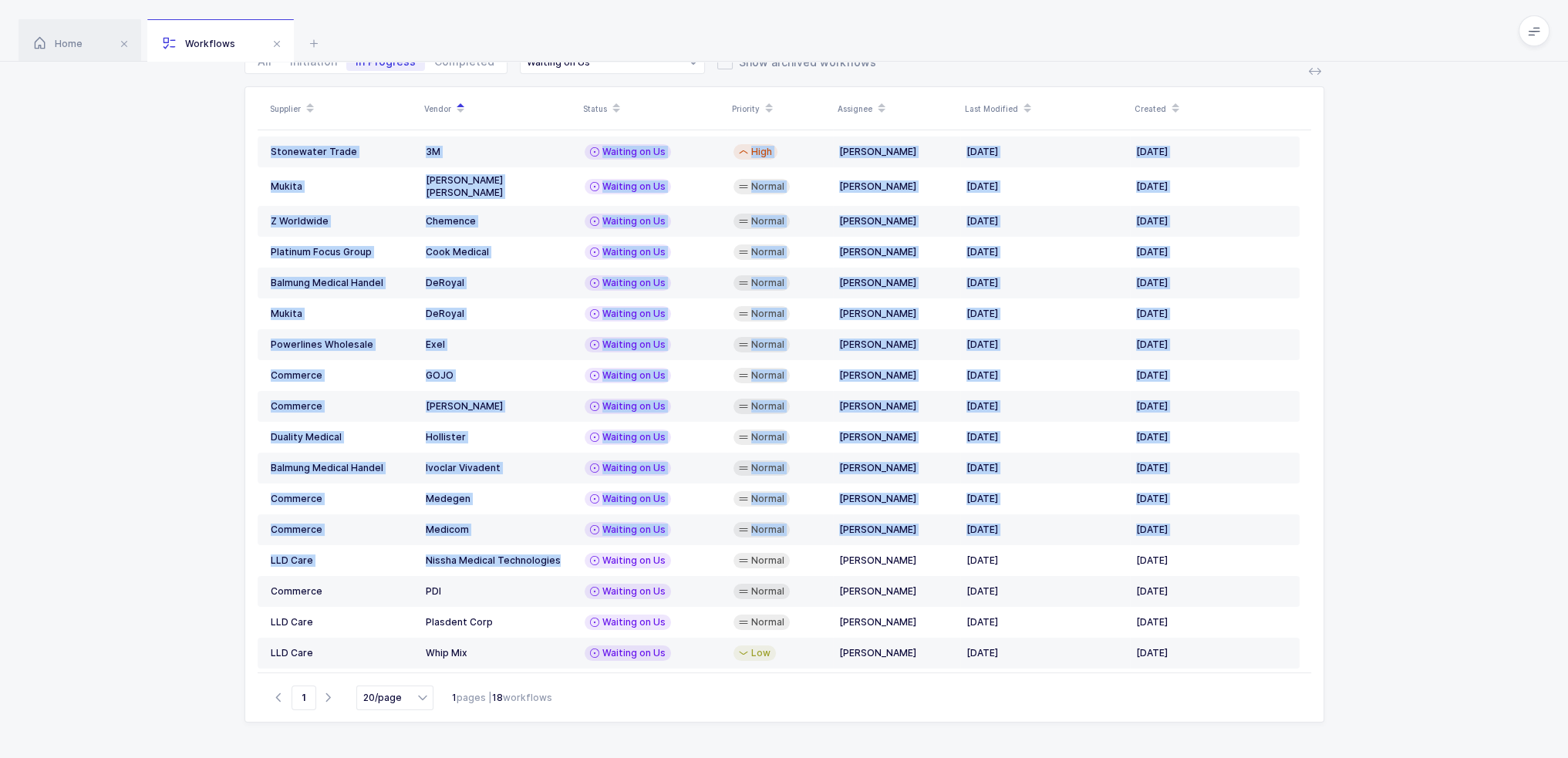
drag, startPoint x: 568, startPoint y: 558, endPoint x: 158, endPoint y: 552, distance: 410.0
click at [158, 552] on div "Supplier Vendor Status Priority Assignee Last Modified Created Balmung Medical …" at bounding box center [784, 422] width 1568 height 672
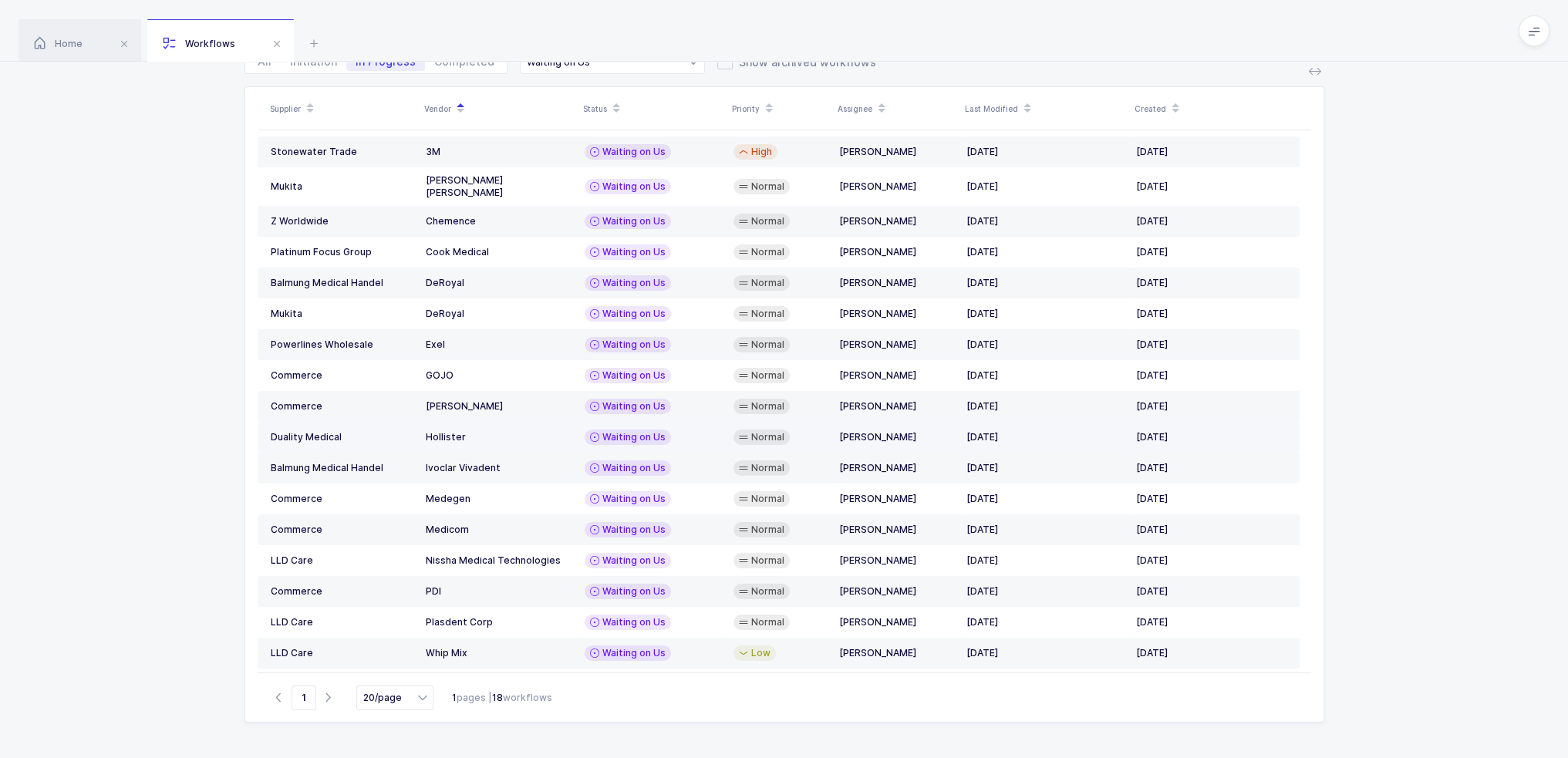
scroll to position [0, 0]
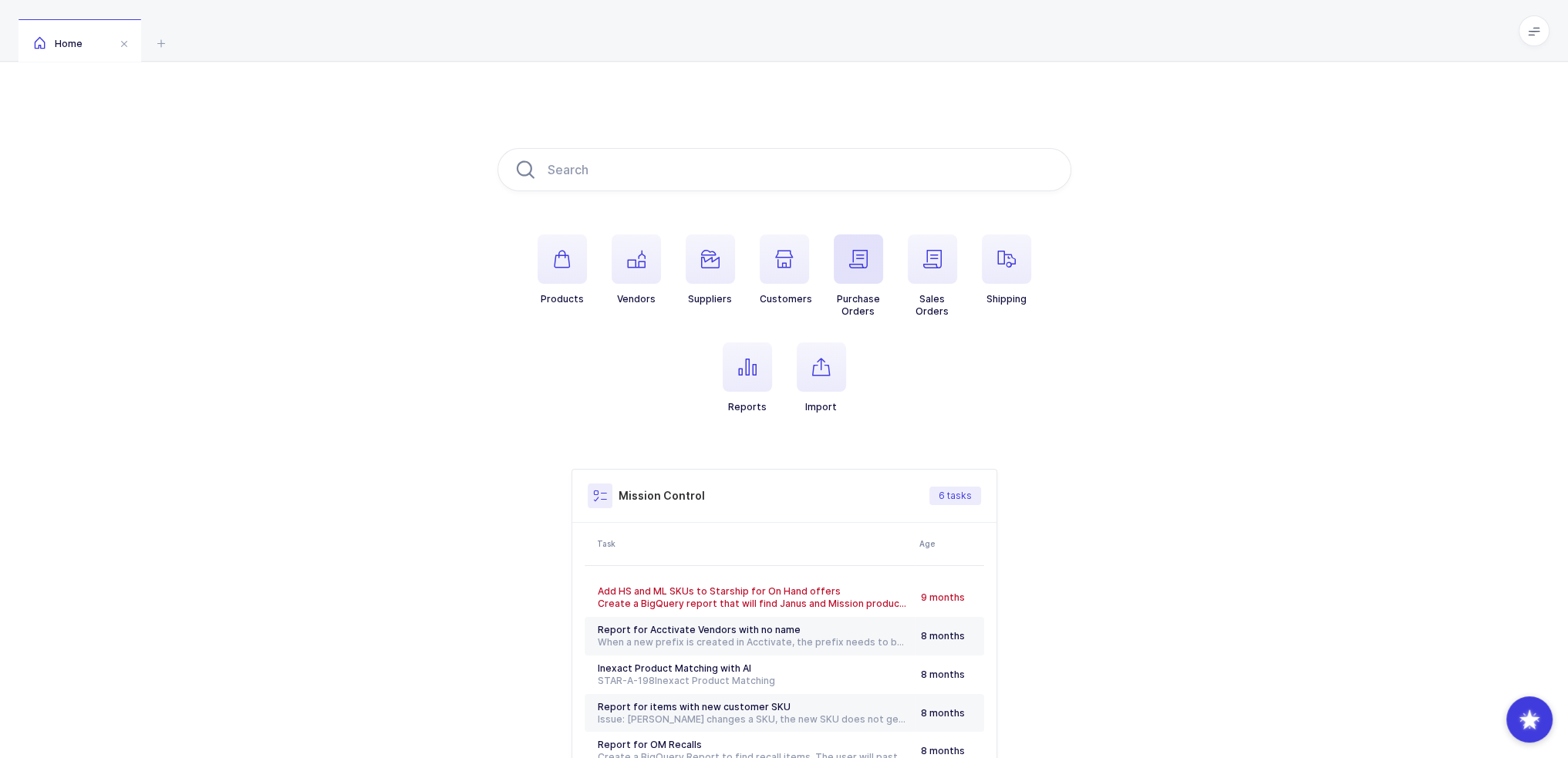
click at [843, 256] on span "button" at bounding box center [859, 259] width 49 height 49
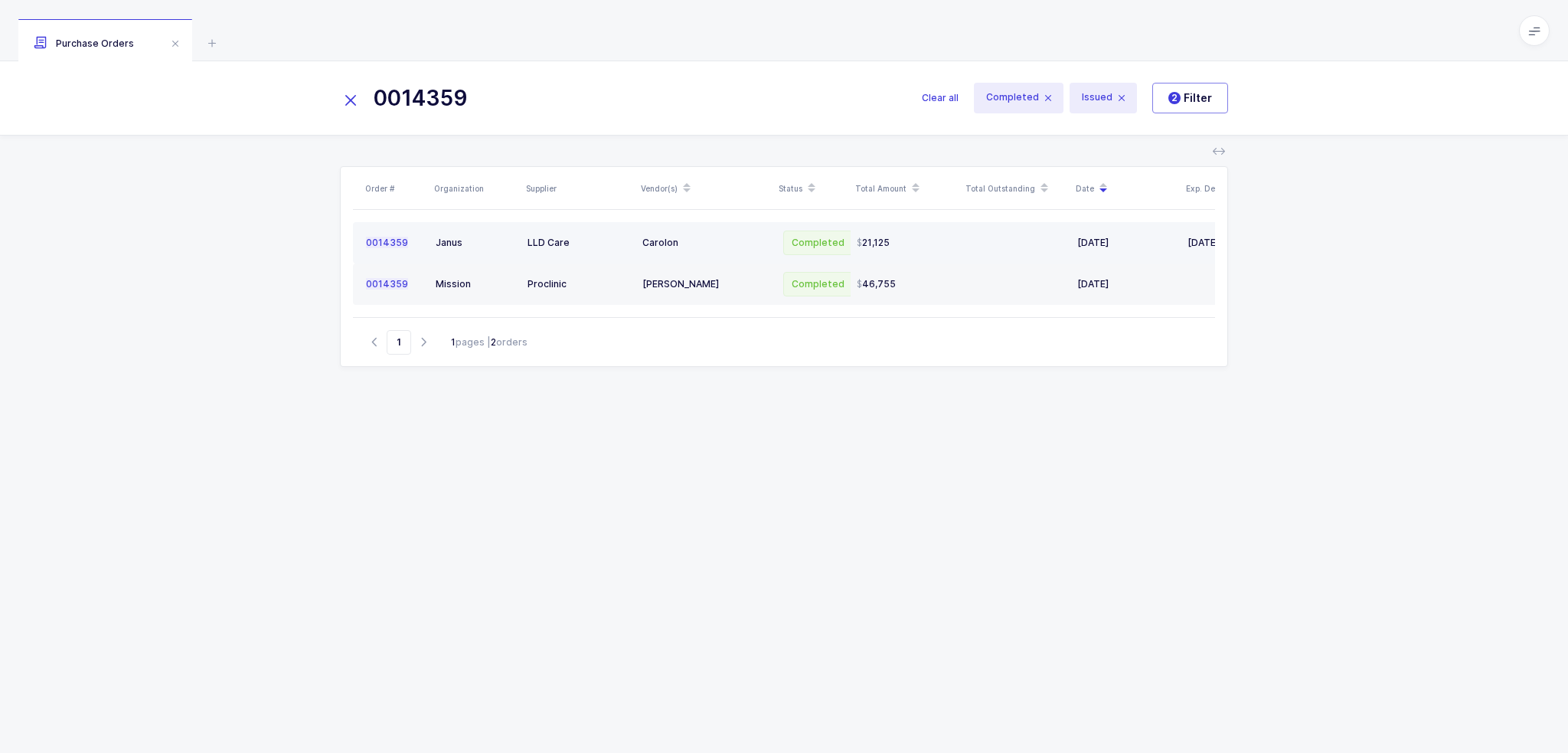
type input "0014359"
click at [727, 246] on div "Carolon" at bounding box center [705, 242] width 126 height 12
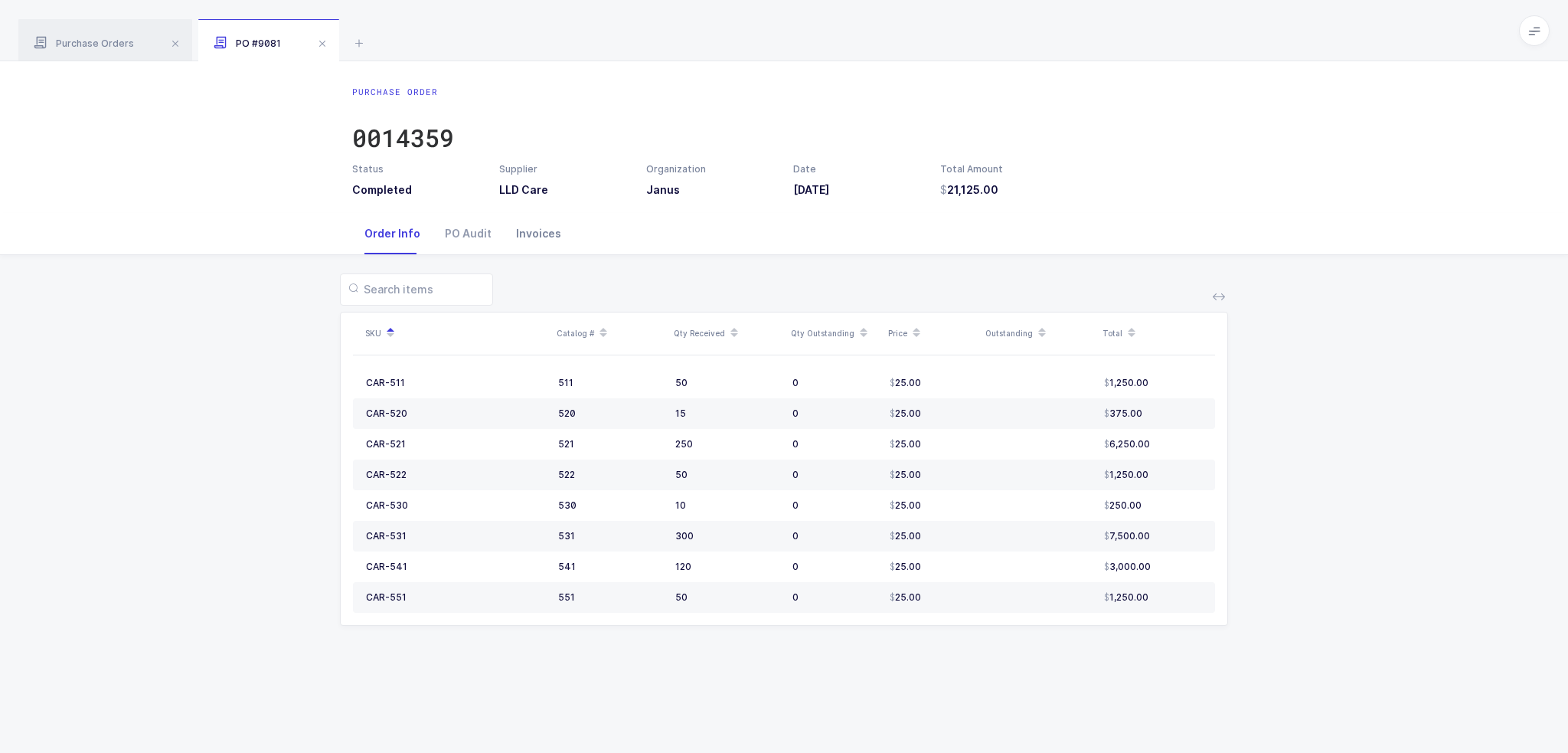
click at [518, 232] on div "Invoices" at bounding box center [539, 234] width 70 height 41
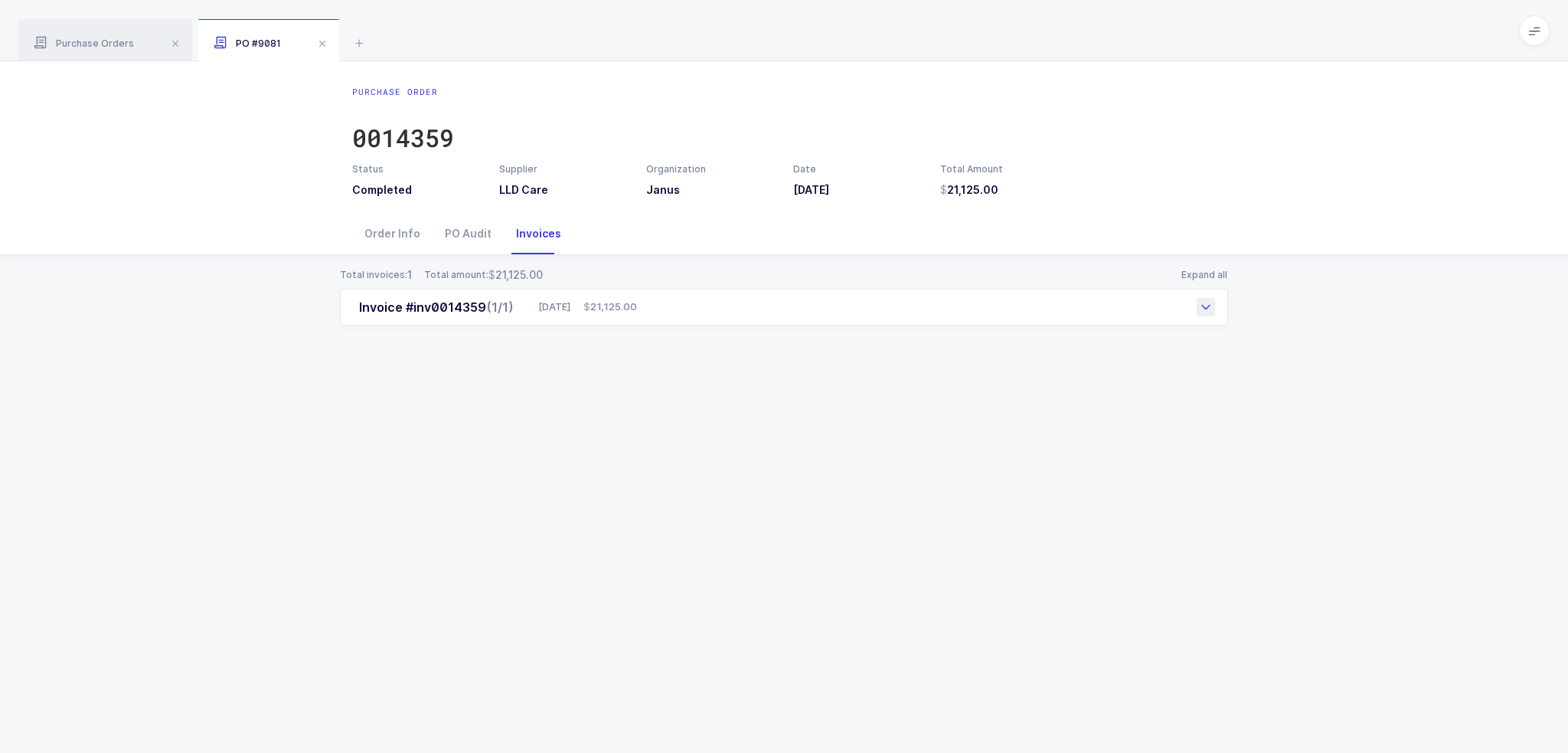
click at [662, 302] on div "Invoice #inv0014359 (1/1) [DATE] 21,125.00" at bounding box center [784, 307] width 888 height 36
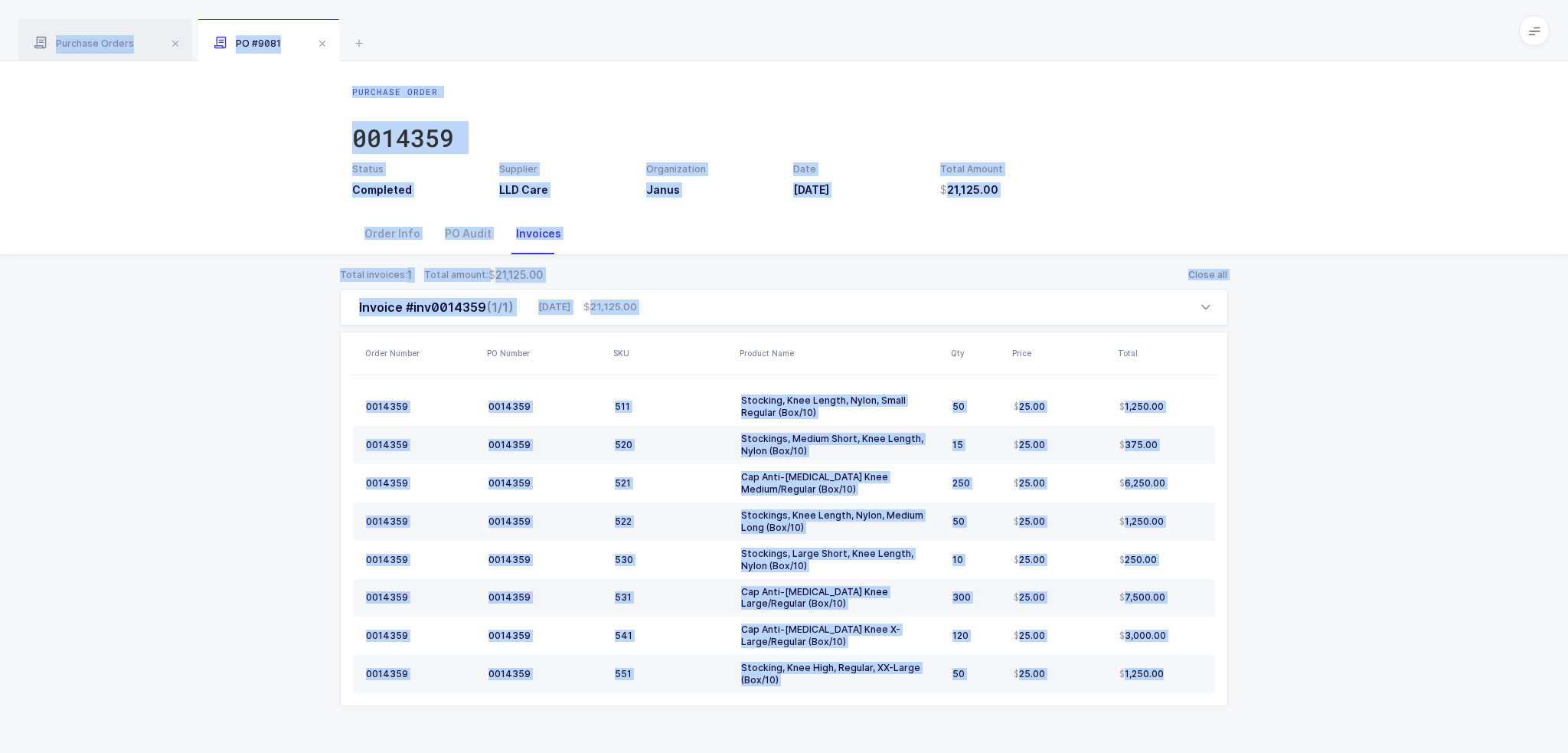
drag, startPoint x: 1194, startPoint y: 673, endPoint x: 1161, endPoint y: 36, distance: 637.9
click at [1161, 36] on div "Purchase Orders PO #9081 0014359 Clear all Completed Issued 2 Filter Order # Or…" at bounding box center [784, 378] width 1568 height 755
click at [1161, 36] on div "Purchase Orders PO #9081" at bounding box center [784, 30] width 1568 height 61
drag, startPoint x: 1161, startPoint y: 36, endPoint x: 1231, endPoint y: 702, distance: 669.7
click at [1231, 702] on div "Purchase Orders PO #9081 0014359 Clear all Completed Issued 2 Filter Order # Or…" at bounding box center [784, 378] width 1568 height 755
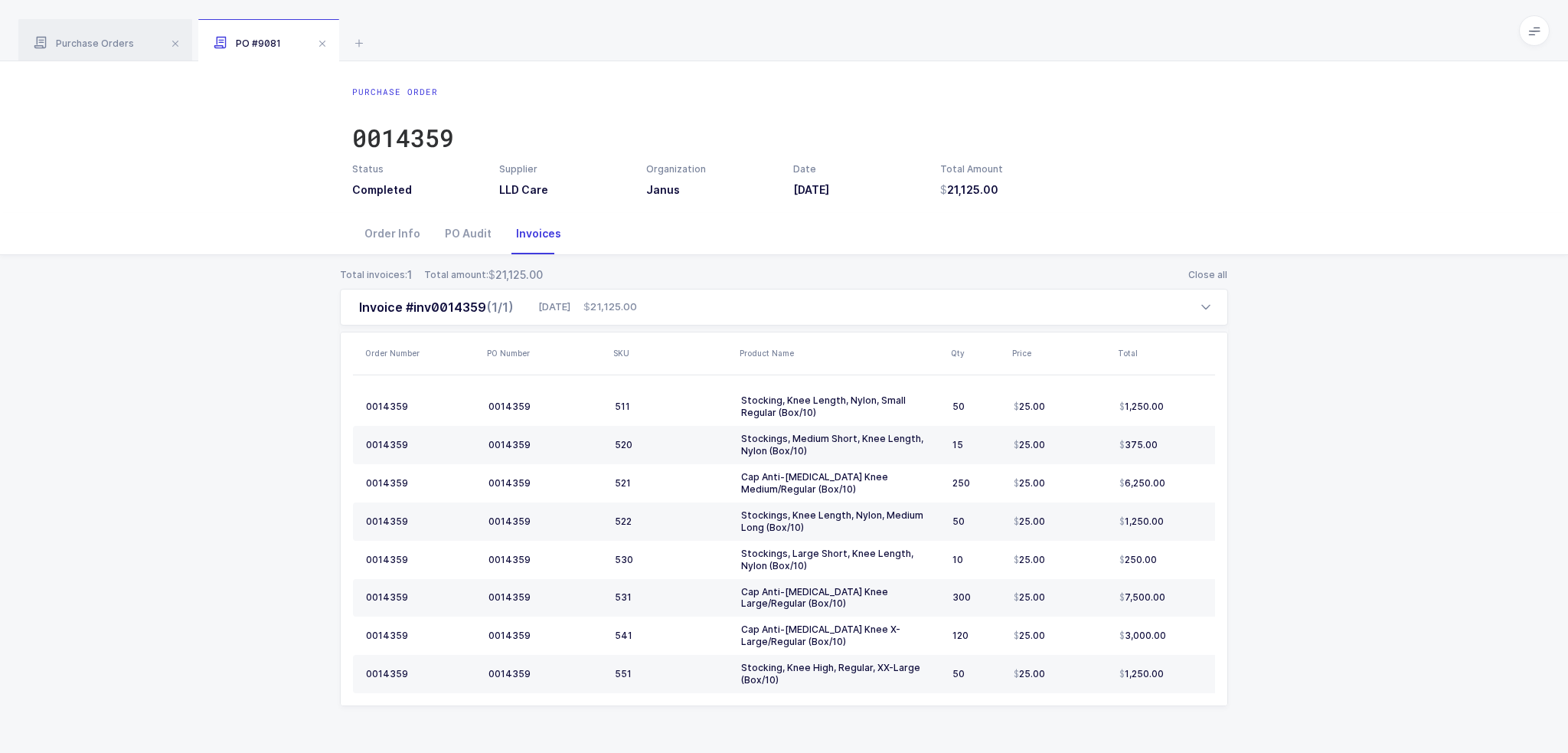
click at [1288, 633] on div "Total invoices: 1 Total amount: 21,125.00 Close all Invoice #inv0014359 (1/1) […" at bounding box center [784, 505] width 1543 height 500
